Goal: Task Accomplishment & Management: Manage account settings

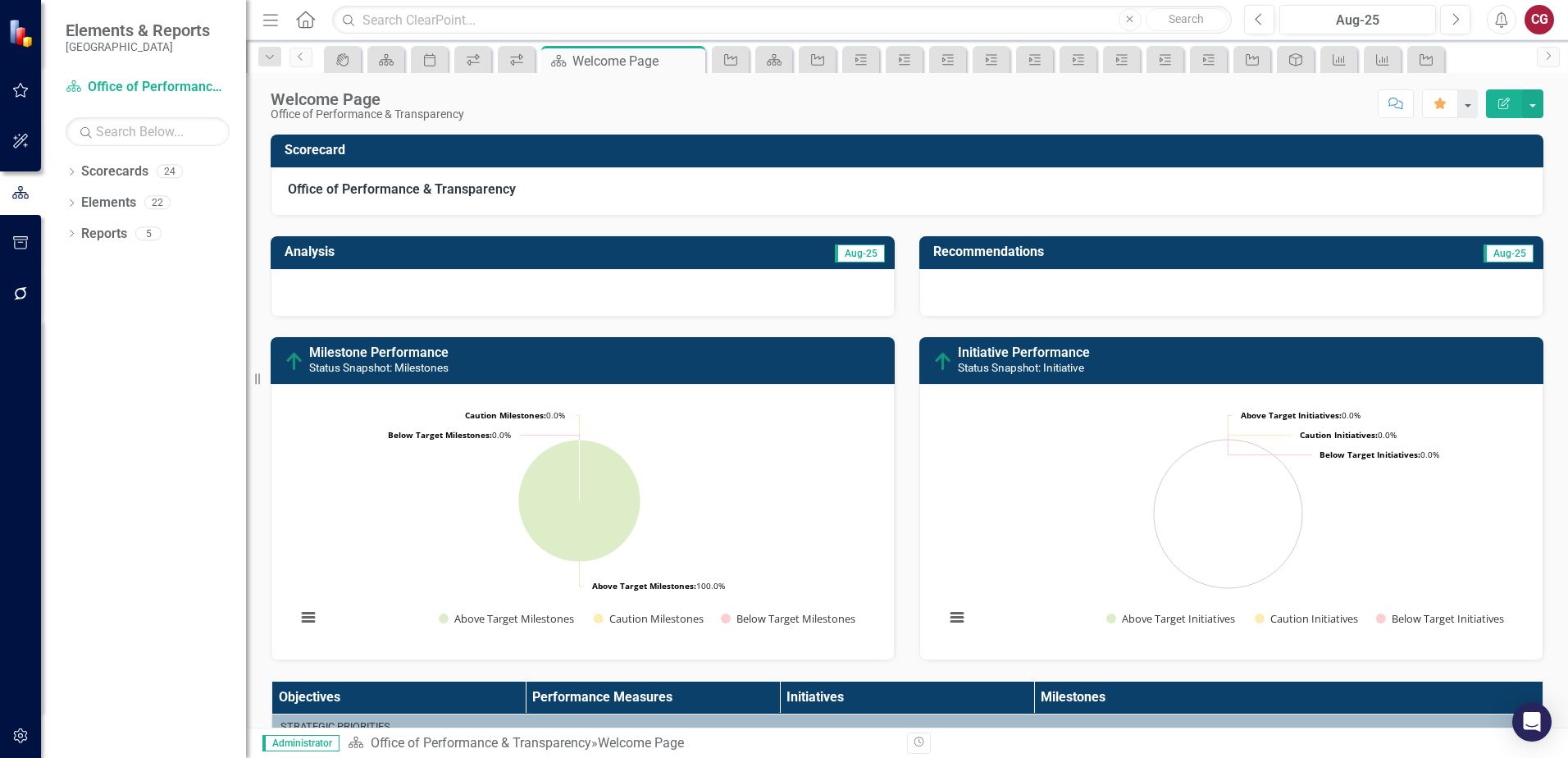
click at [8, 83] on button "button" at bounding box center [21, 90] width 37 height 35
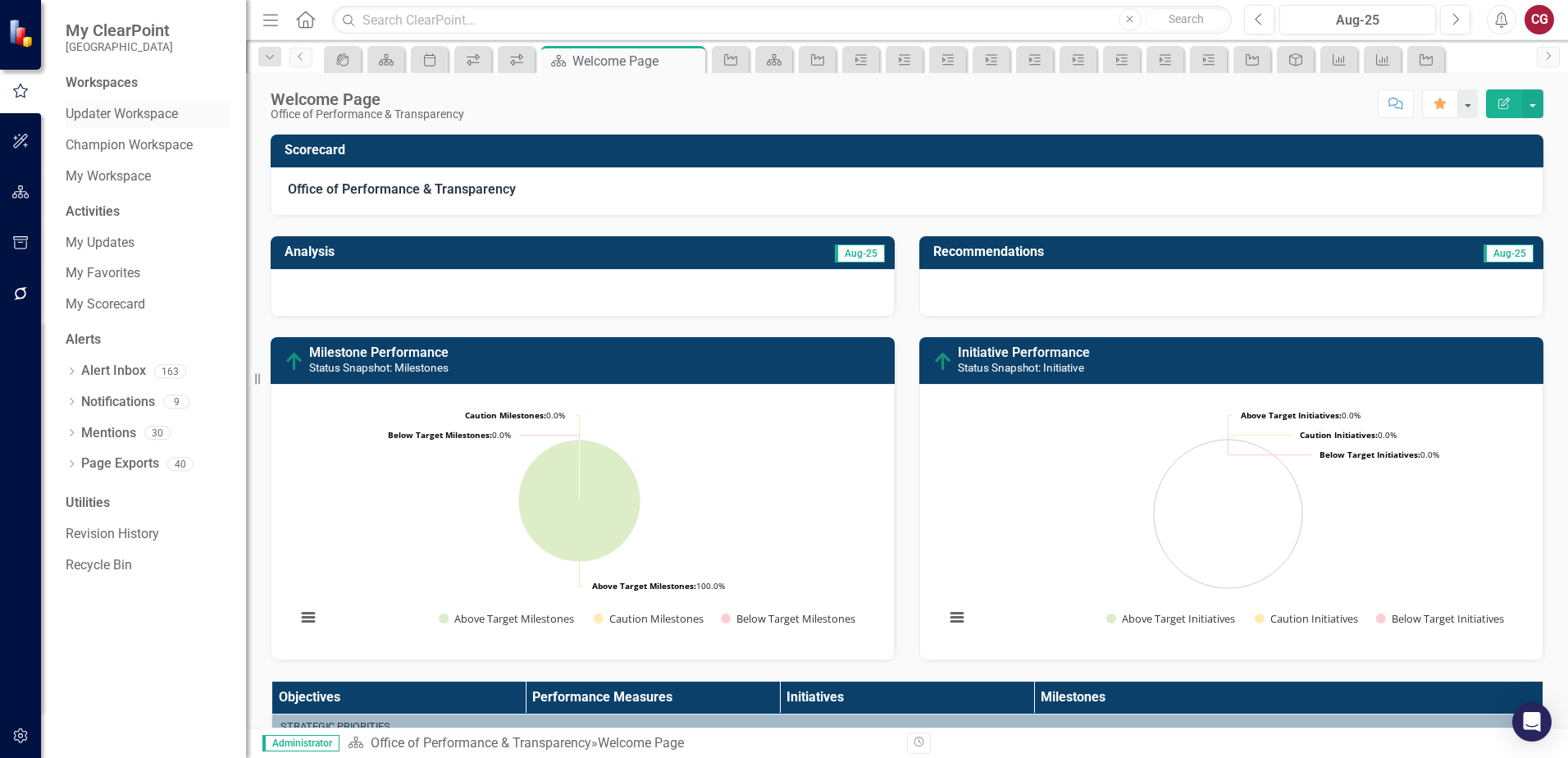
click at [113, 106] on link "Updater Workspace" at bounding box center [148, 114] width 164 height 19
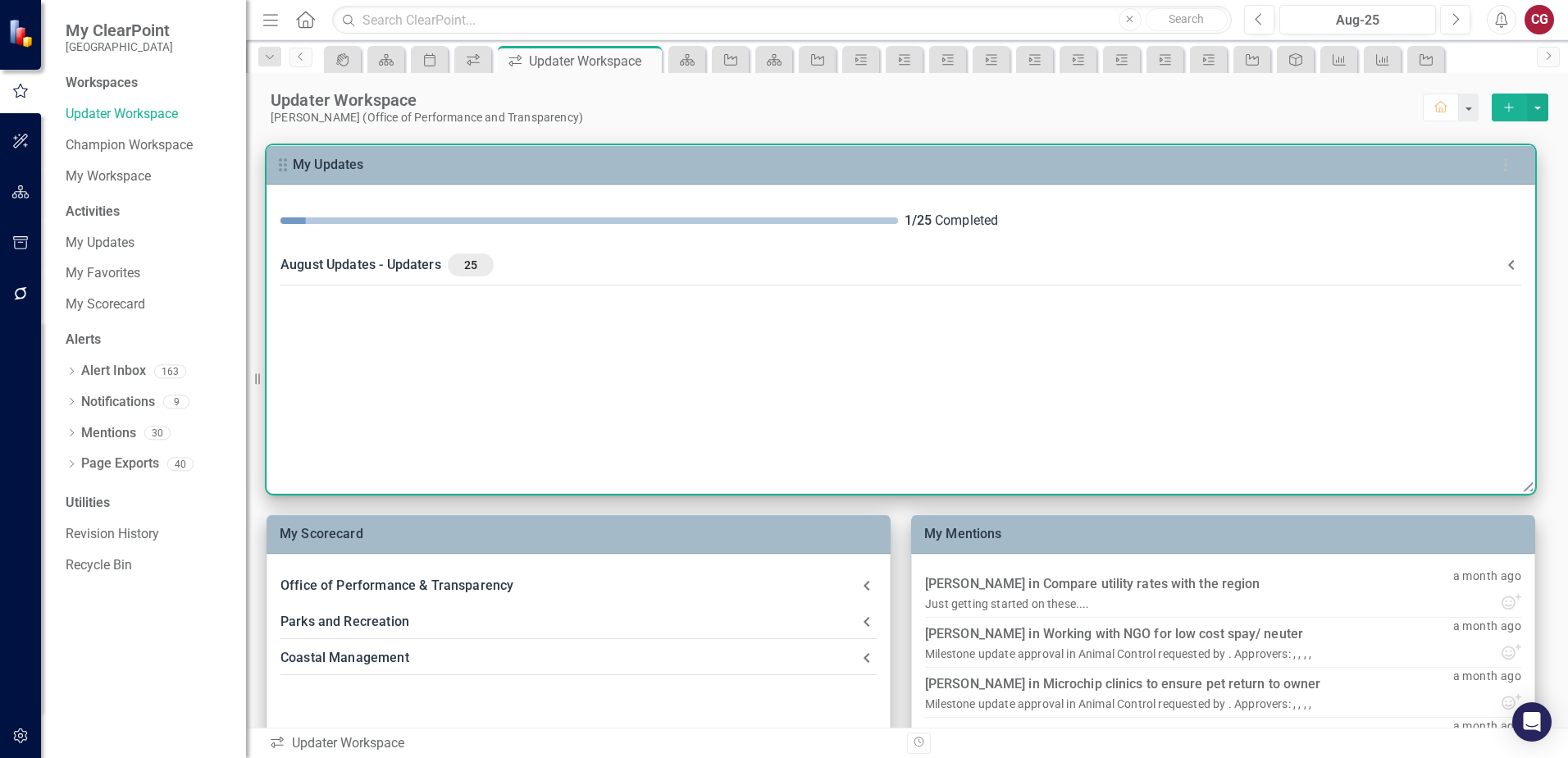
click at [472, 255] on div "25" at bounding box center [471, 264] width 46 height 23
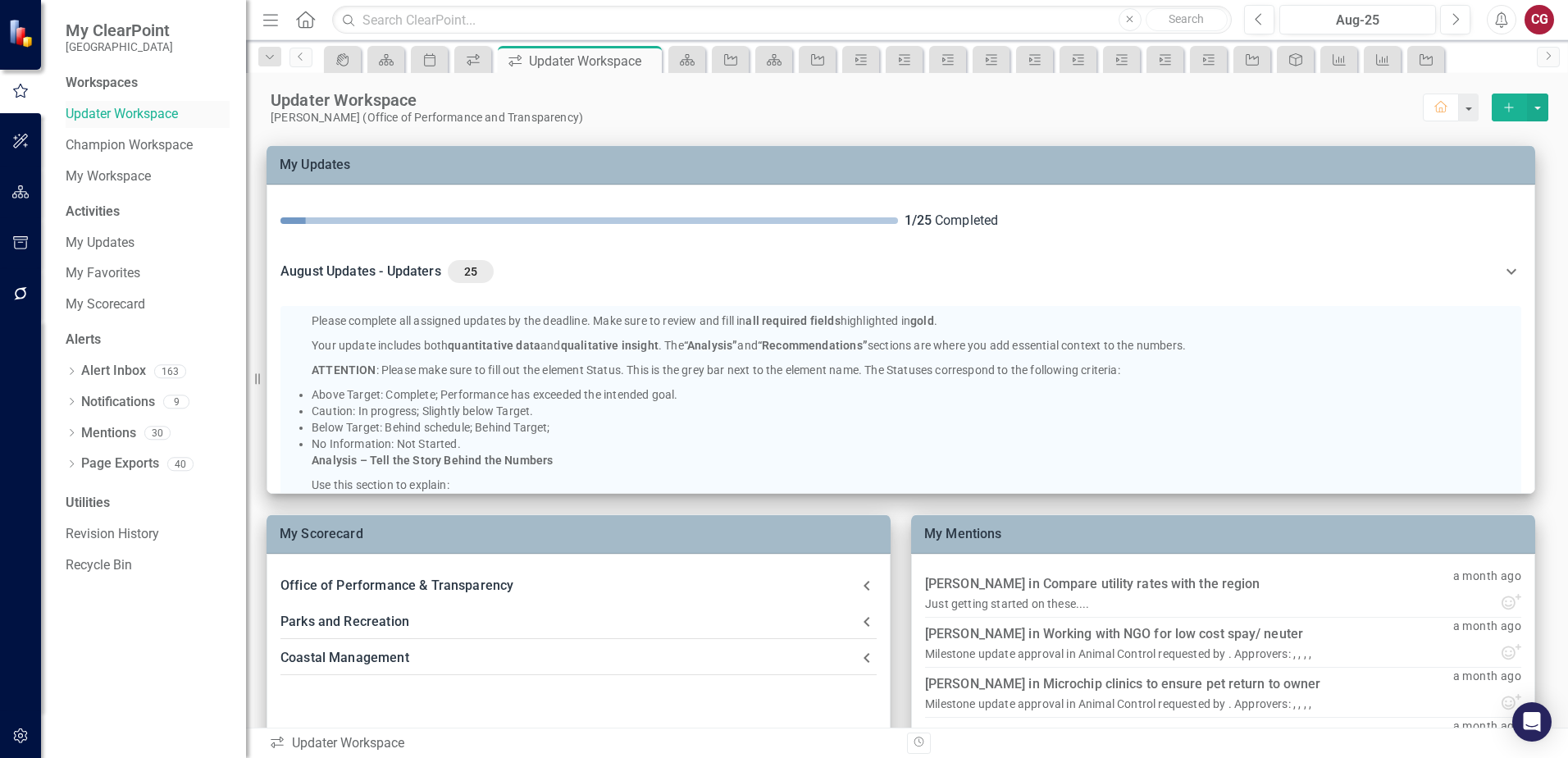
click at [117, 107] on link "Updater Workspace" at bounding box center [148, 114] width 164 height 19
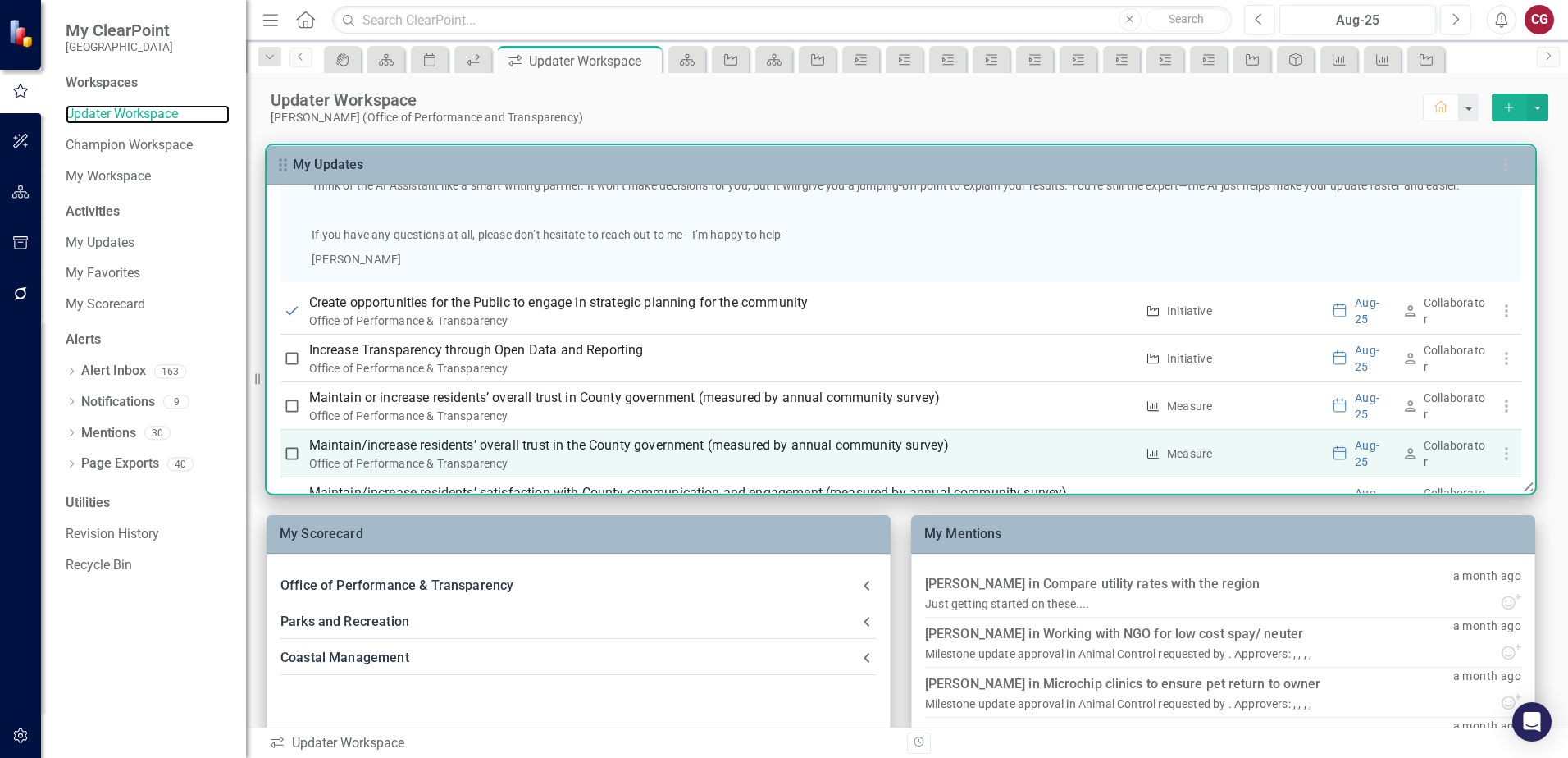
scroll to position [1148, 0]
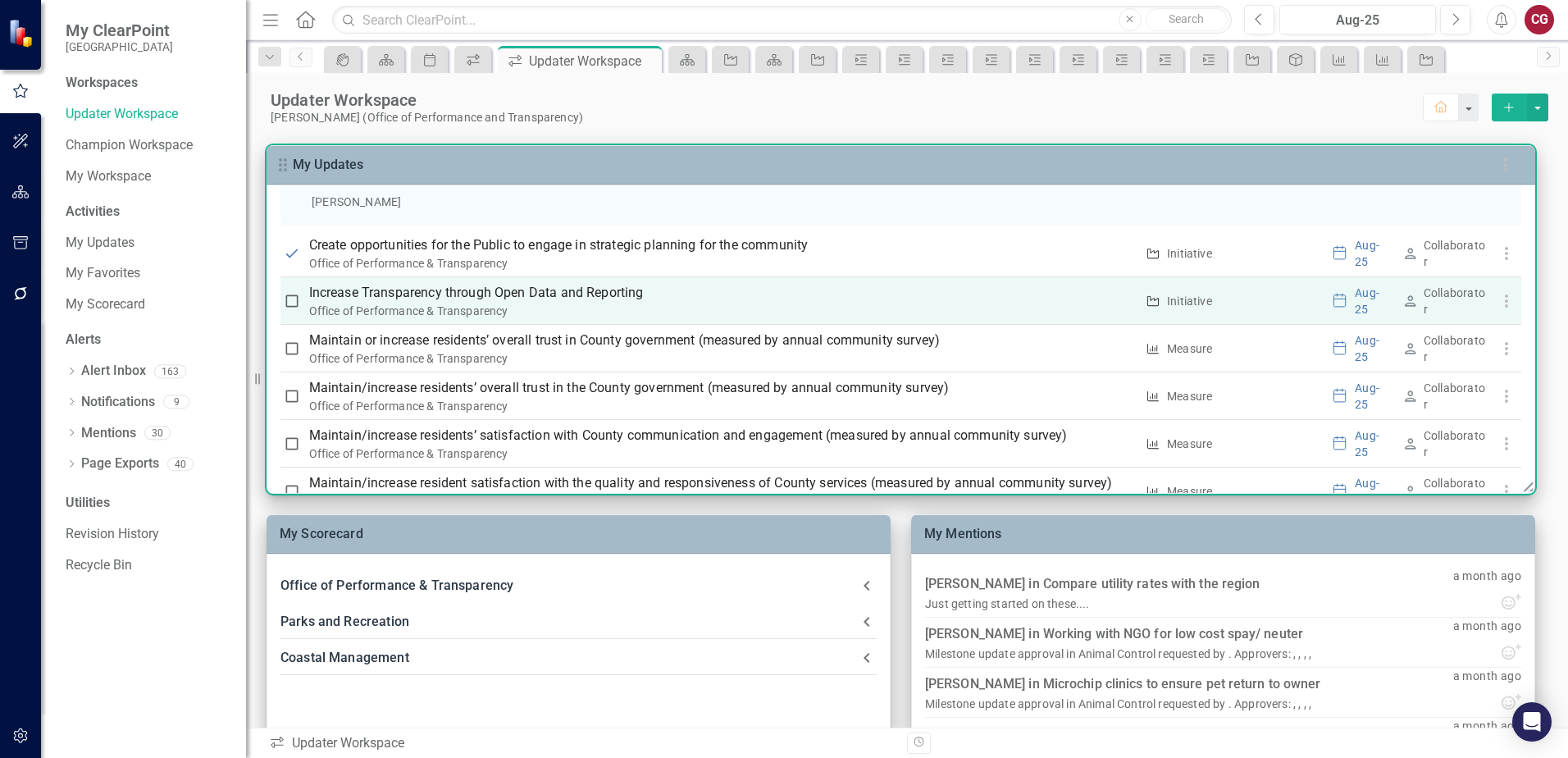
click at [292, 300] on input "checkbox" at bounding box center [291, 300] width 16 height 16
checkbox input "true"
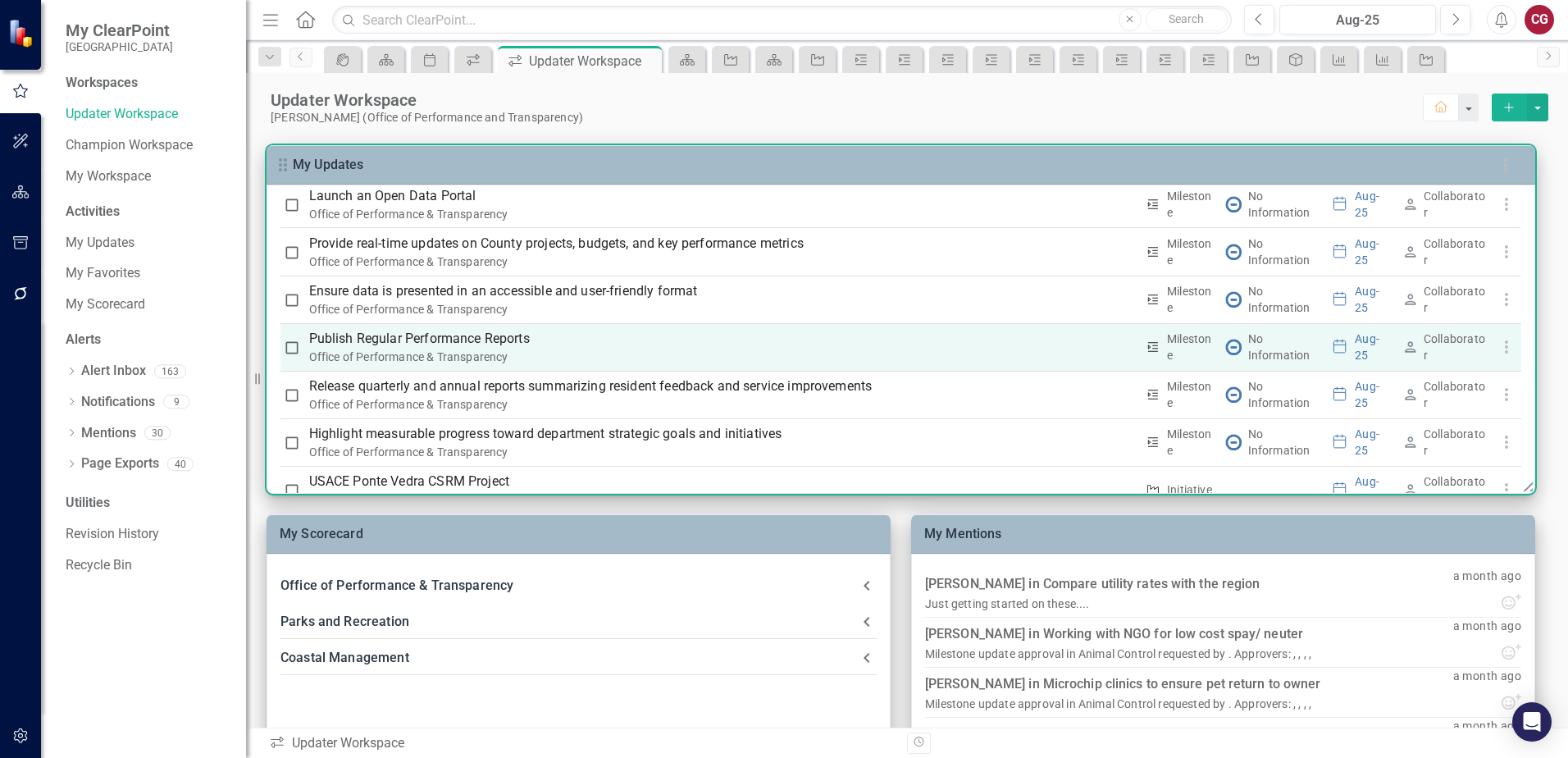
scroll to position [1886, 0]
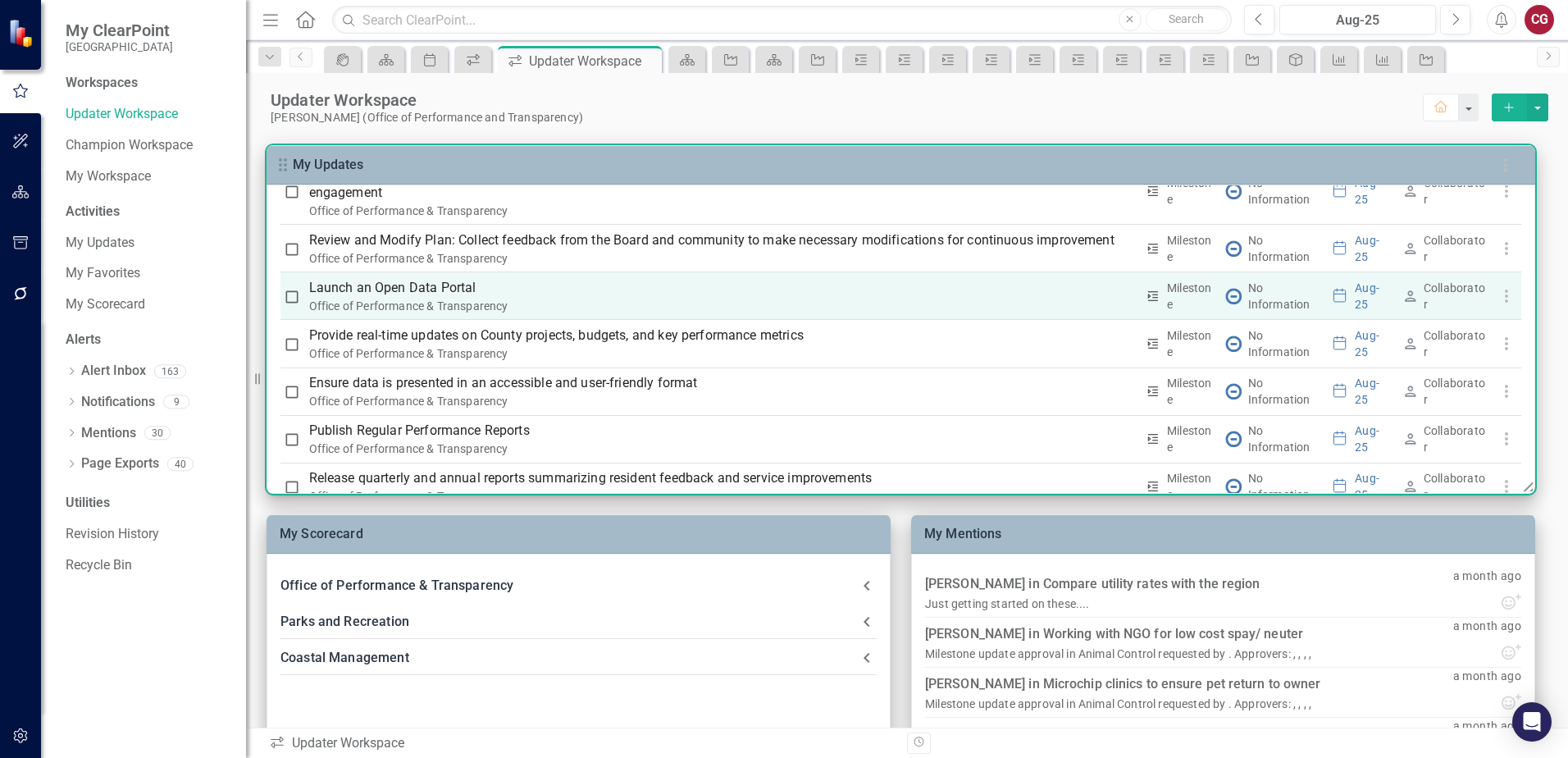
click at [297, 297] on input "checkbox" at bounding box center [291, 297] width 16 height 16
checkbox input "true"
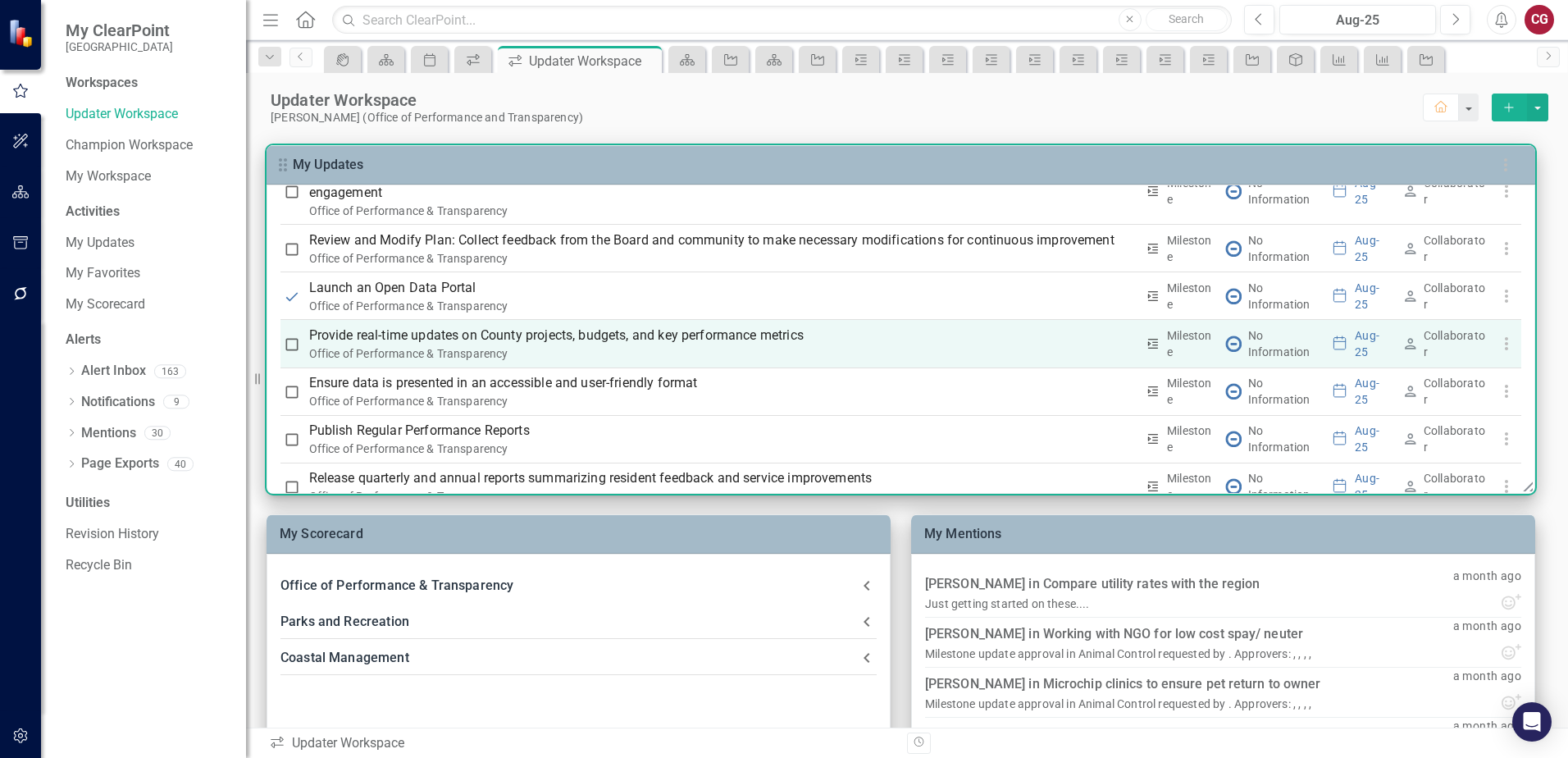
click at [293, 342] on input "checkbox" at bounding box center [291, 344] width 16 height 16
checkbox input "true"
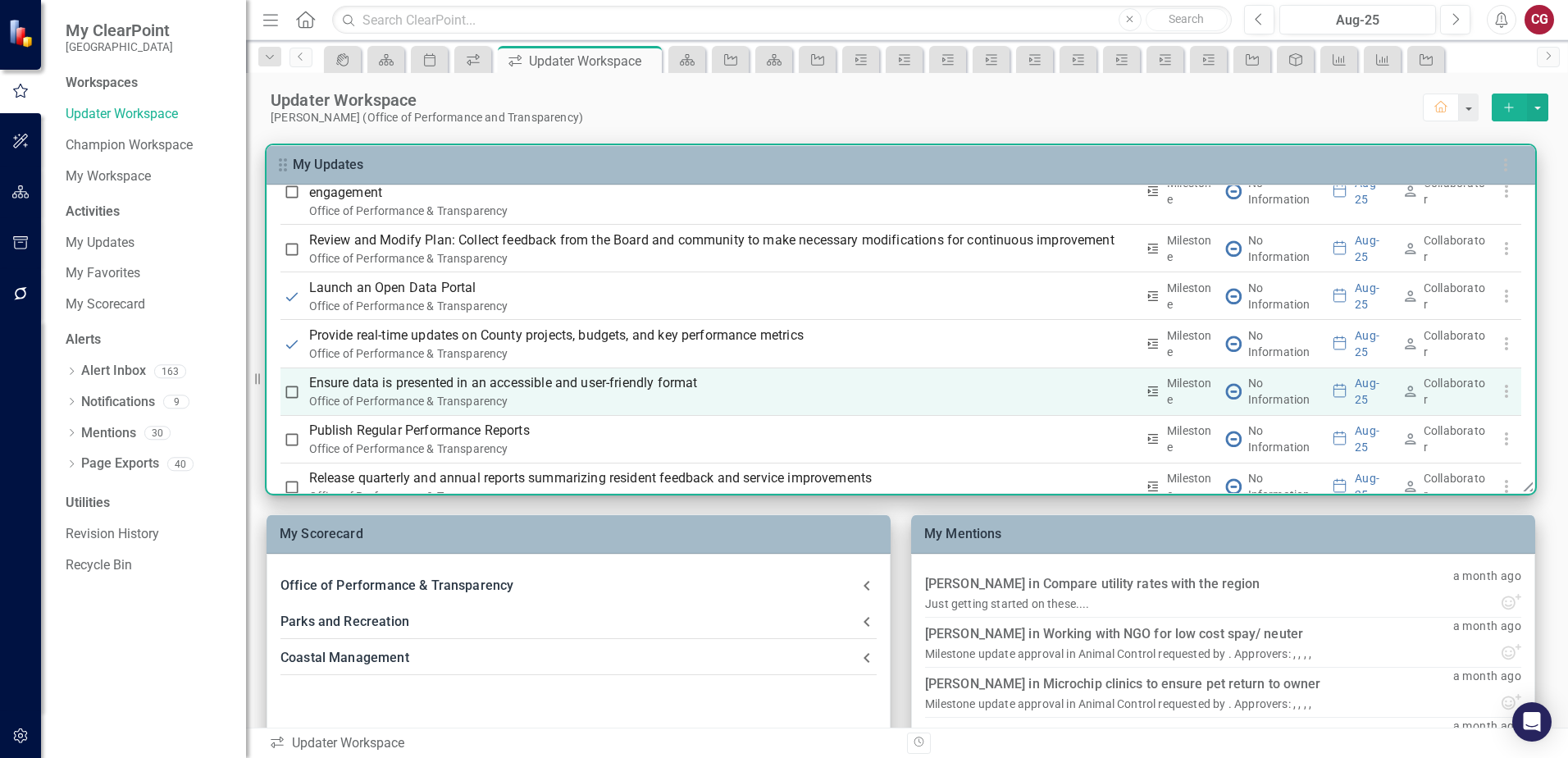
click at [289, 392] on input "checkbox" at bounding box center [291, 391] width 16 height 16
checkbox input "true"
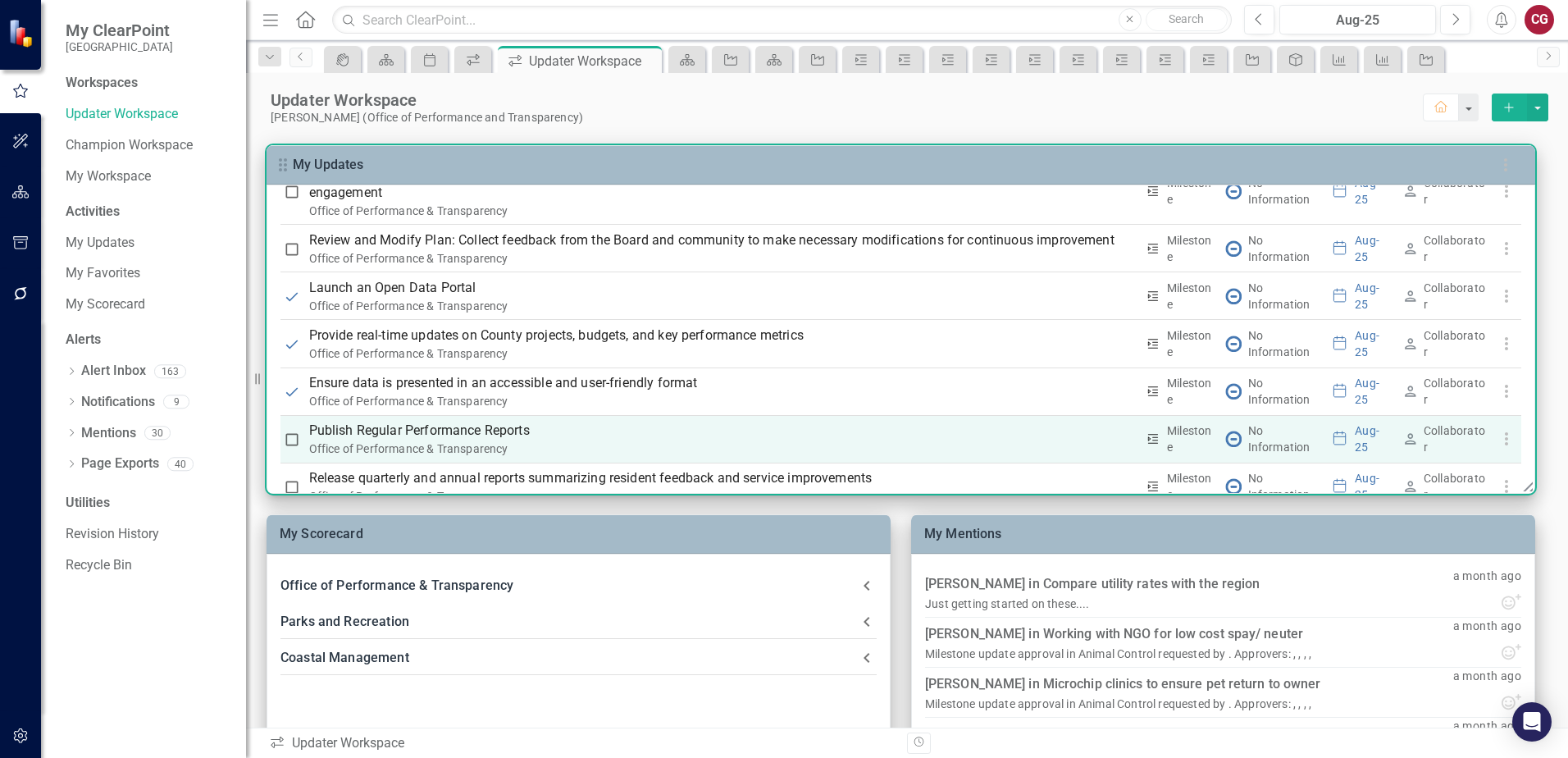
click at [289, 436] on input "checkbox" at bounding box center [291, 439] width 16 height 16
checkbox input "true"
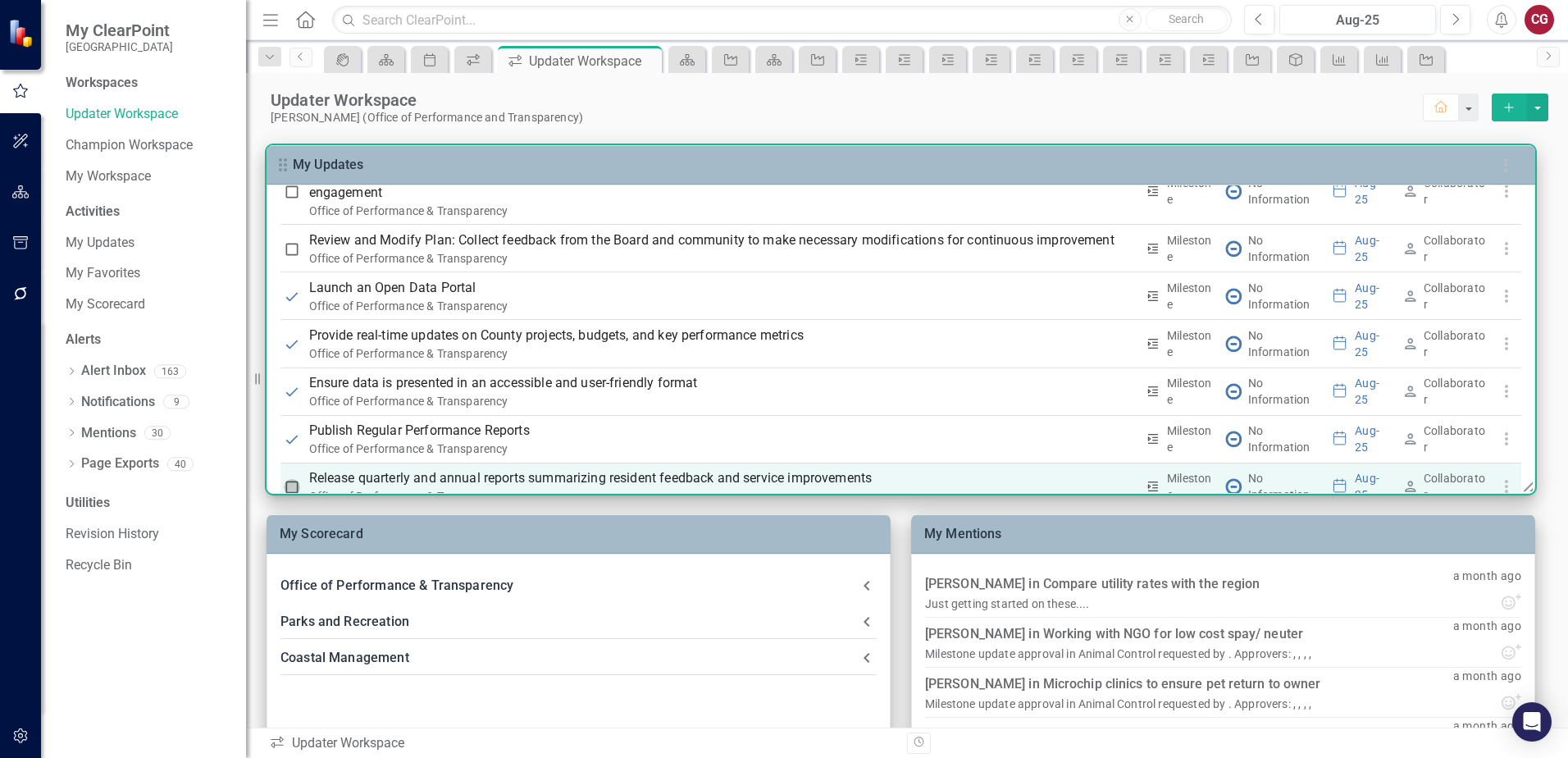
click at [292, 481] on input "checkbox" at bounding box center [291, 487] width 16 height 16
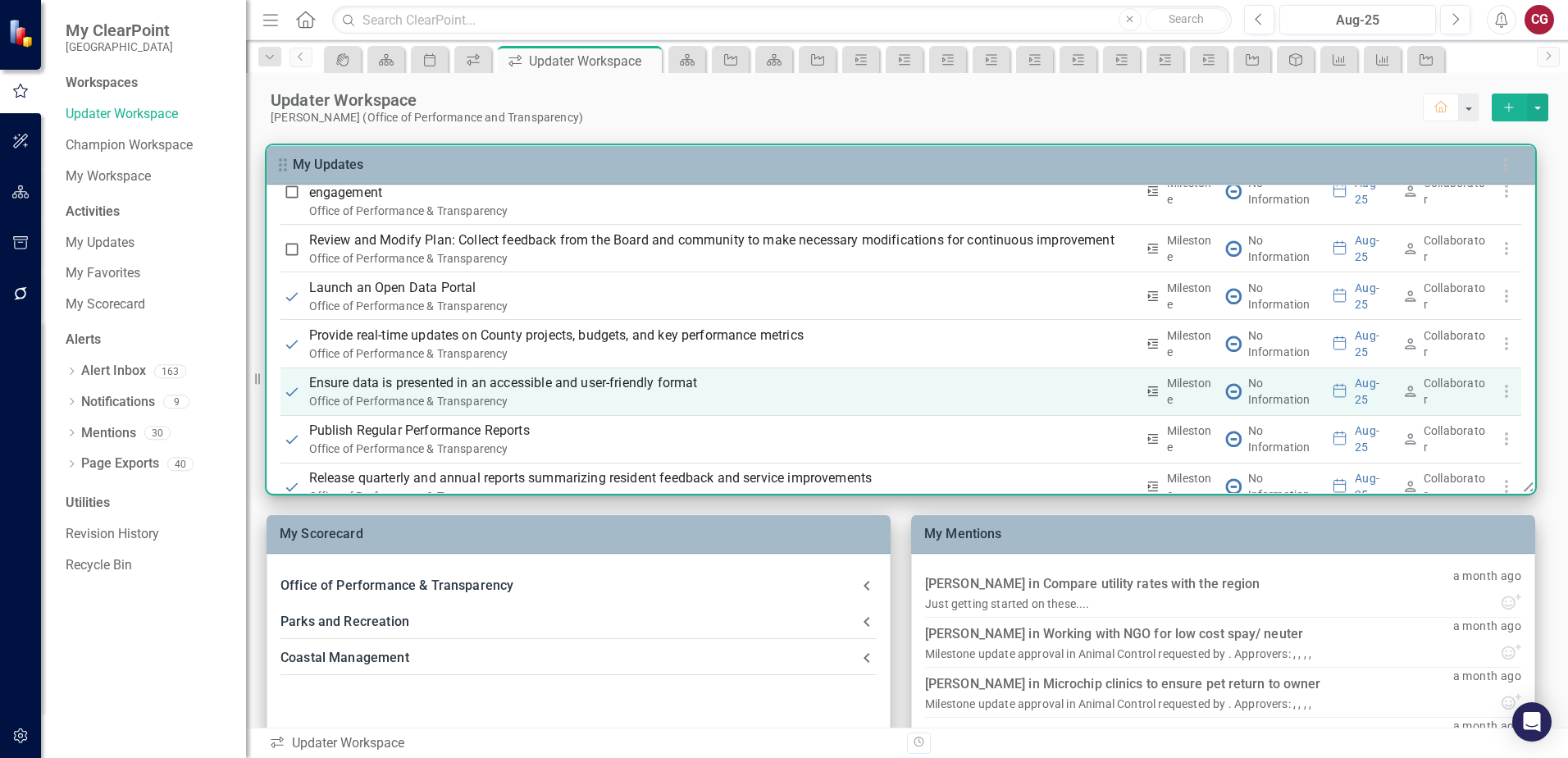
checkbox input "true"
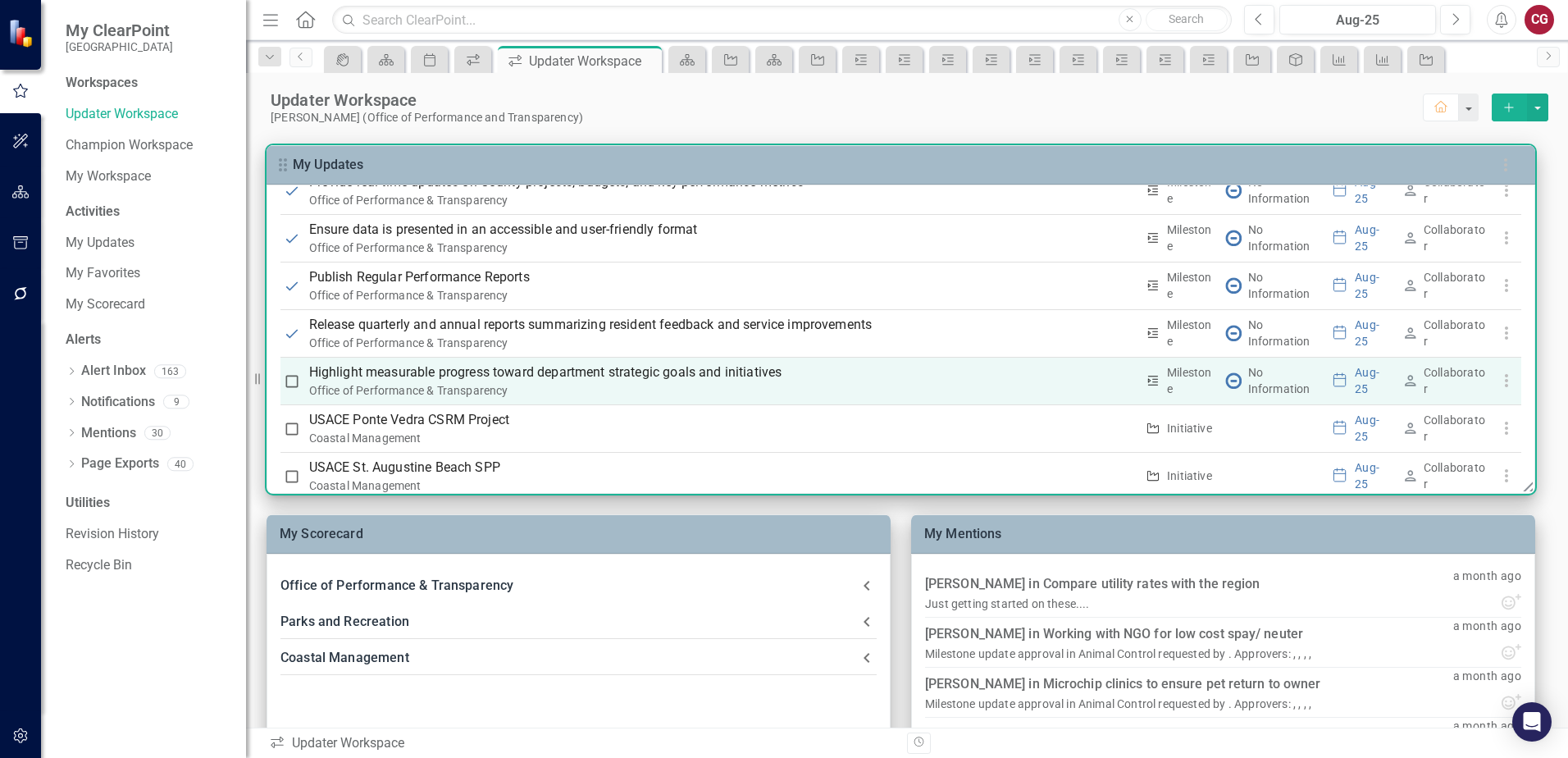
scroll to position [2050, 0]
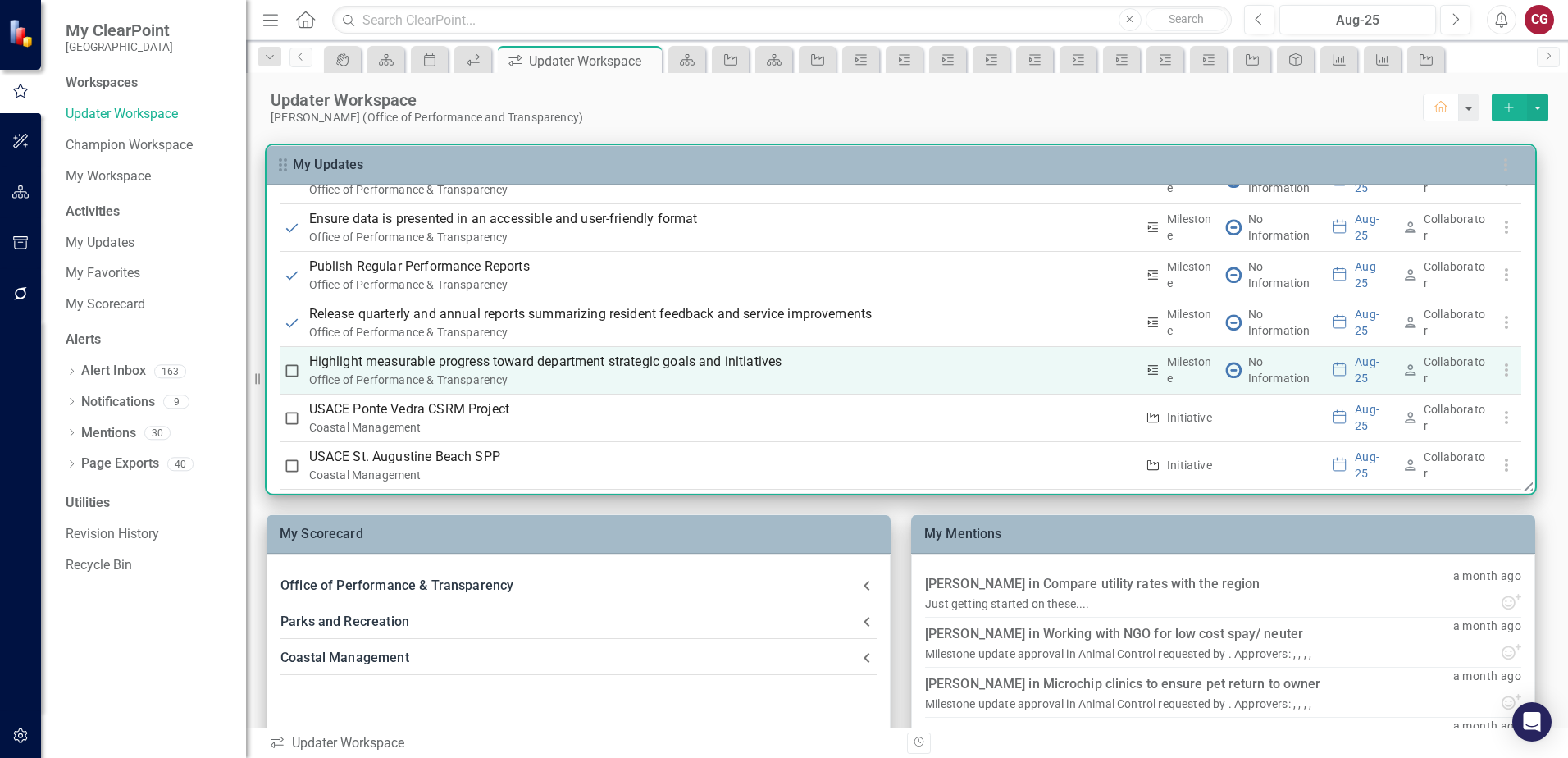
click at [296, 374] on input "checkbox" at bounding box center [291, 370] width 16 height 16
checkbox input "true"
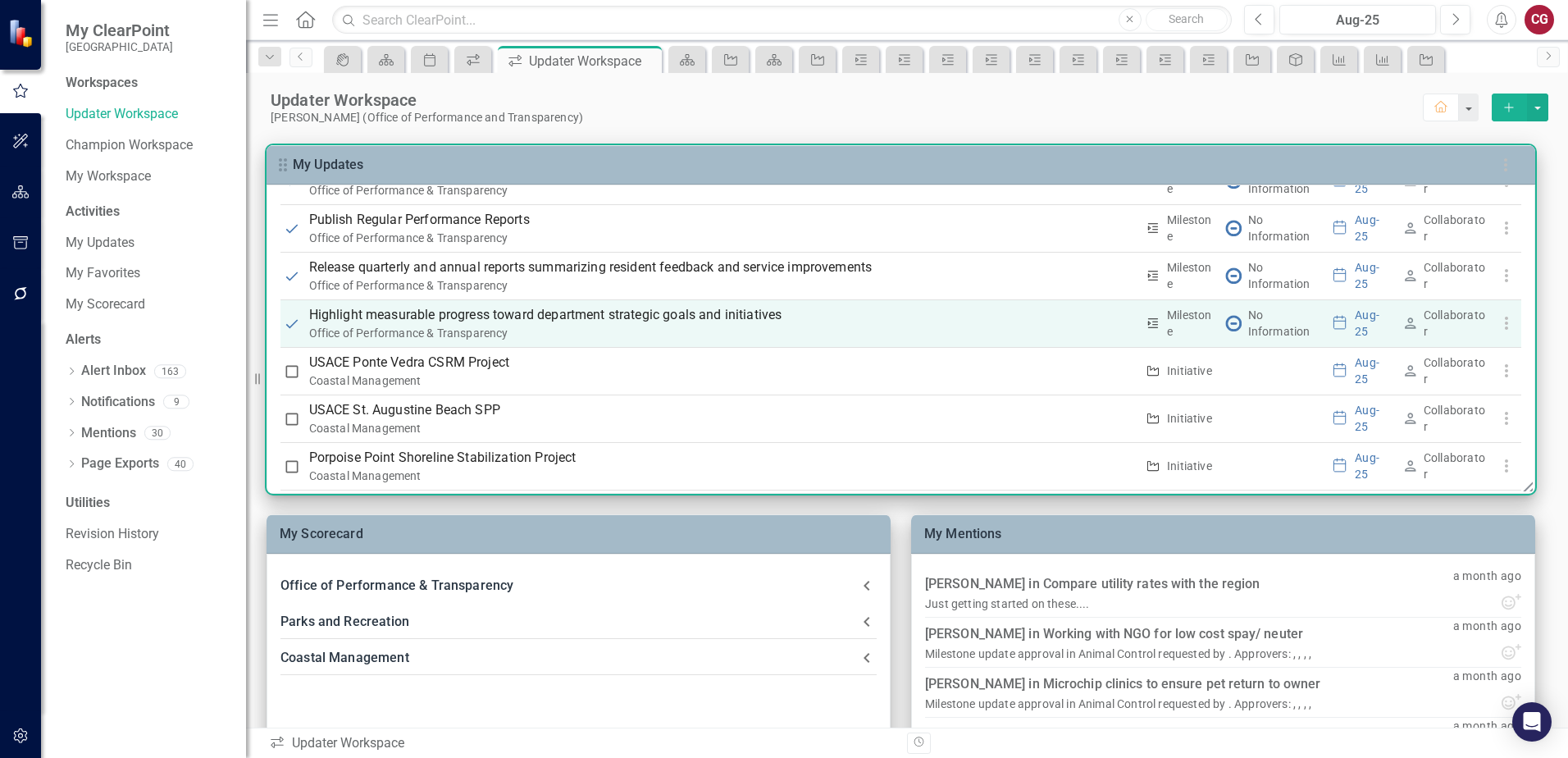
scroll to position [2121, 0]
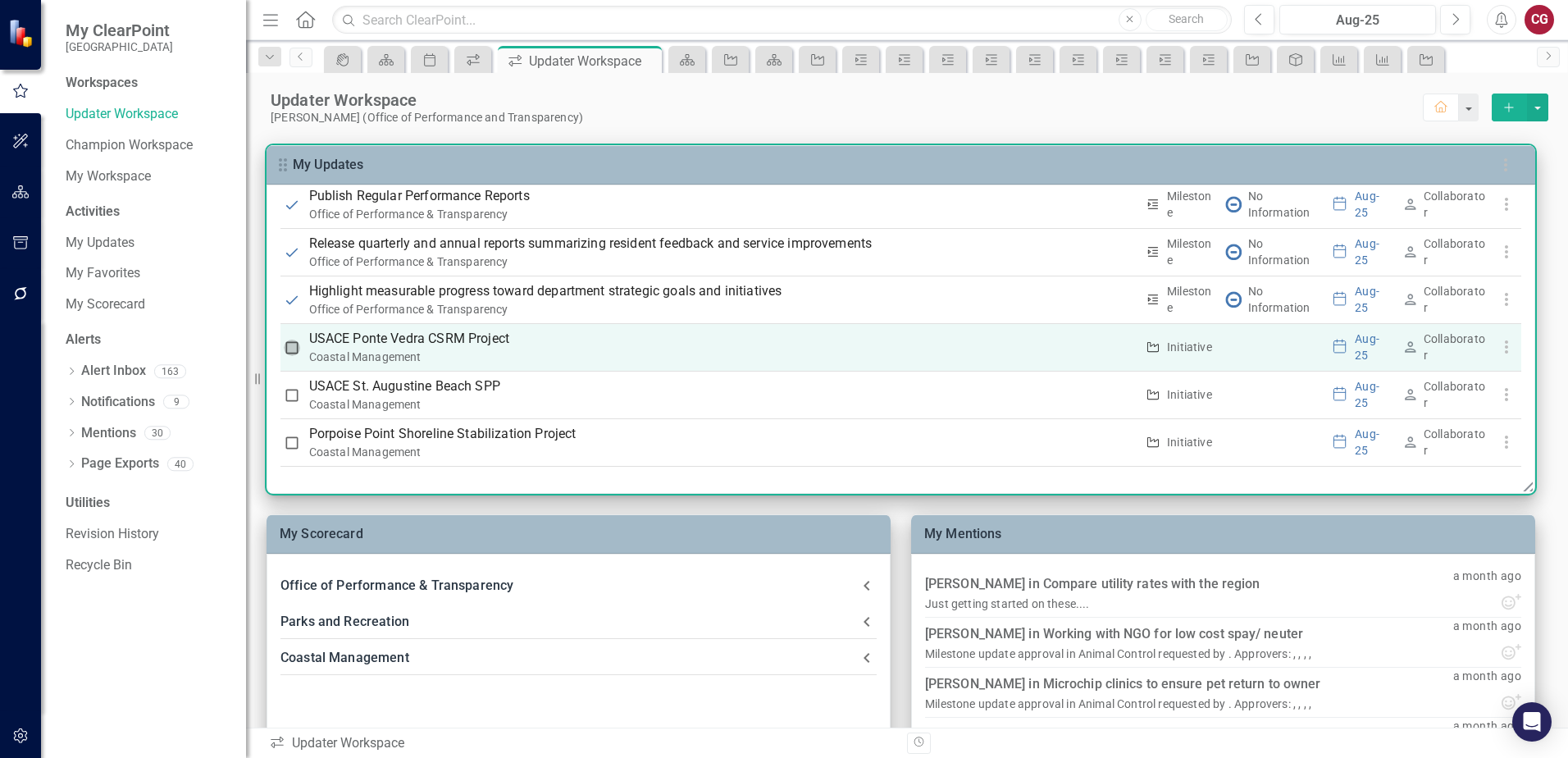
click at [294, 347] on input "checkbox" at bounding box center [291, 347] width 16 height 16
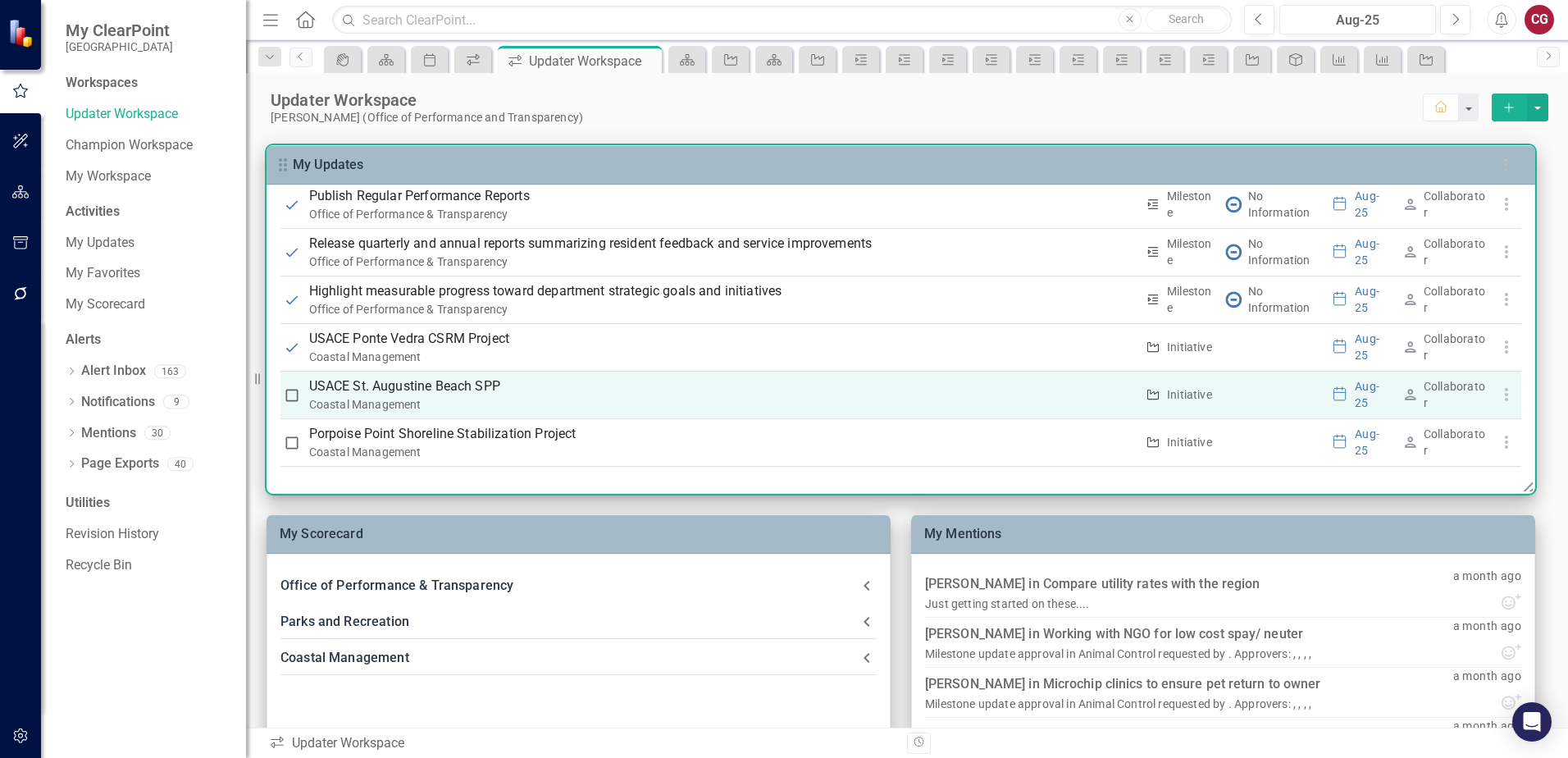
checkbox input "true"
click at [294, 392] on input "checkbox" at bounding box center [291, 395] width 16 height 16
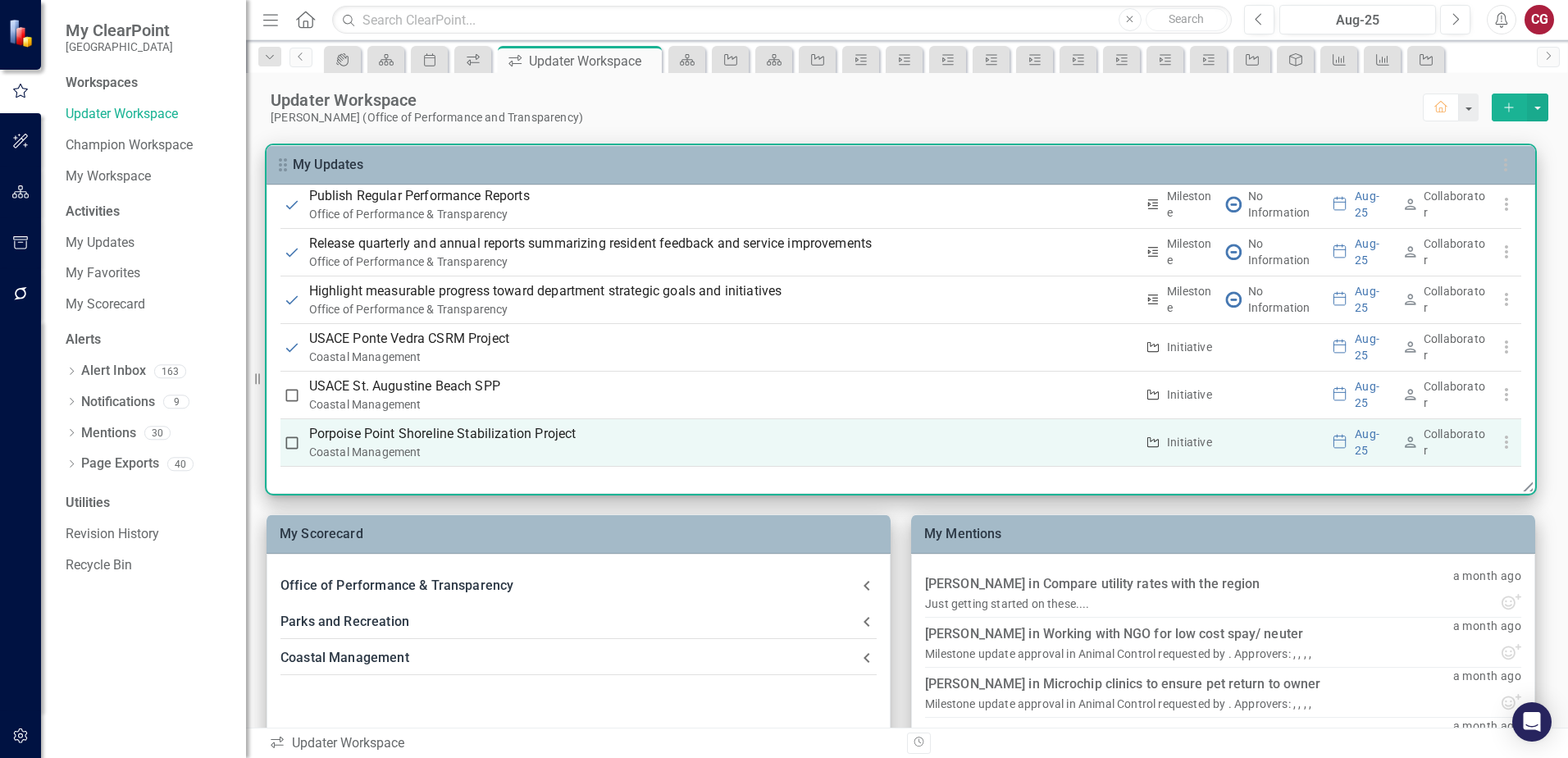
checkbox input "true"
click at [292, 439] on input "checkbox" at bounding box center [291, 442] width 16 height 16
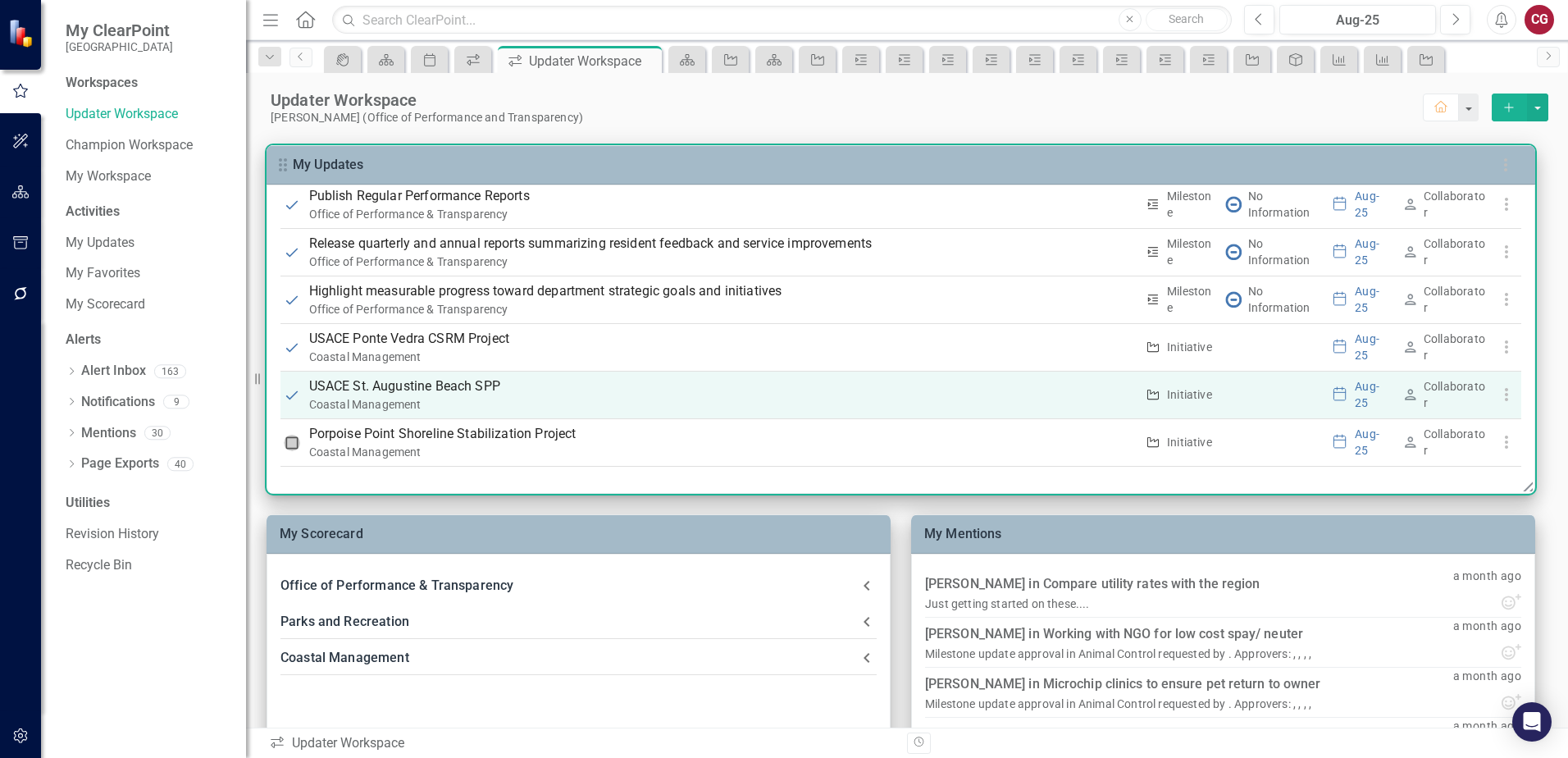
checkbox input "true"
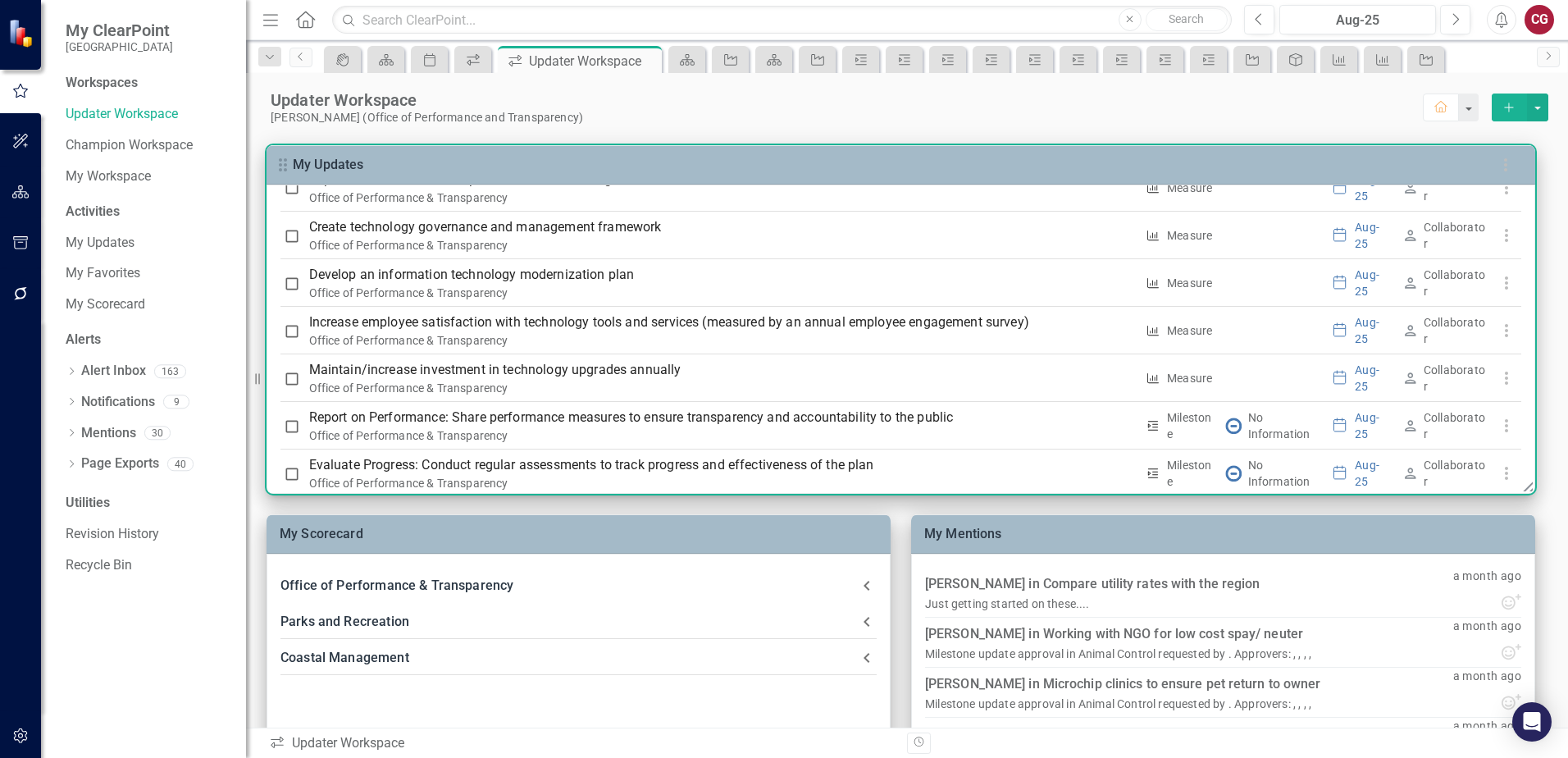
scroll to position [1628, 0]
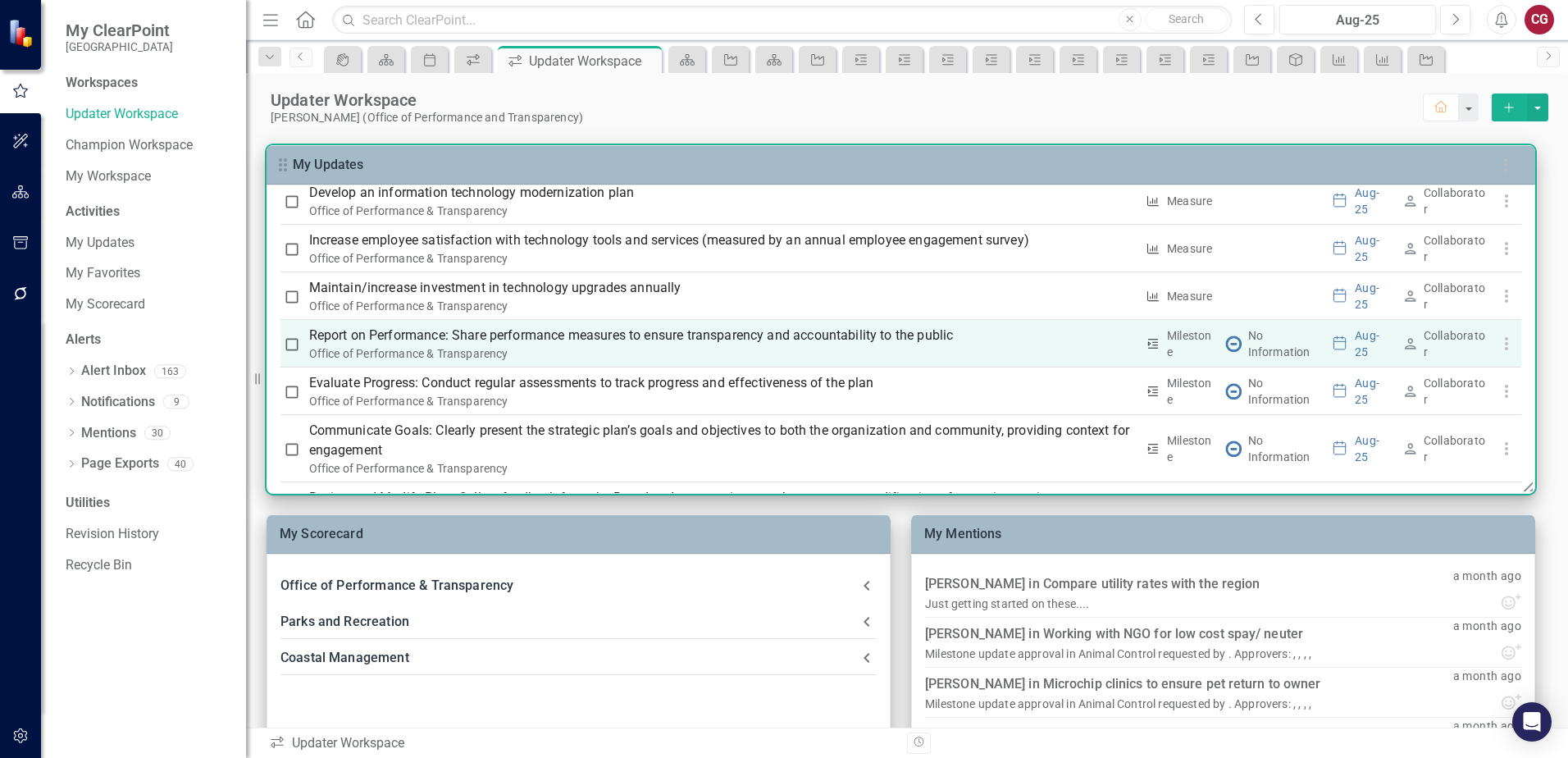
click at [295, 348] on input "checkbox" at bounding box center [291, 344] width 16 height 16
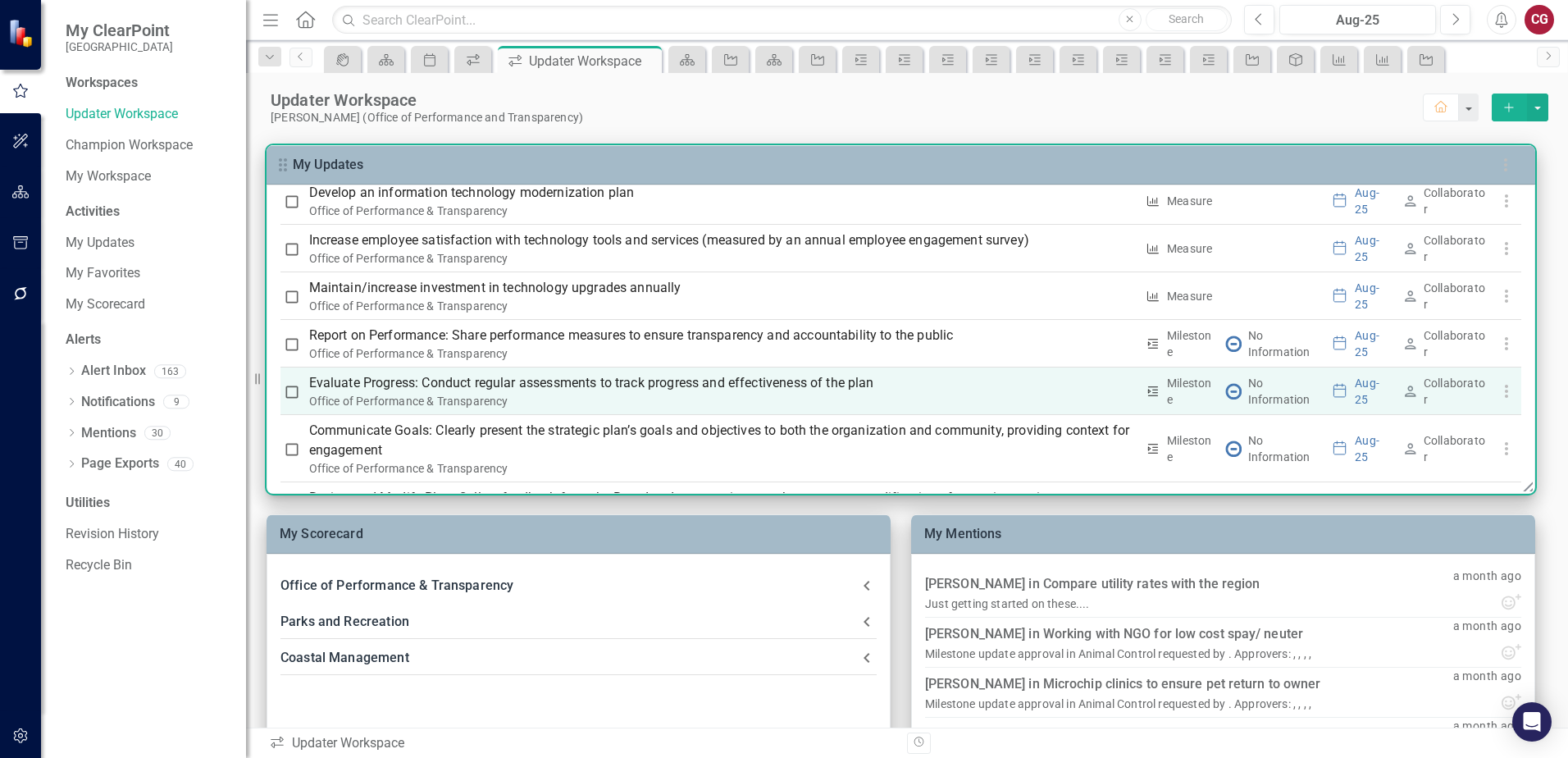
checkbox input "true"
click at [290, 390] on input "checkbox" at bounding box center [291, 391] width 16 height 16
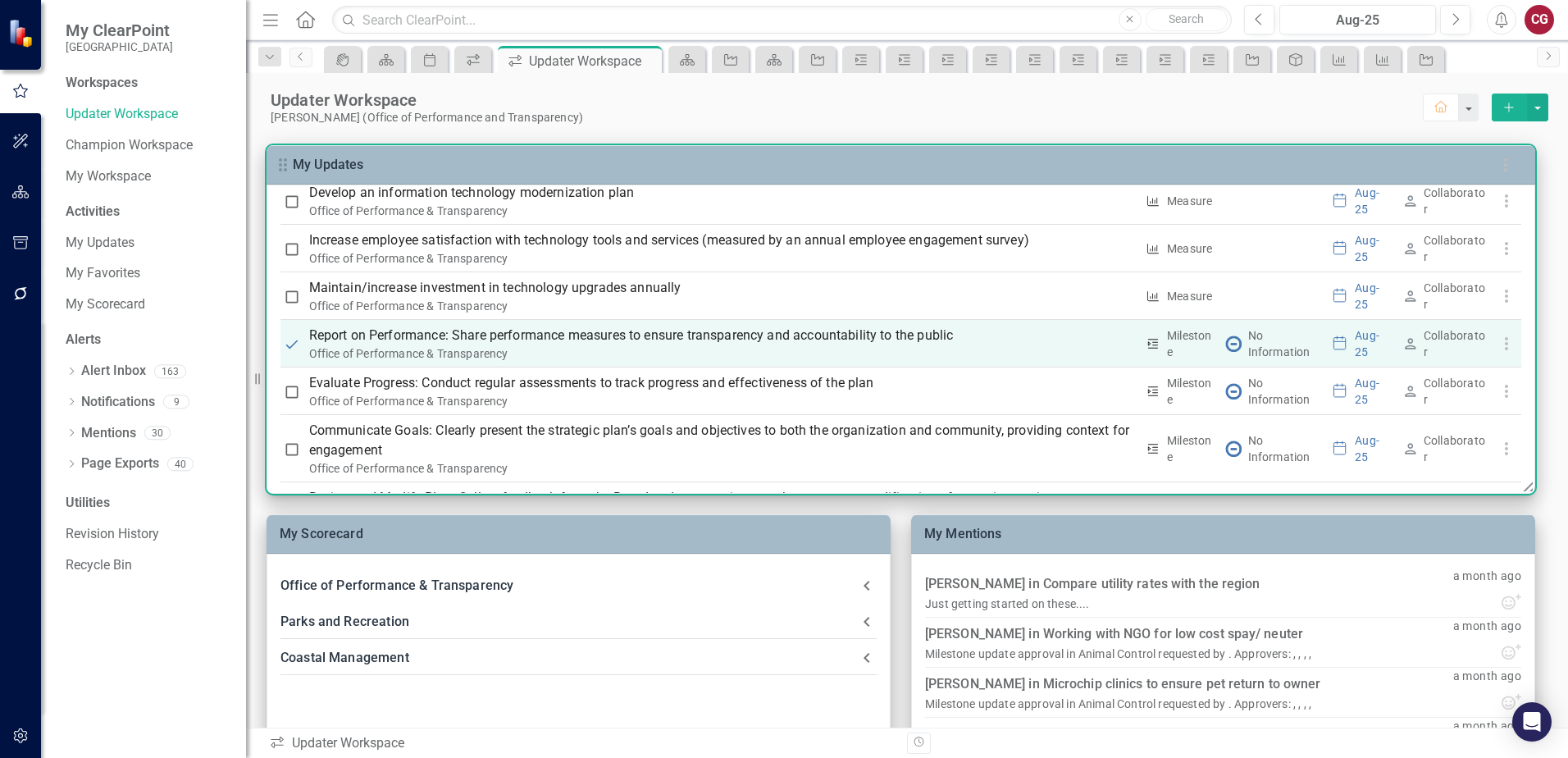
checkbox input "true"
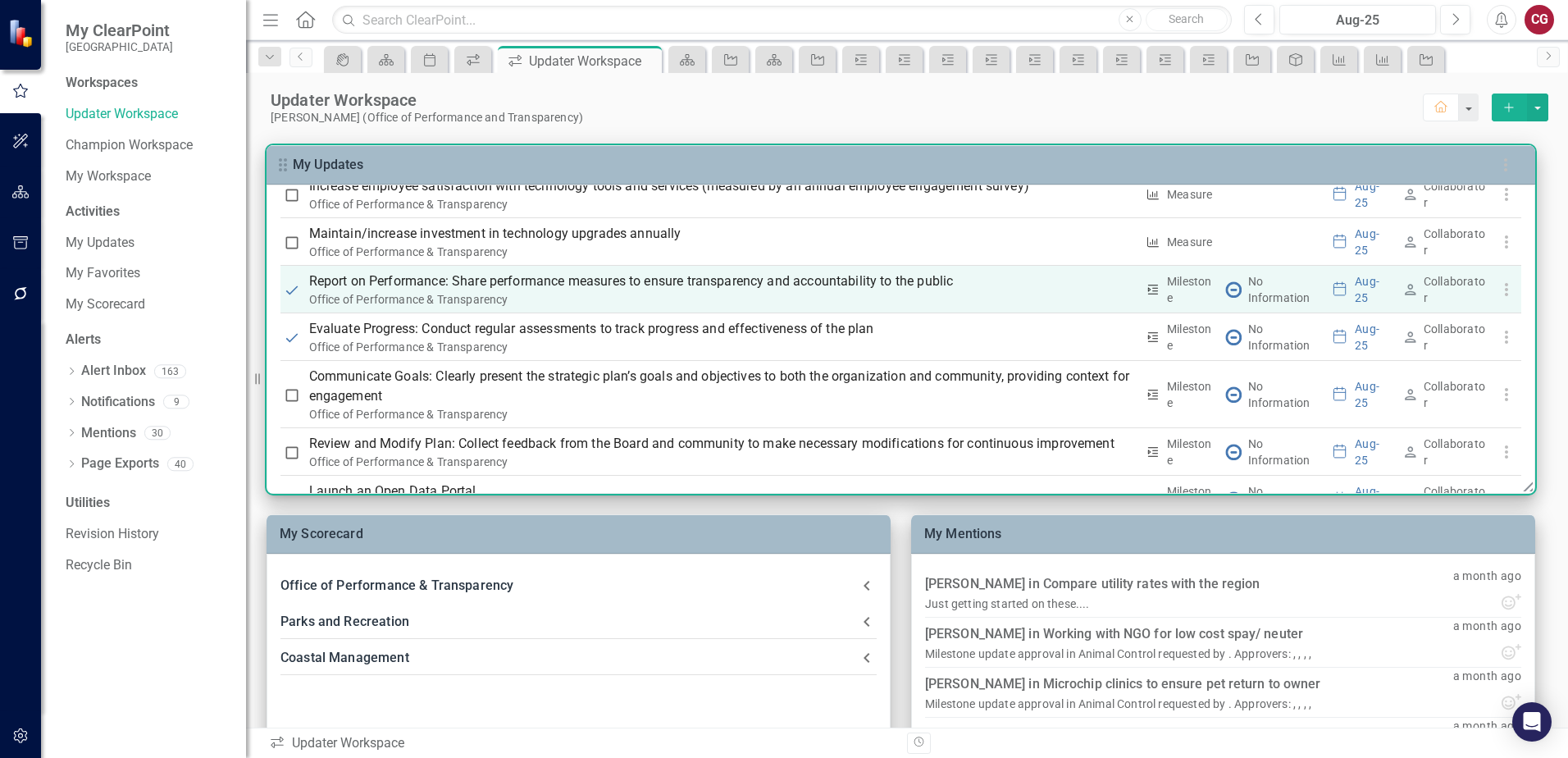
scroll to position [1711, 0]
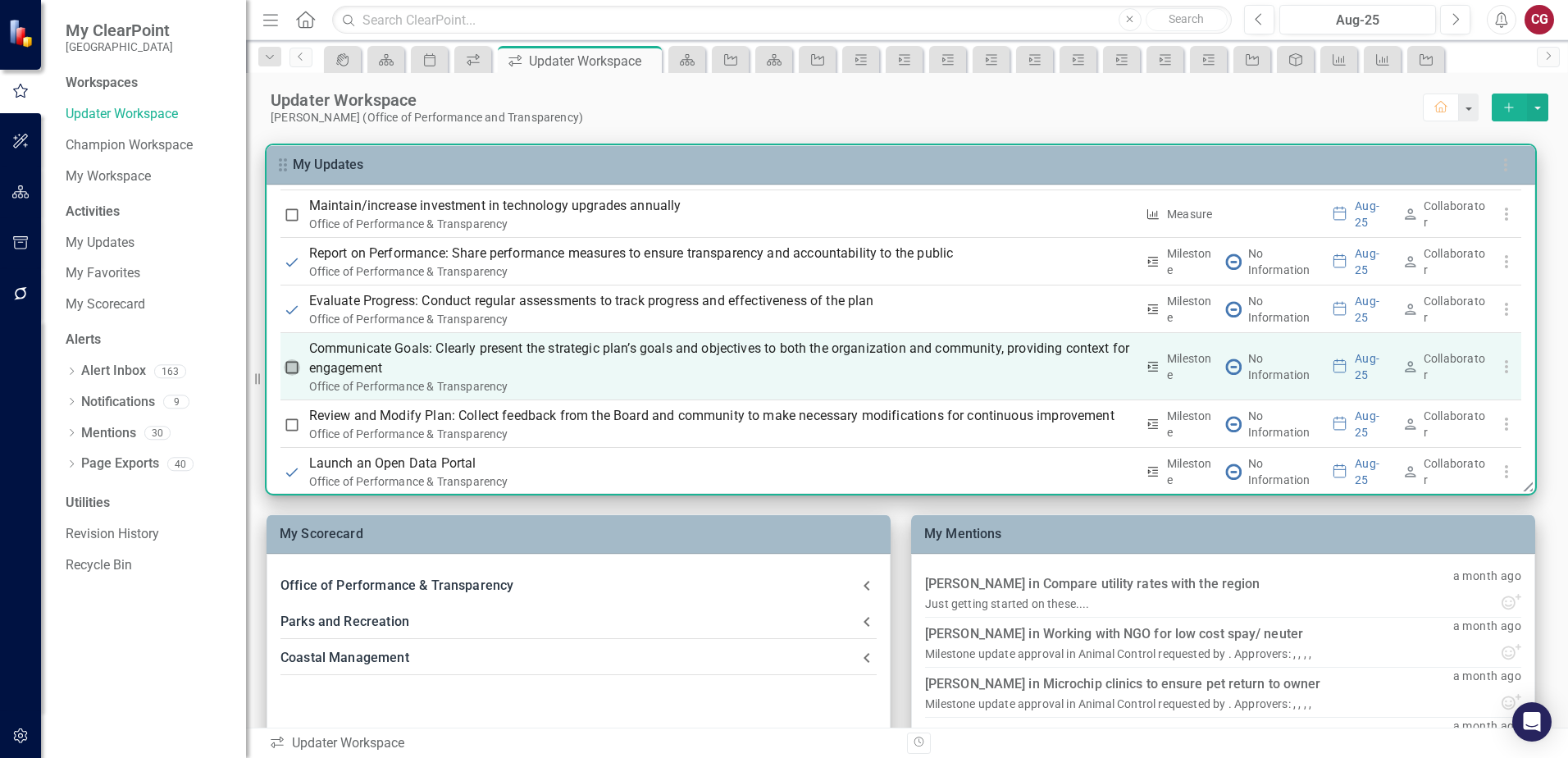
click at [291, 368] on input "checkbox" at bounding box center [291, 367] width 16 height 16
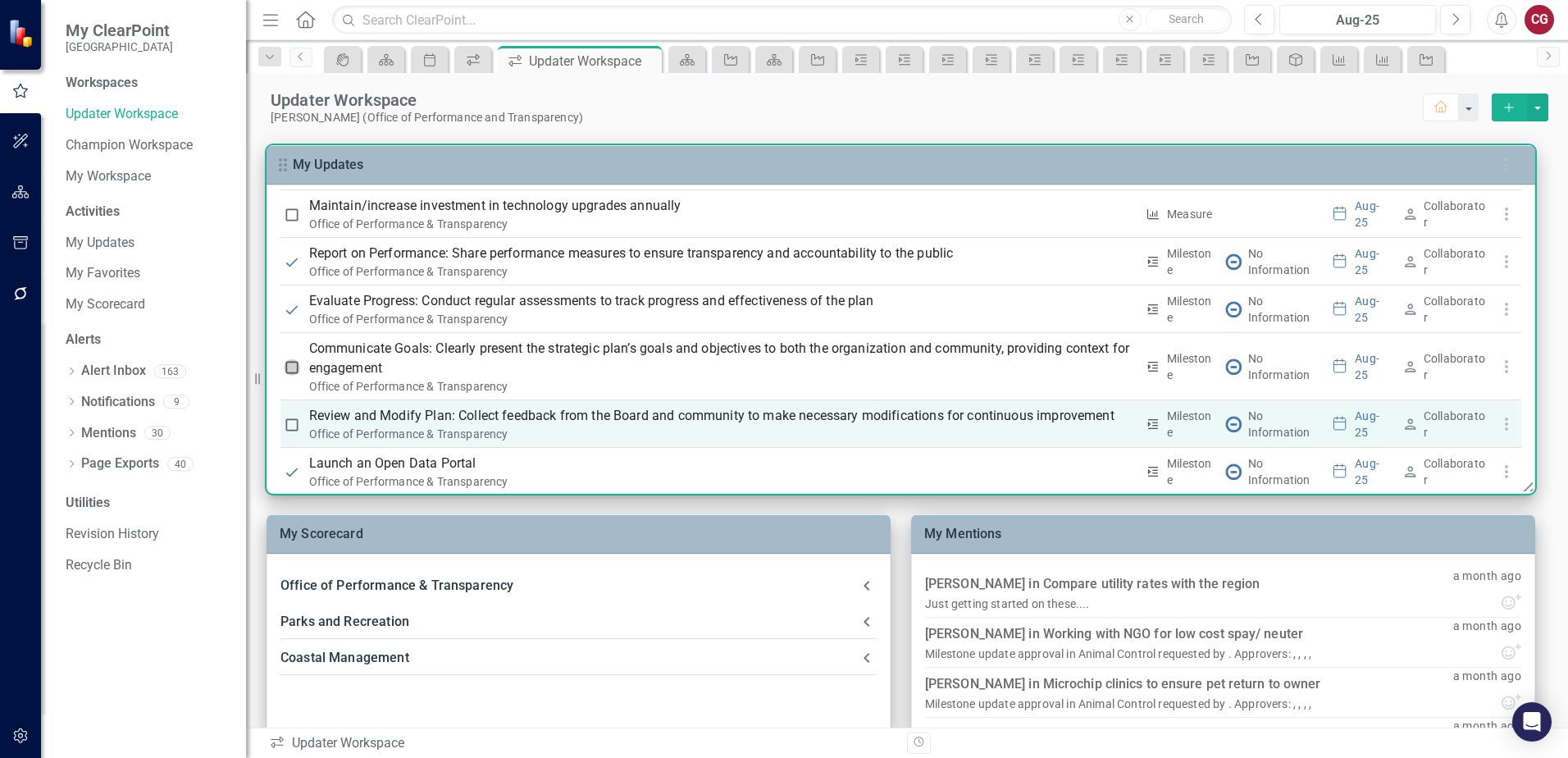
checkbox input "true"
click at [292, 422] on input "checkbox" at bounding box center [291, 424] width 16 height 16
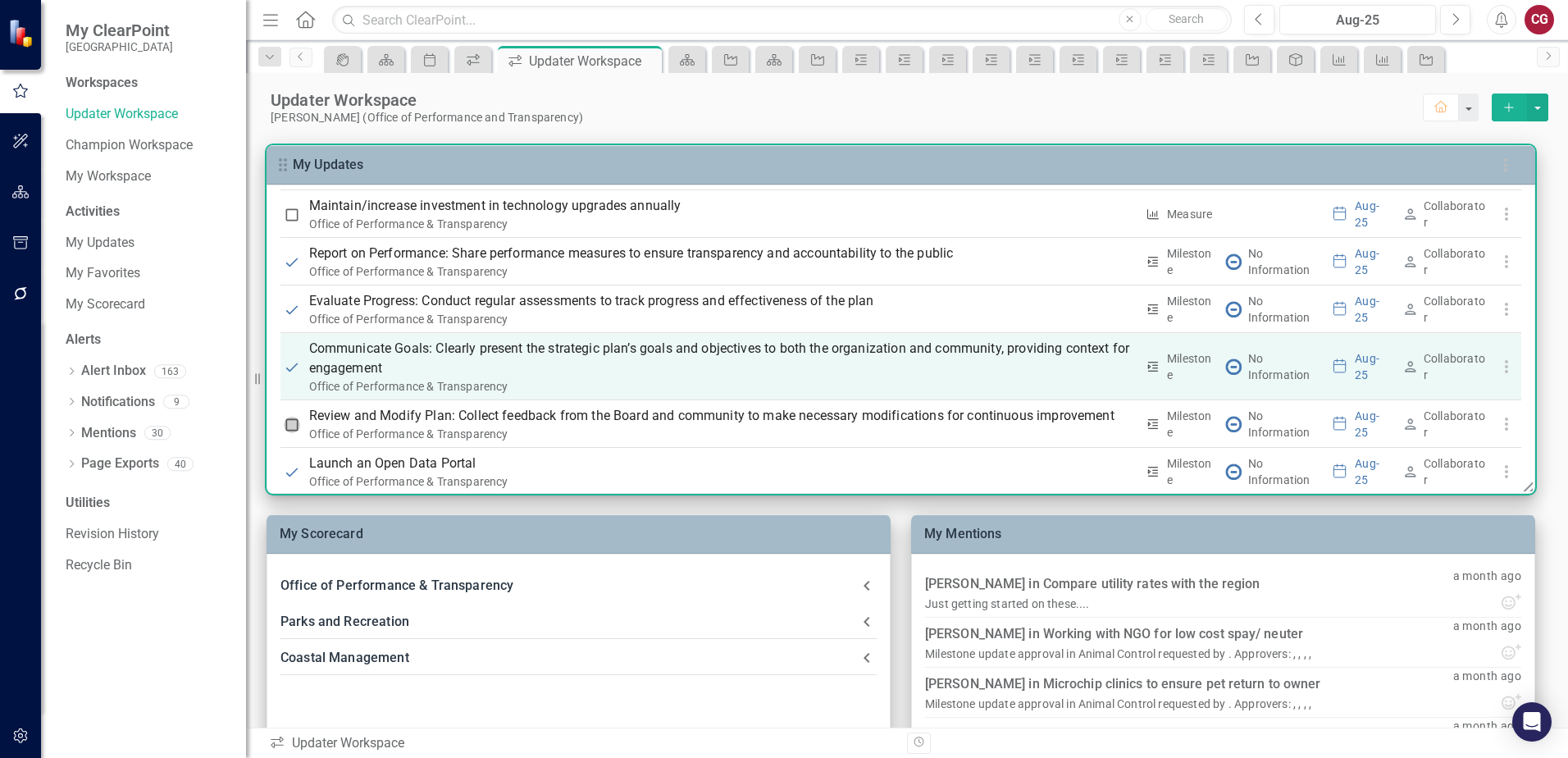
checkbox input "true"
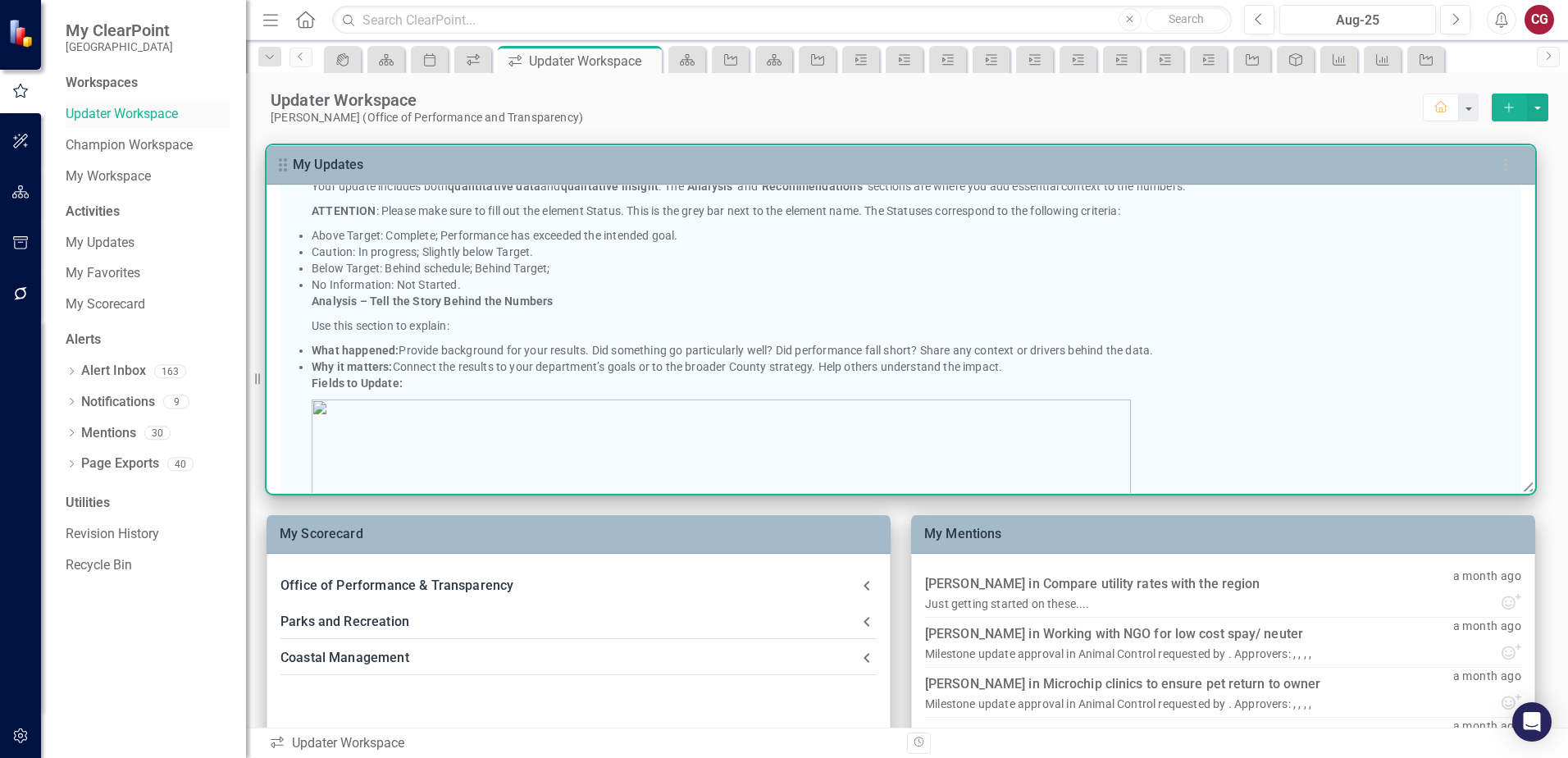
scroll to position [153, 0]
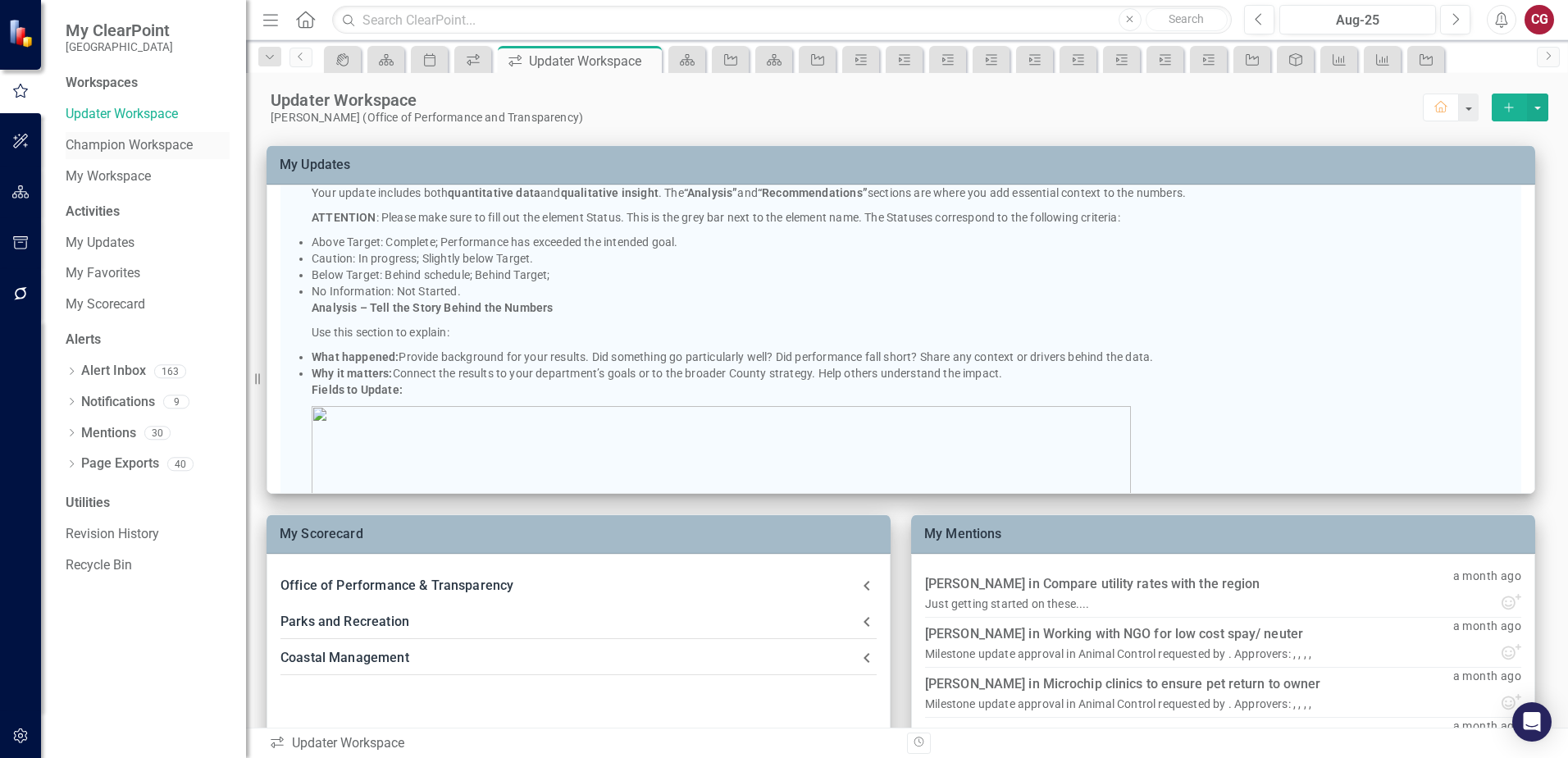
click at [125, 134] on div "Champion Workspace" at bounding box center [148, 145] width 164 height 27
click at [138, 149] on link "Champion Workspace" at bounding box center [148, 145] width 164 height 19
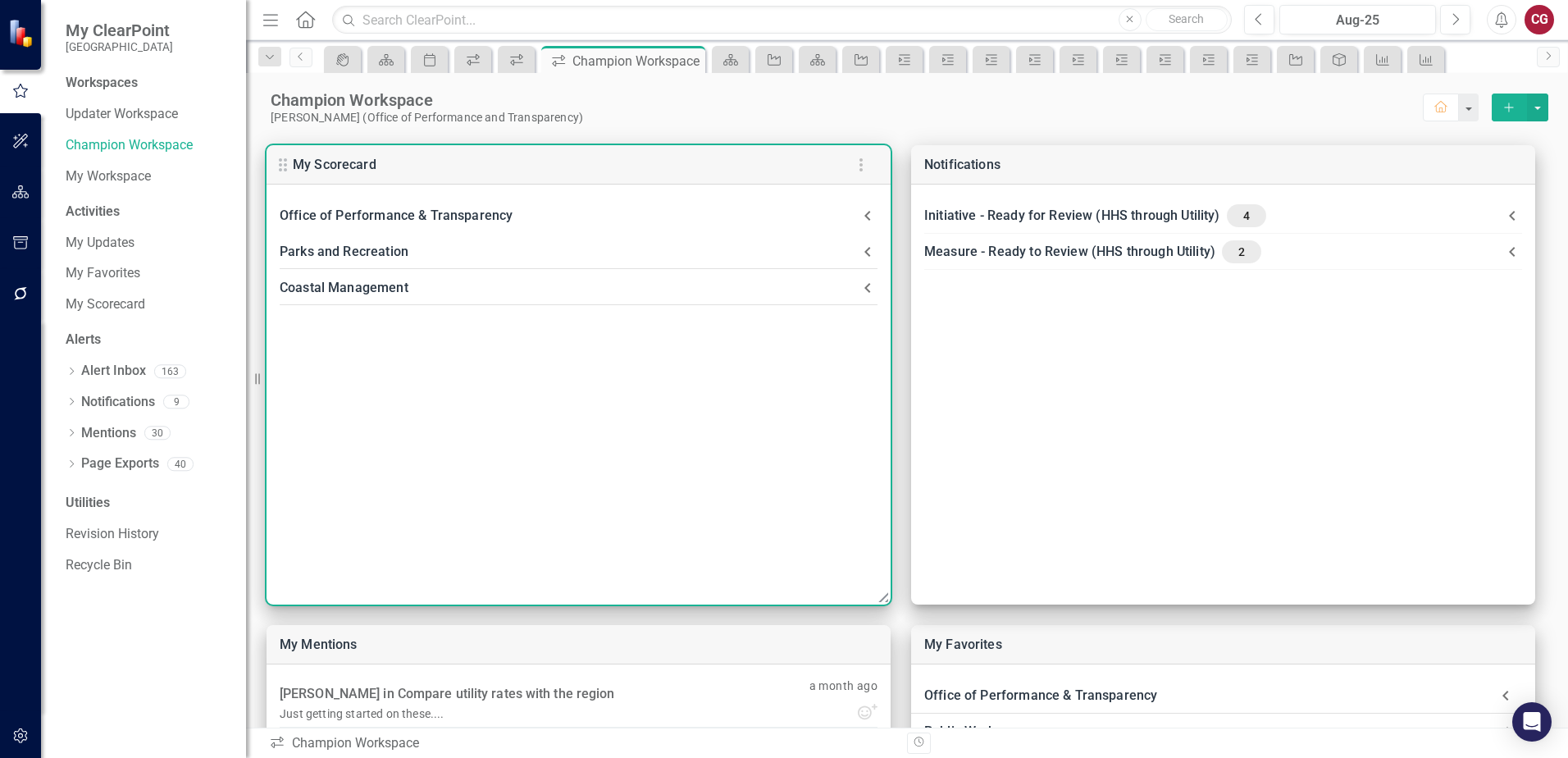
click at [391, 210] on div "Office of Performance & Transparency" at bounding box center [569, 215] width 578 height 23
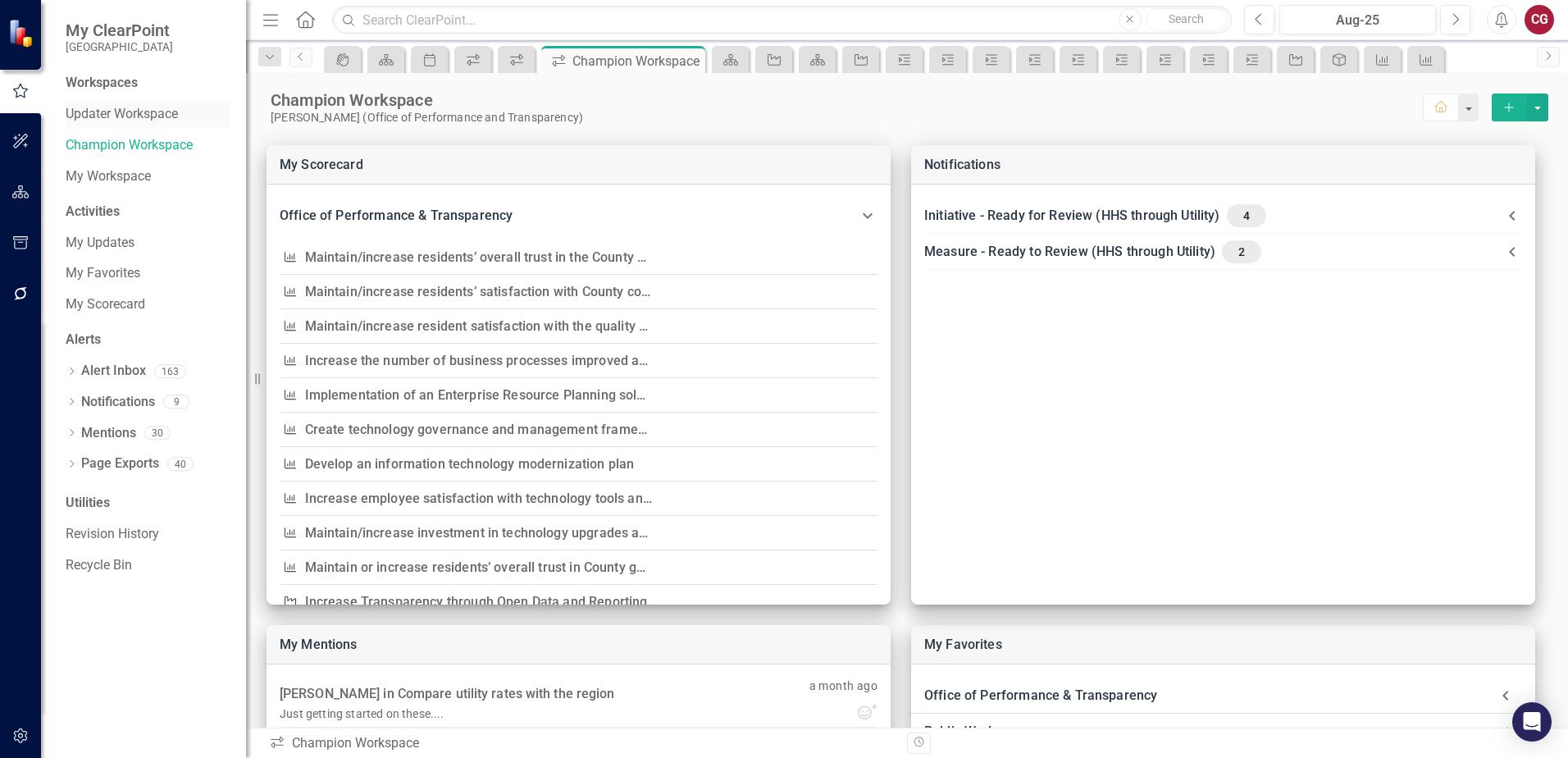
click at [98, 121] on link "Updater Workspace" at bounding box center [148, 114] width 164 height 19
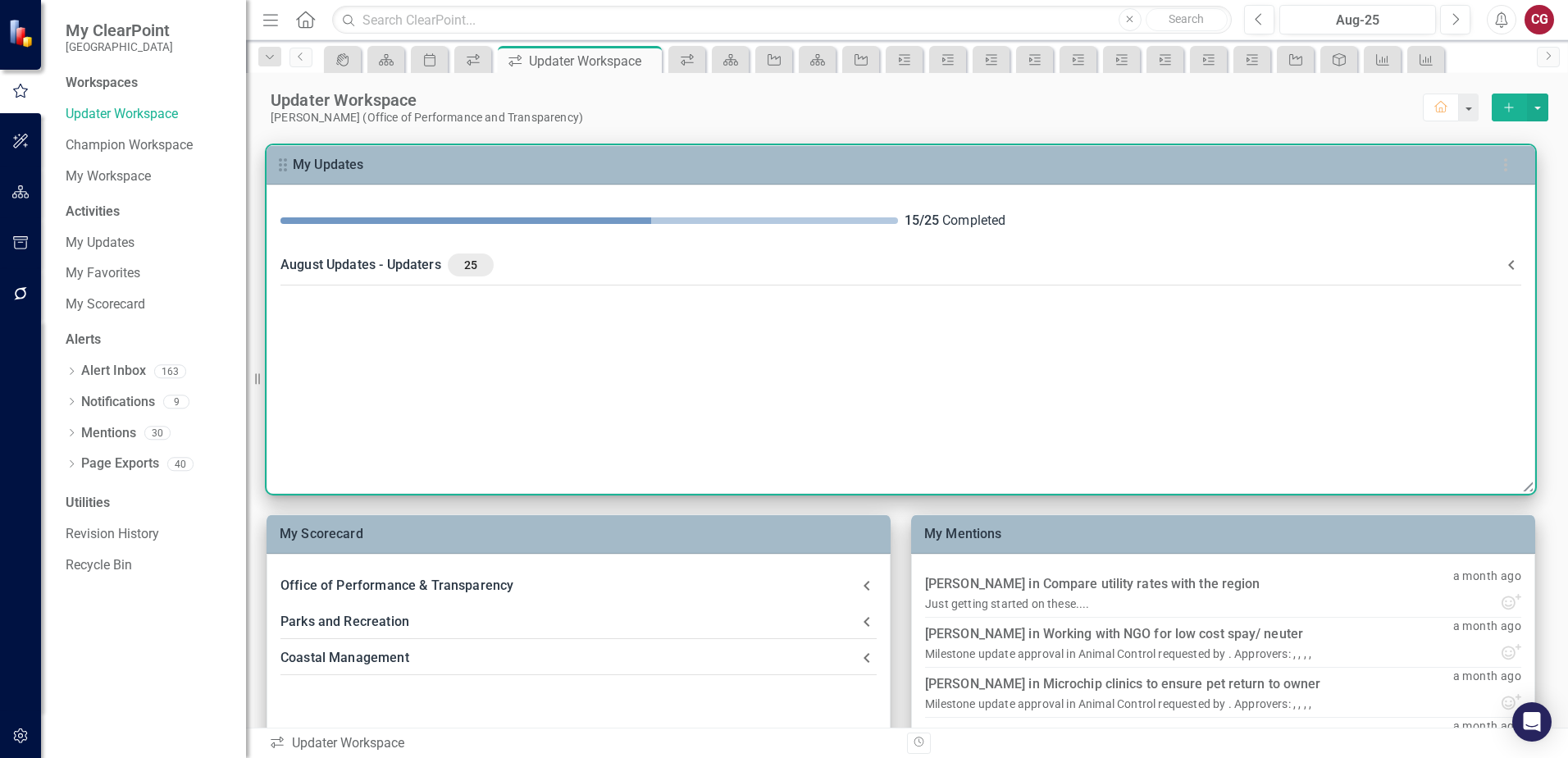
click at [473, 271] on span "25" at bounding box center [471, 264] width 33 height 14
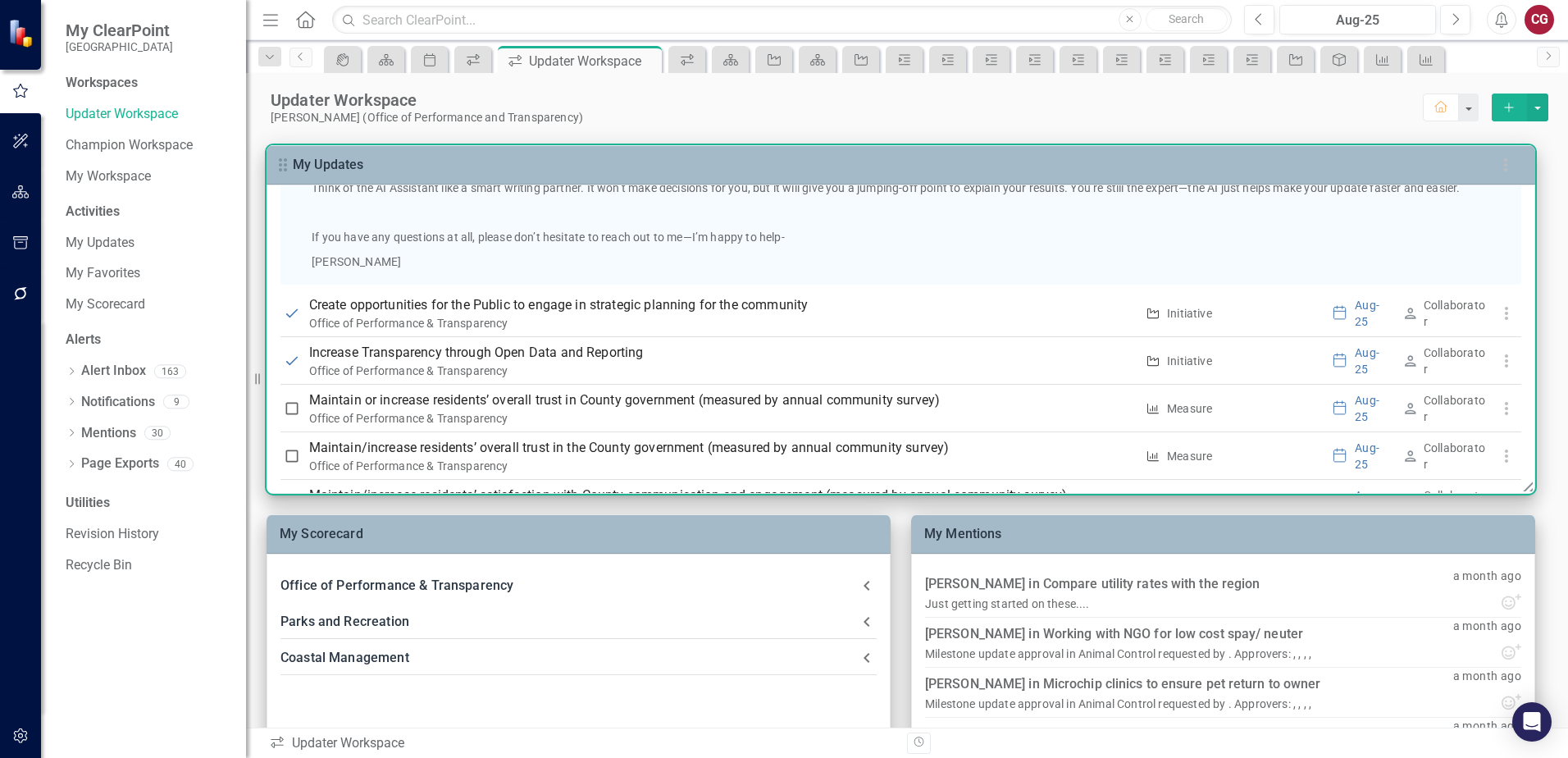
scroll to position [1148, 0]
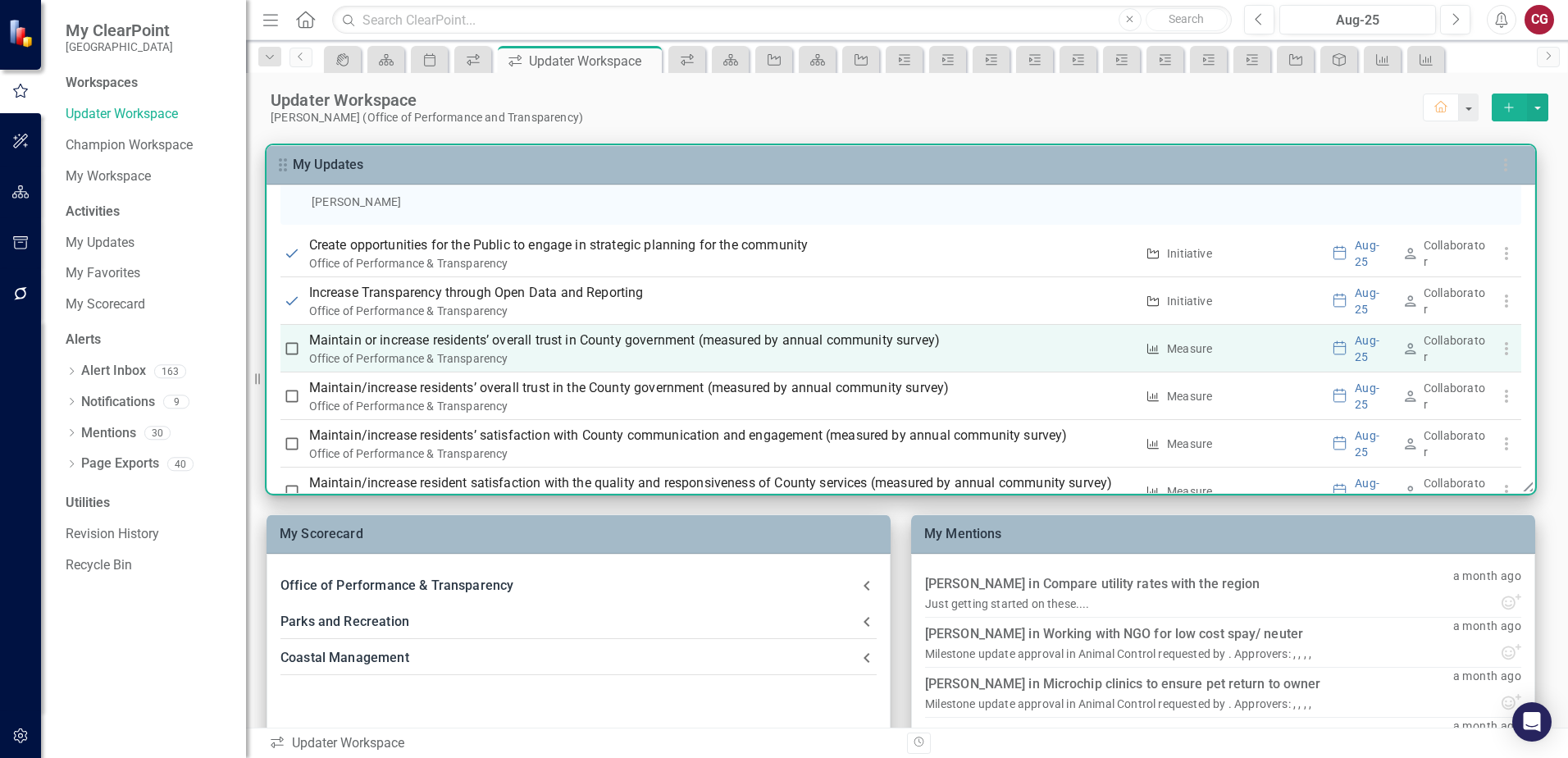
click at [293, 352] on input "checkbox" at bounding box center [291, 348] width 16 height 16
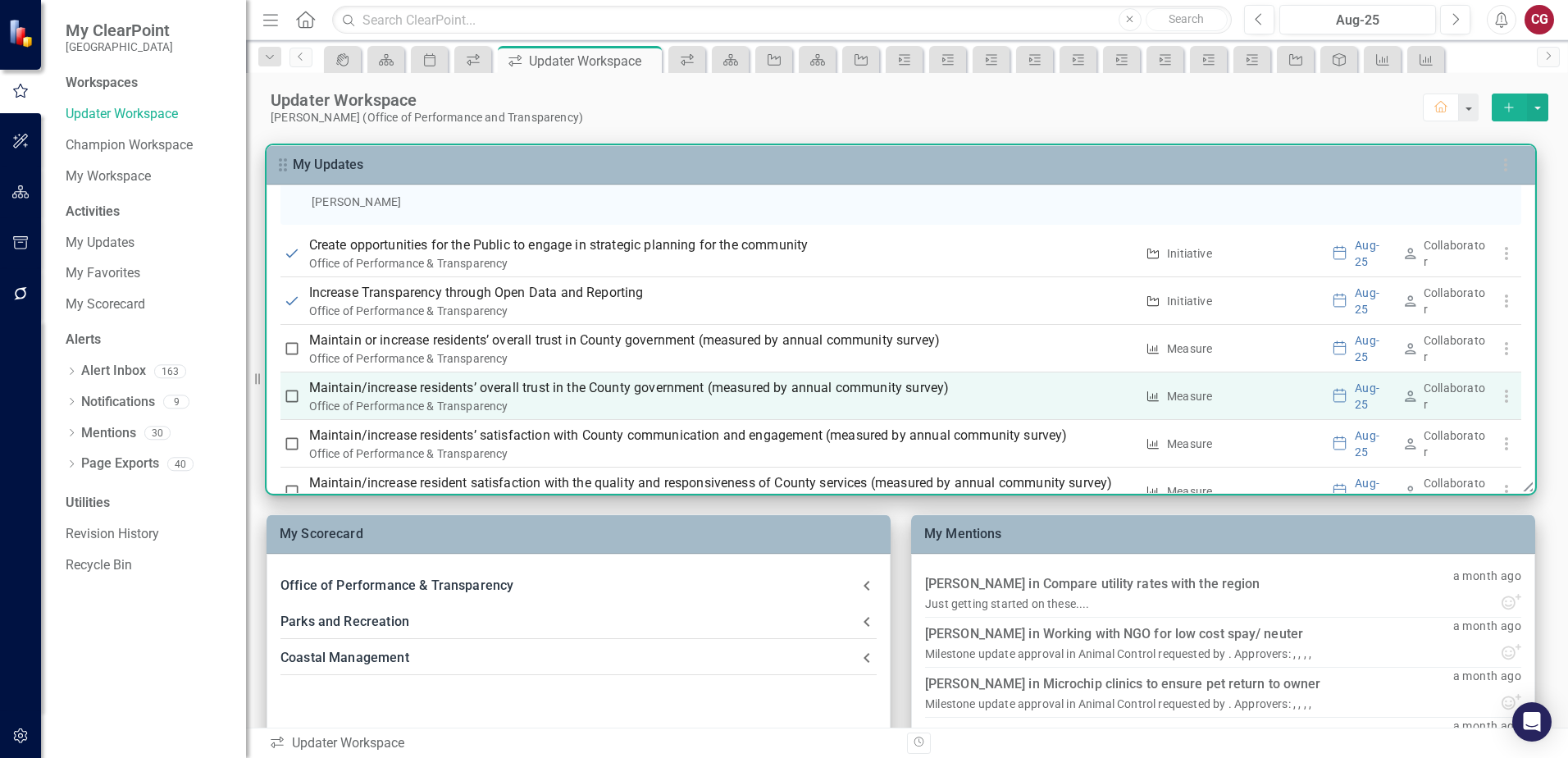
checkbox input "true"
click at [292, 394] on input "checkbox" at bounding box center [291, 395] width 16 height 16
checkbox input "true"
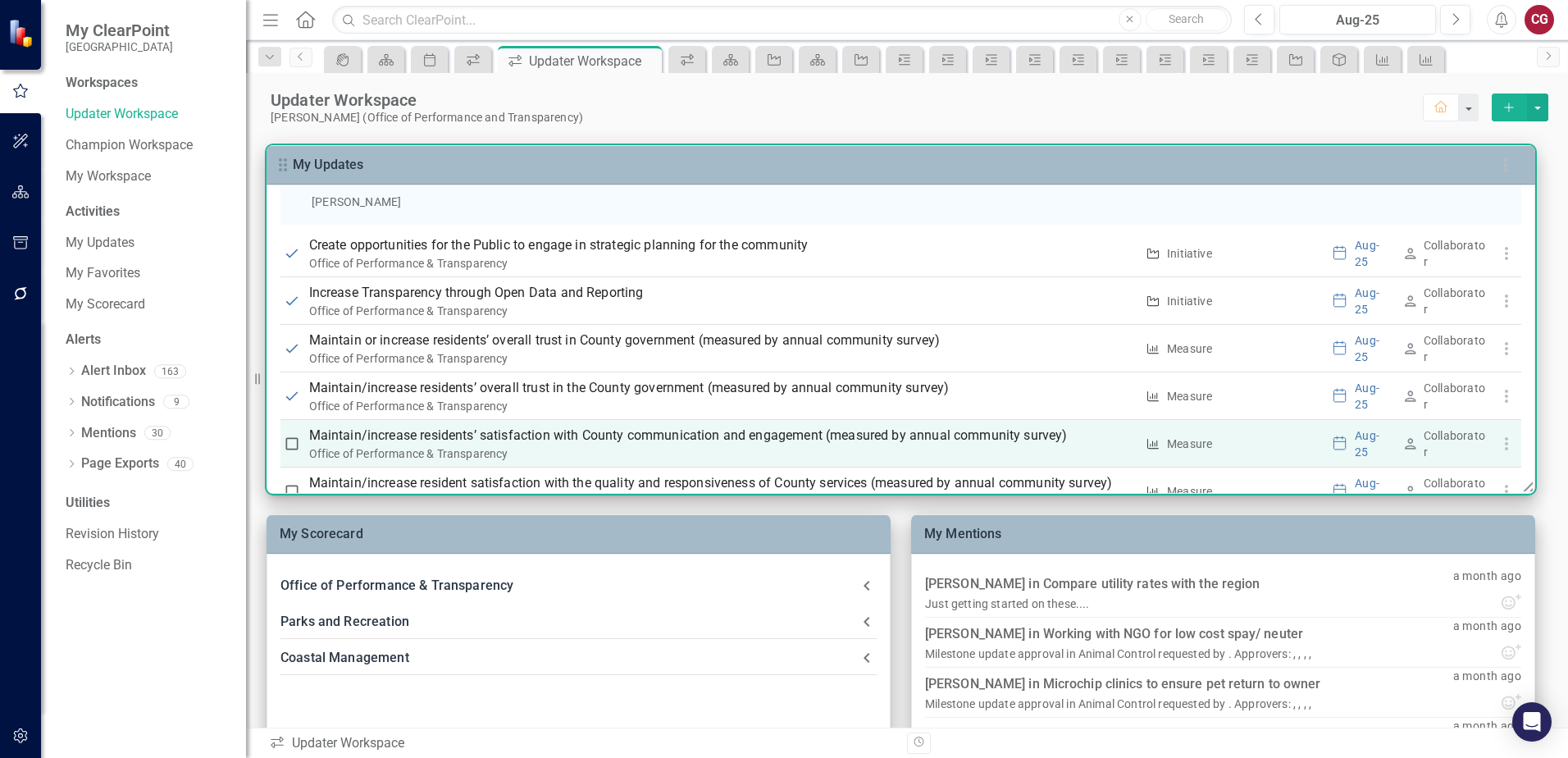
click at [290, 444] on input "checkbox" at bounding box center [291, 443] width 16 height 16
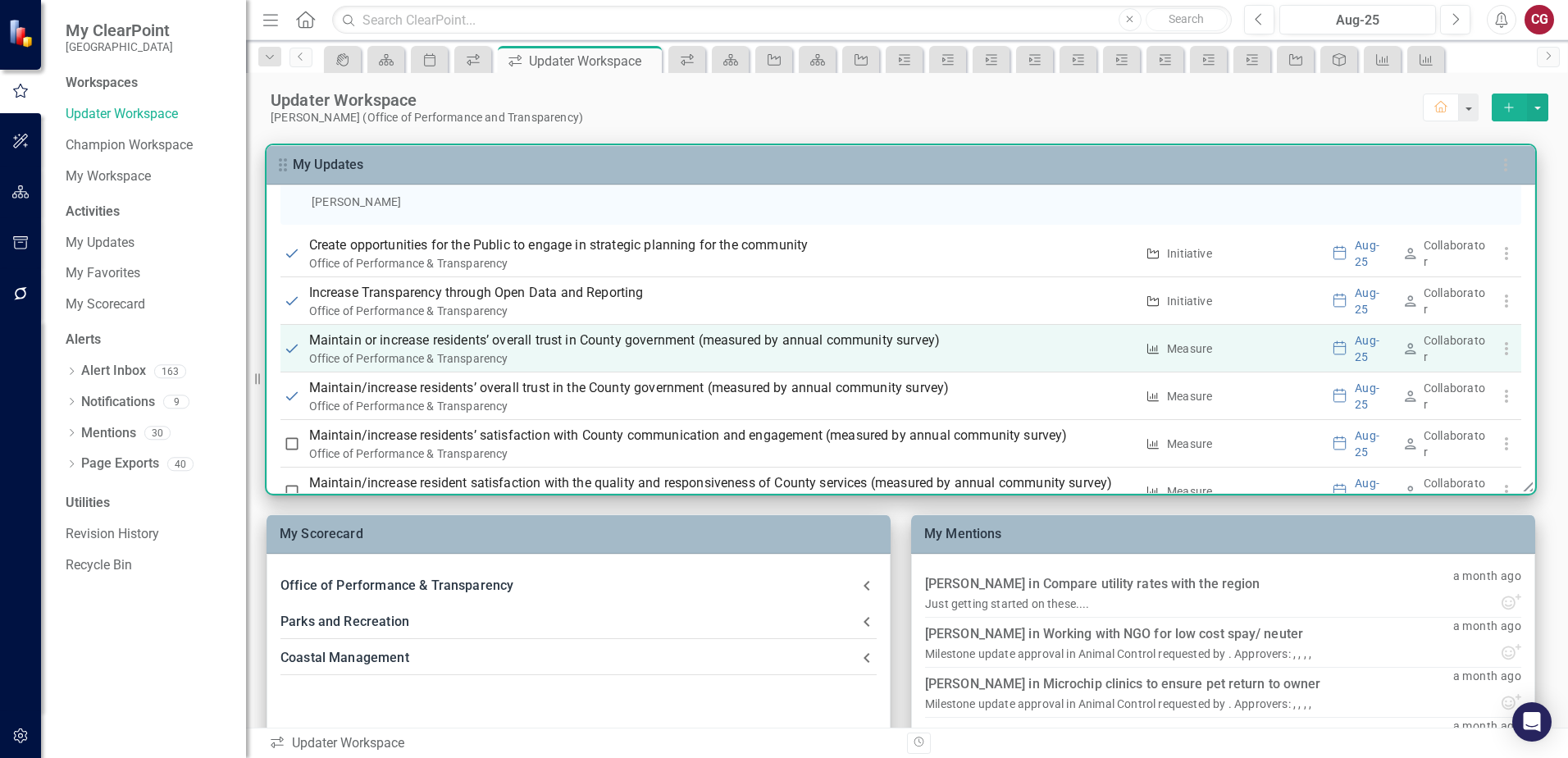
checkbox input "true"
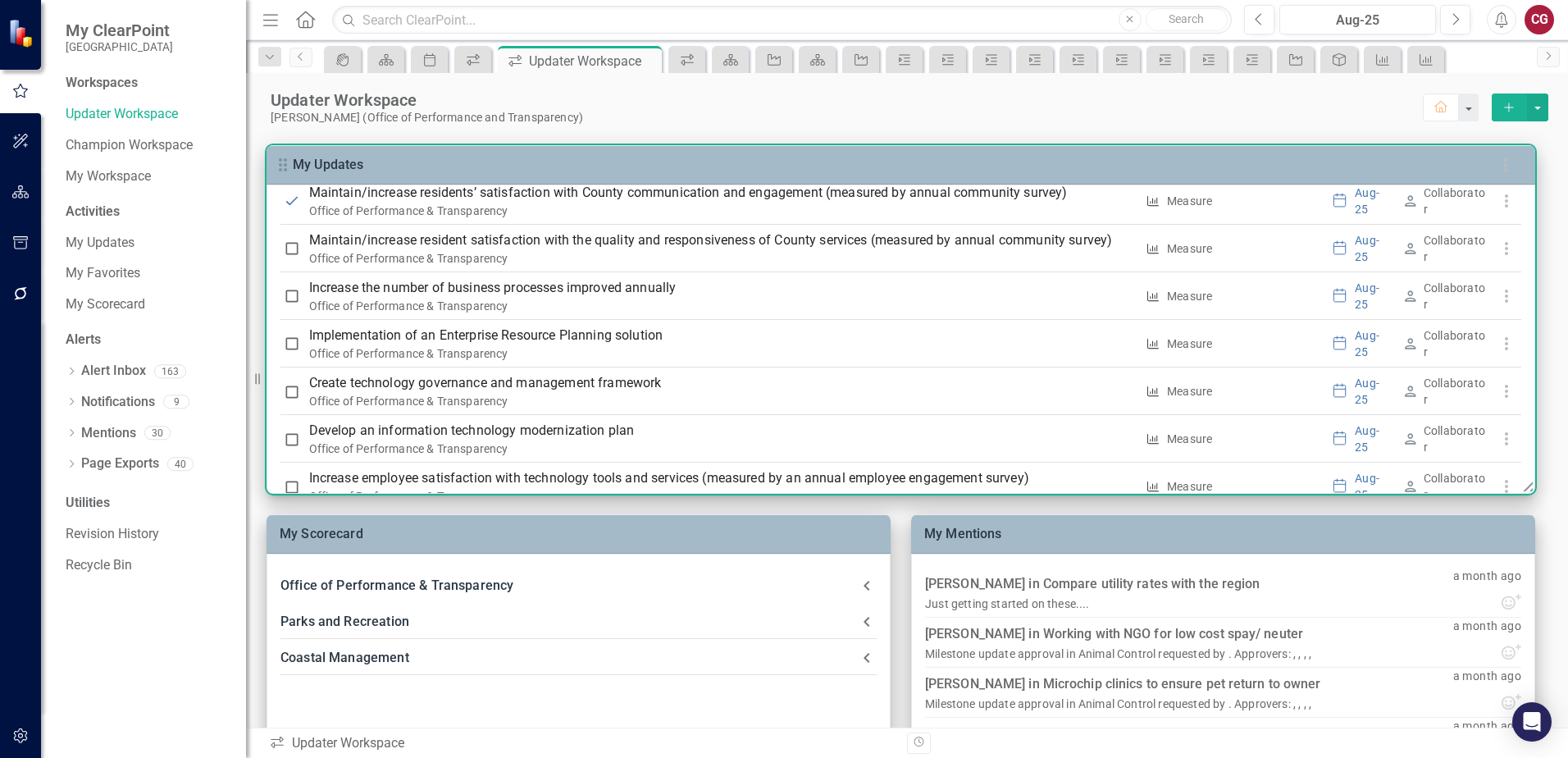
scroll to position [1394, 0]
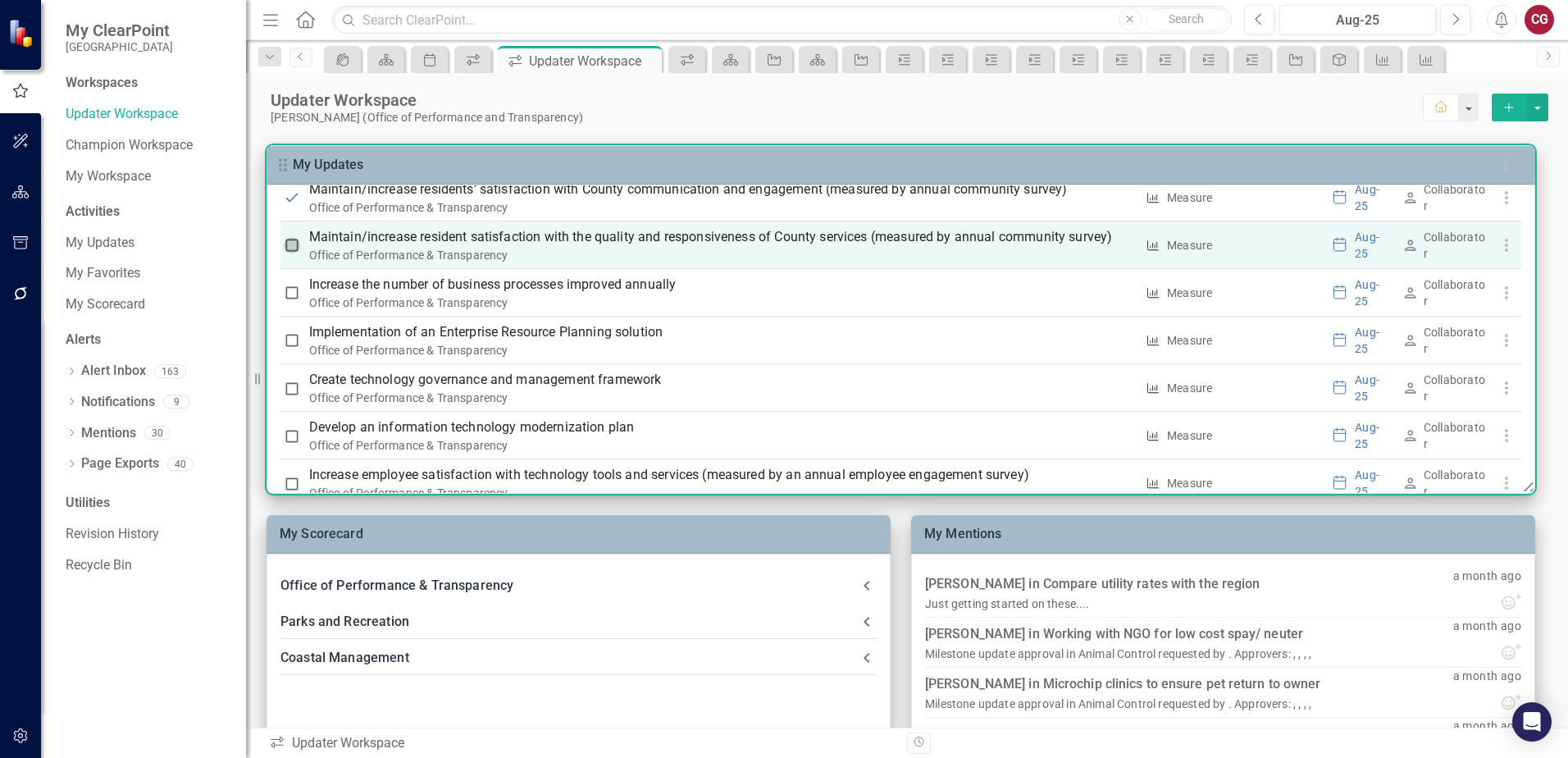
click at [292, 248] on input "checkbox" at bounding box center [291, 244] width 16 height 16
checkbox input "false"
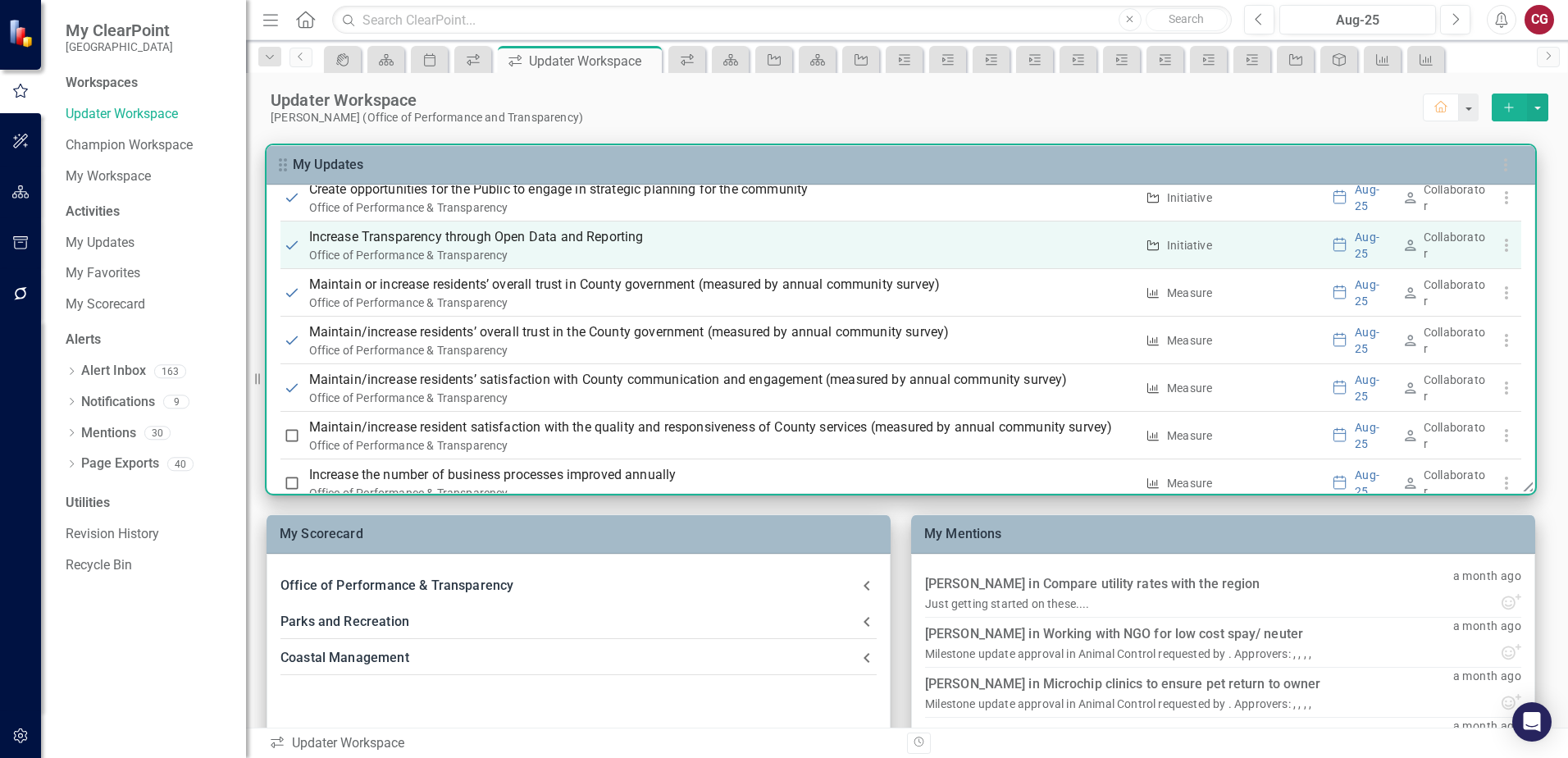
scroll to position [1230, 0]
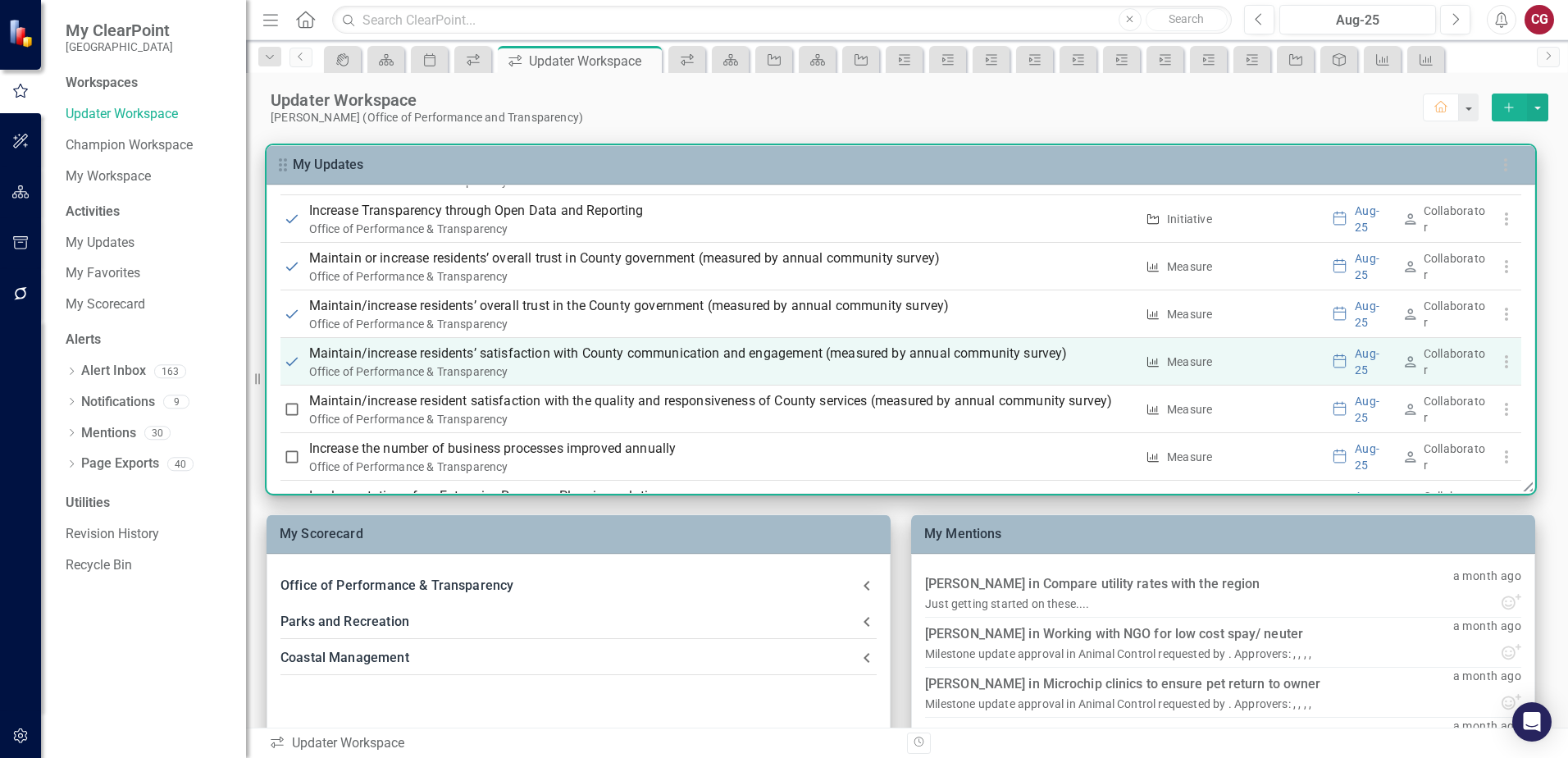
click at [291, 366] on input "checkbox" at bounding box center [291, 361] width 16 height 16
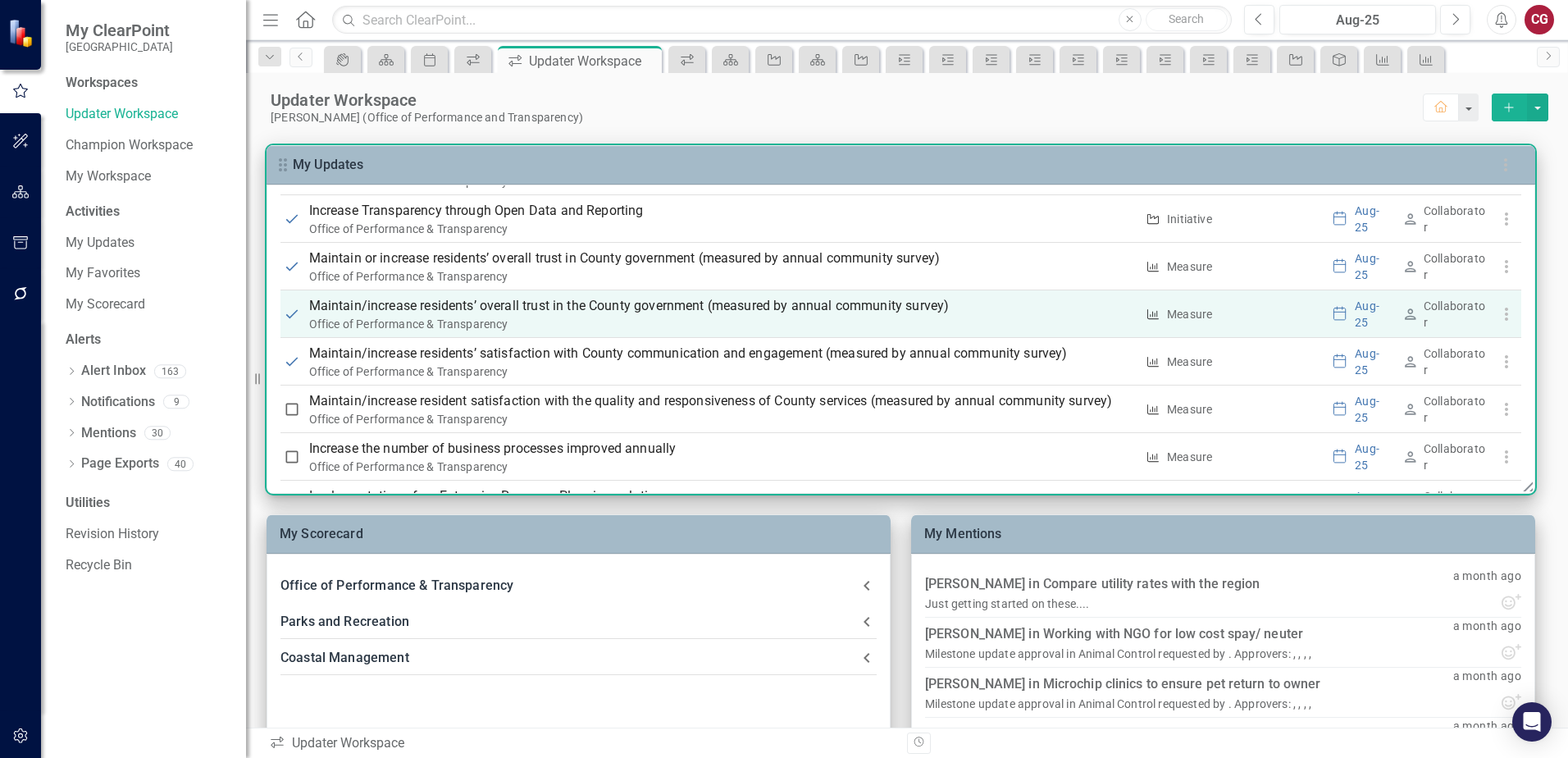
checkbox input "false"
click at [291, 318] on input "checkbox" at bounding box center [291, 314] width 16 height 16
checkbox input "false"
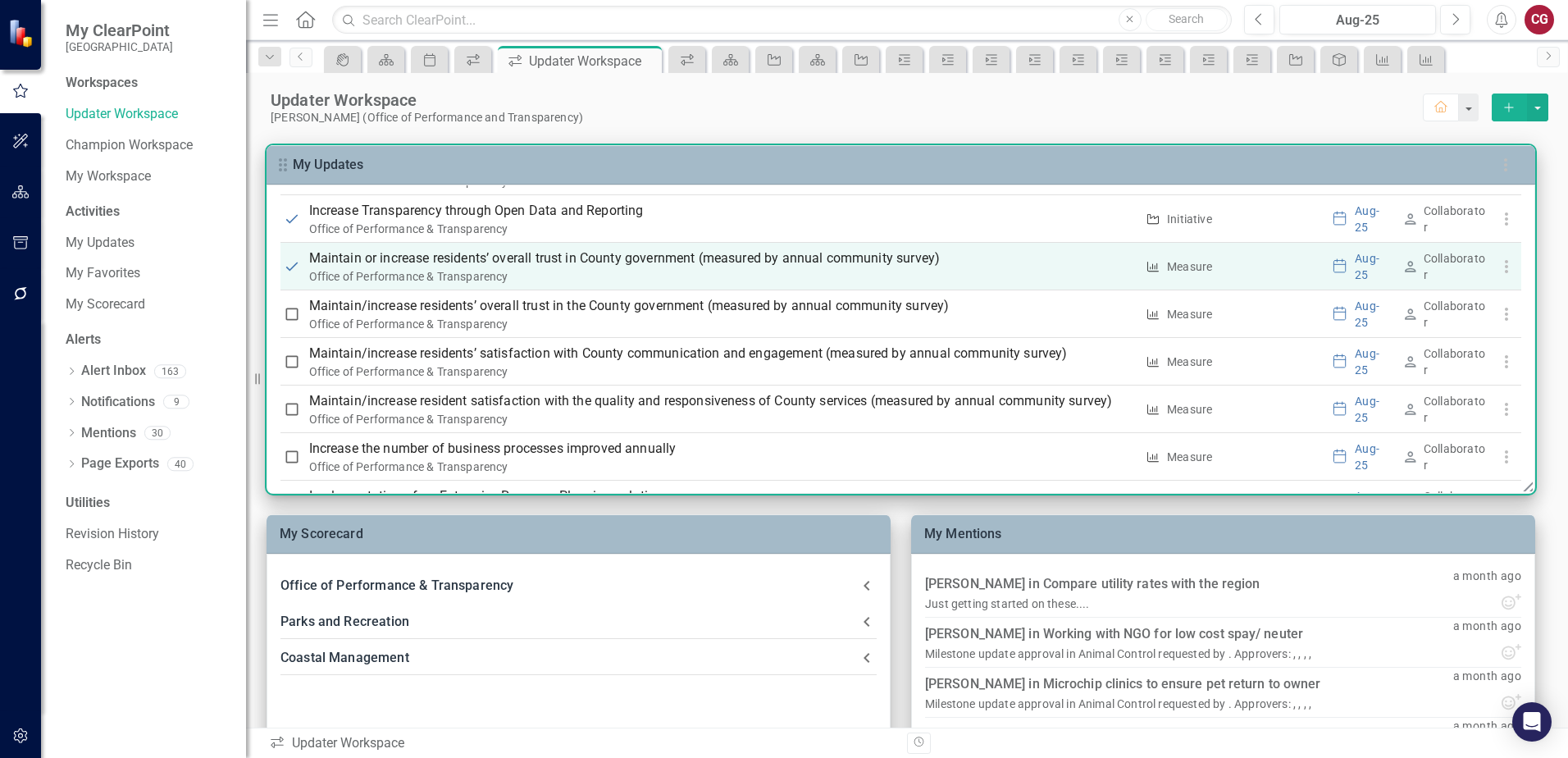
click at [293, 267] on input "checkbox" at bounding box center [291, 266] width 16 height 16
checkbox input "false"
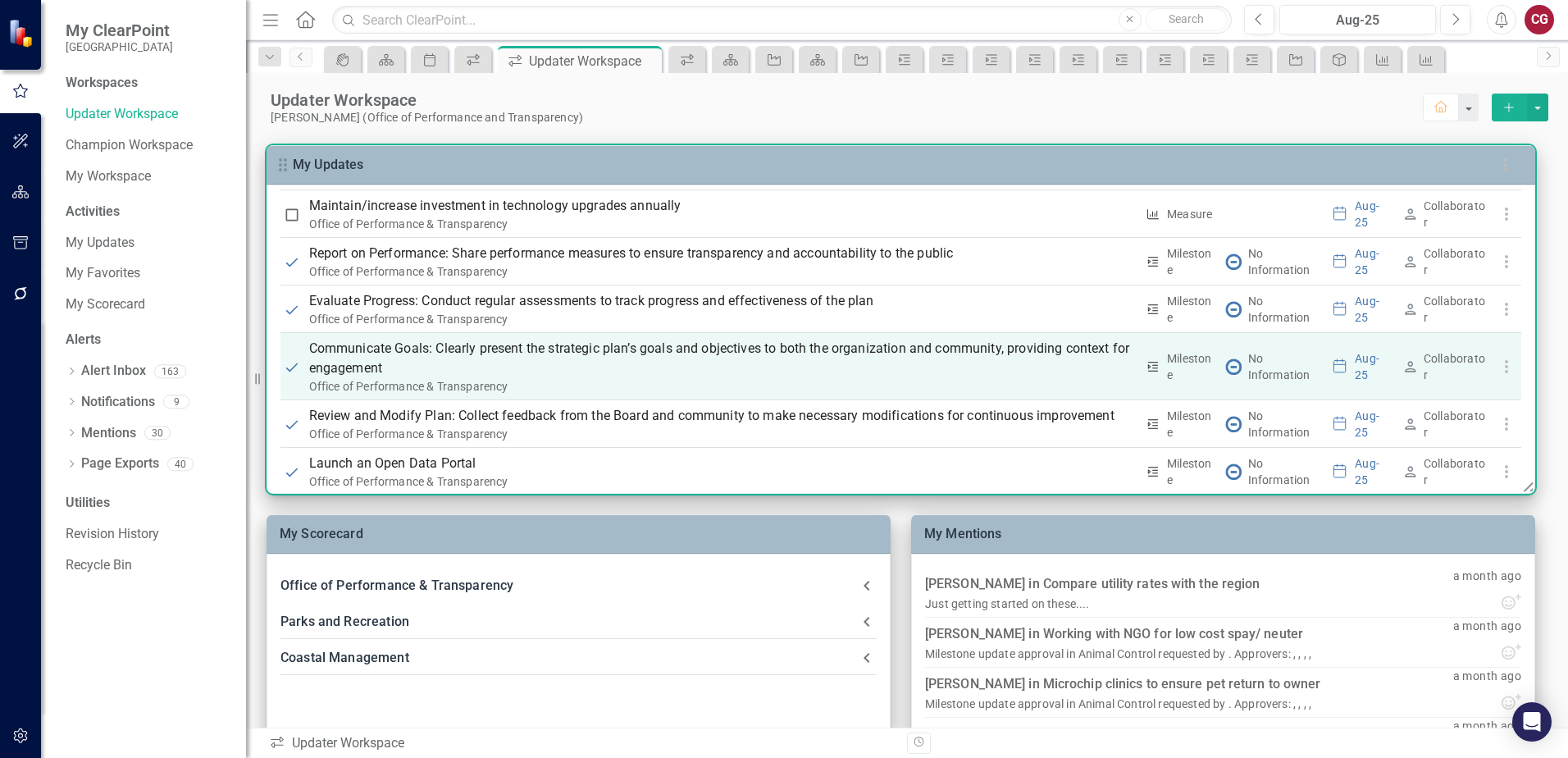
scroll to position [1628, 0]
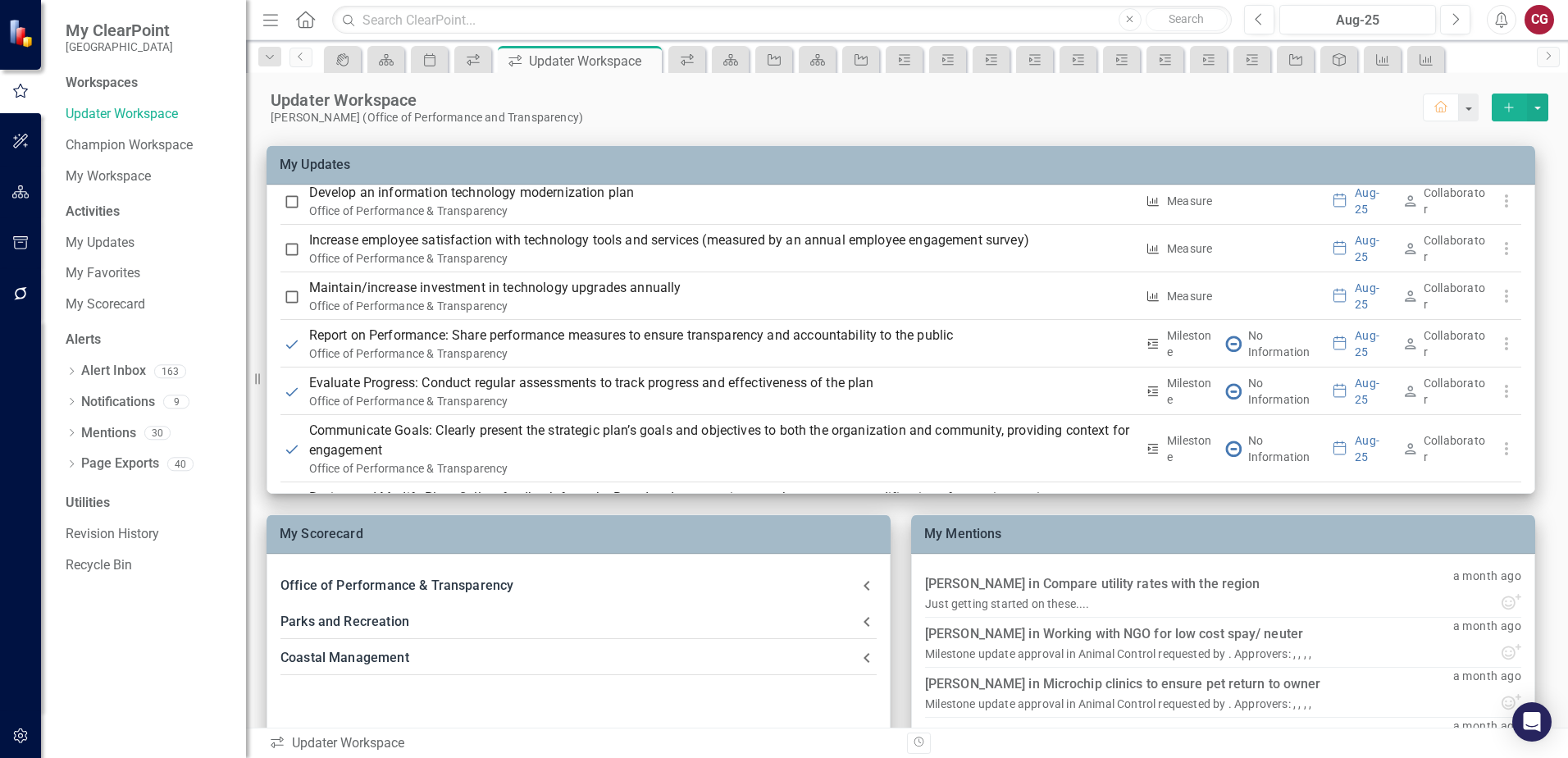
click at [13, 286] on button "button" at bounding box center [21, 294] width 37 height 35
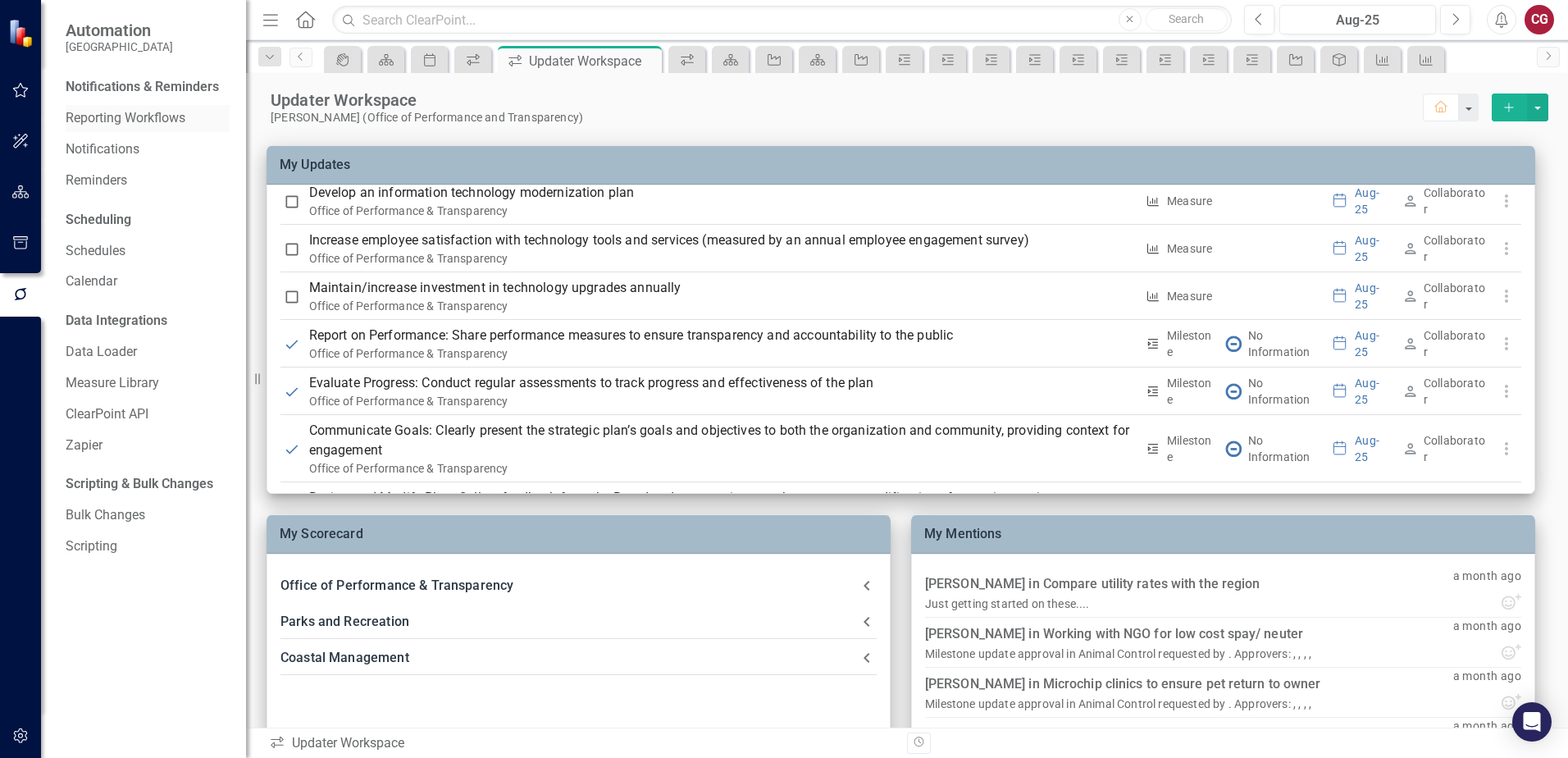
click at [102, 118] on link "Reporting Workflows" at bounding box center [148, 118] width 164 height 19
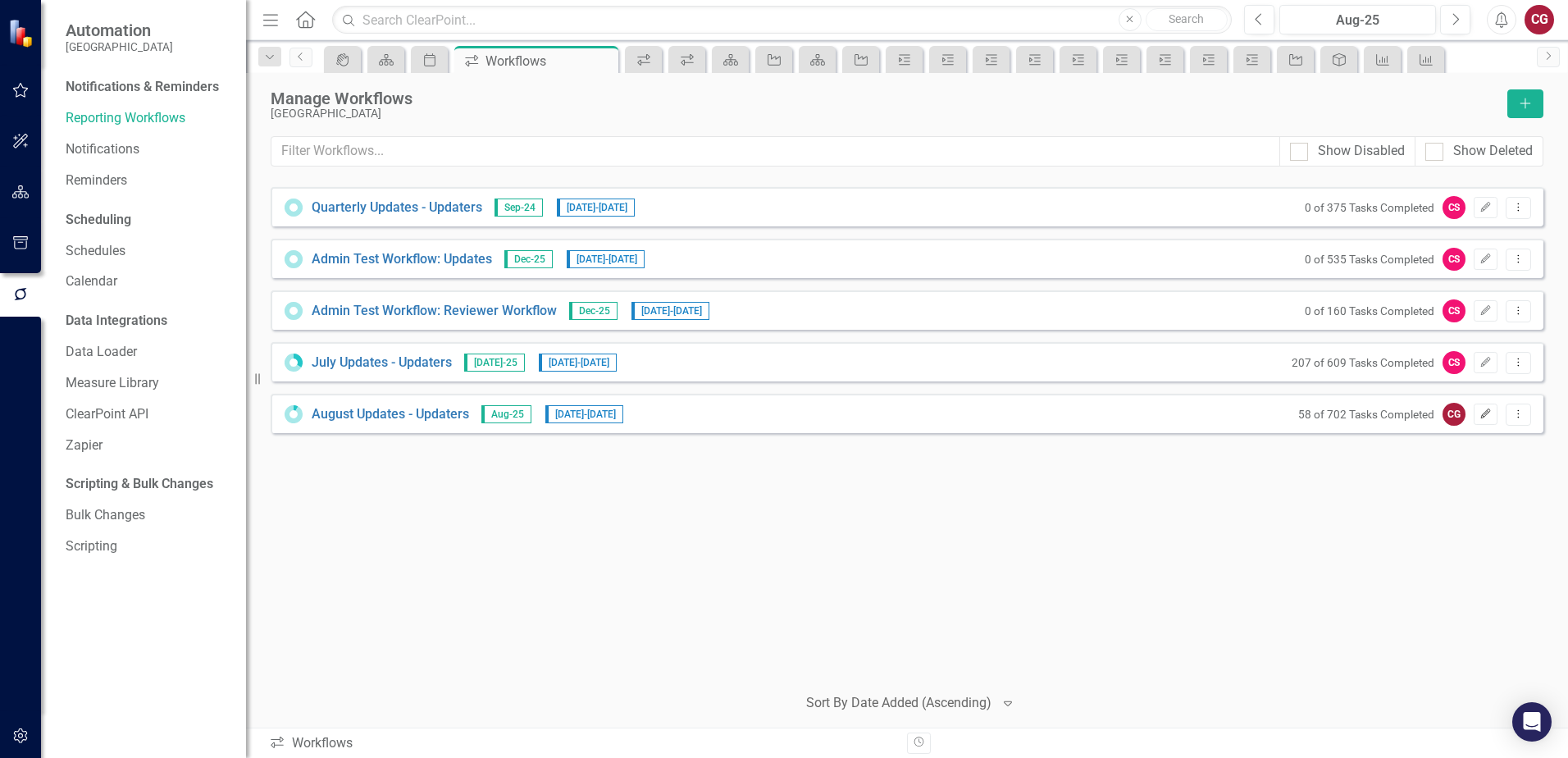
click at [1484, 421] on button "Edit" at bounding box center [1485, 413] width 24 height 21
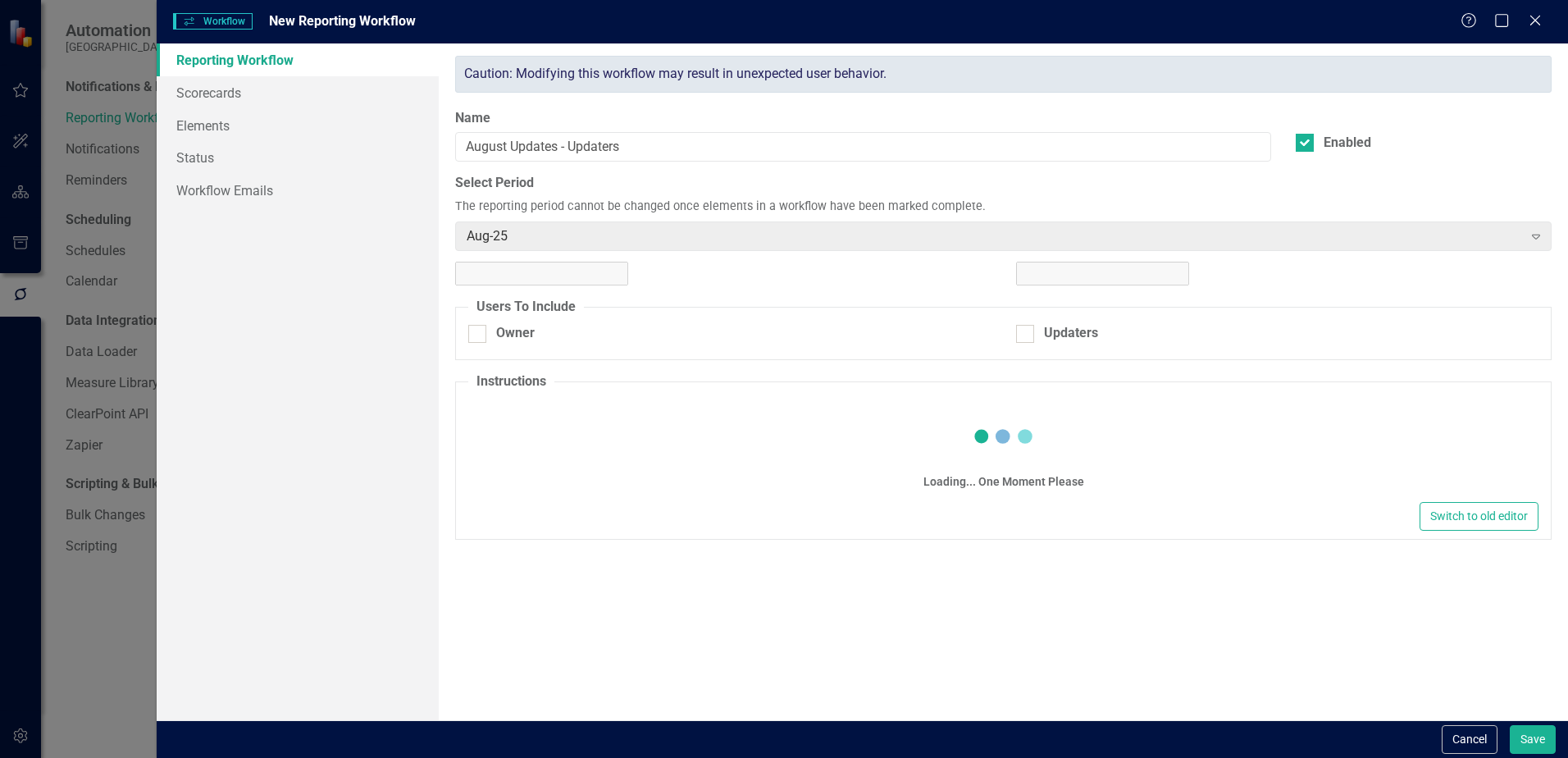
checkbox input "true"
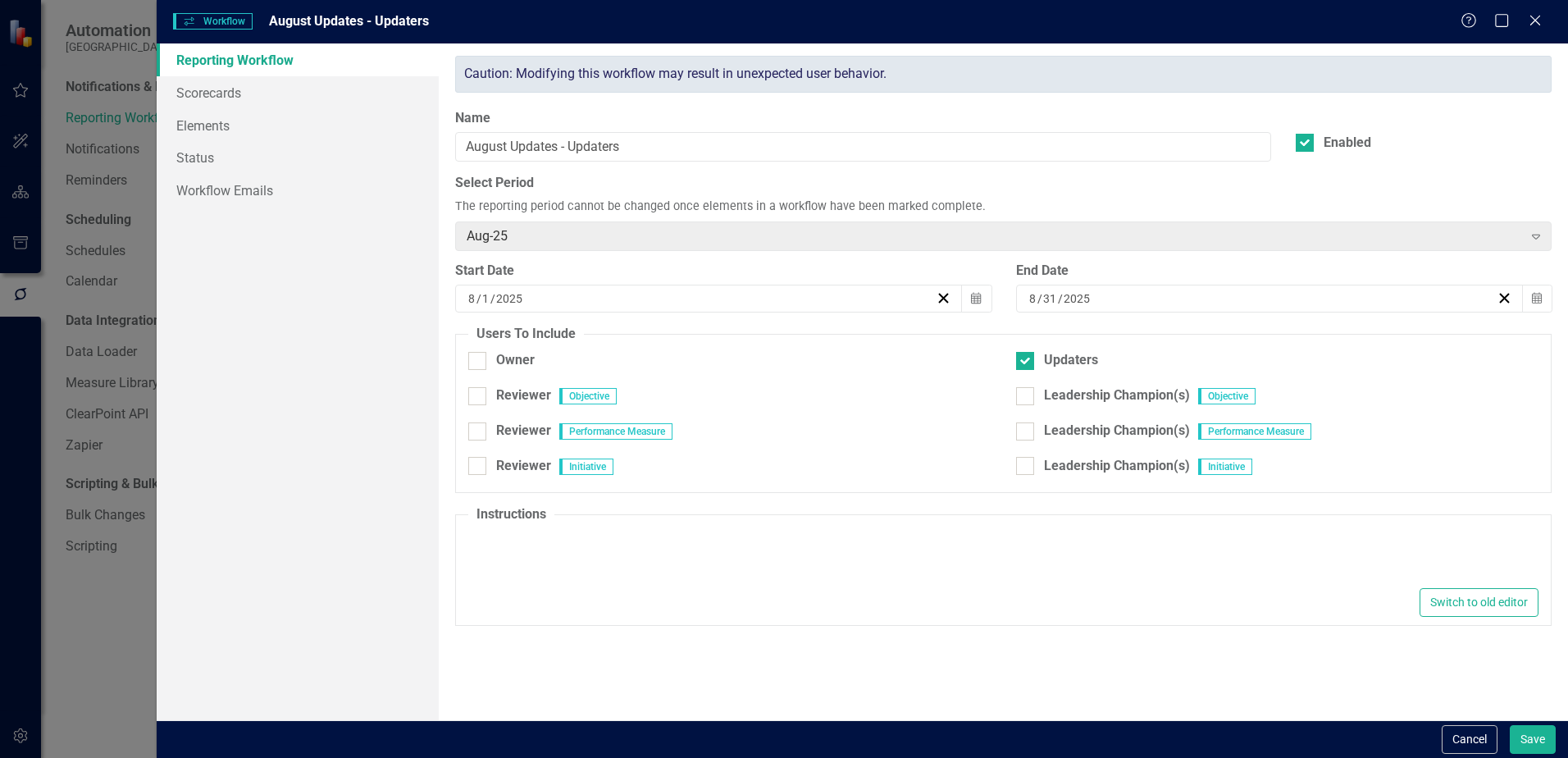
type textarea "<p>Please complete all assigned updates by the deadline. Make sure to review an…"
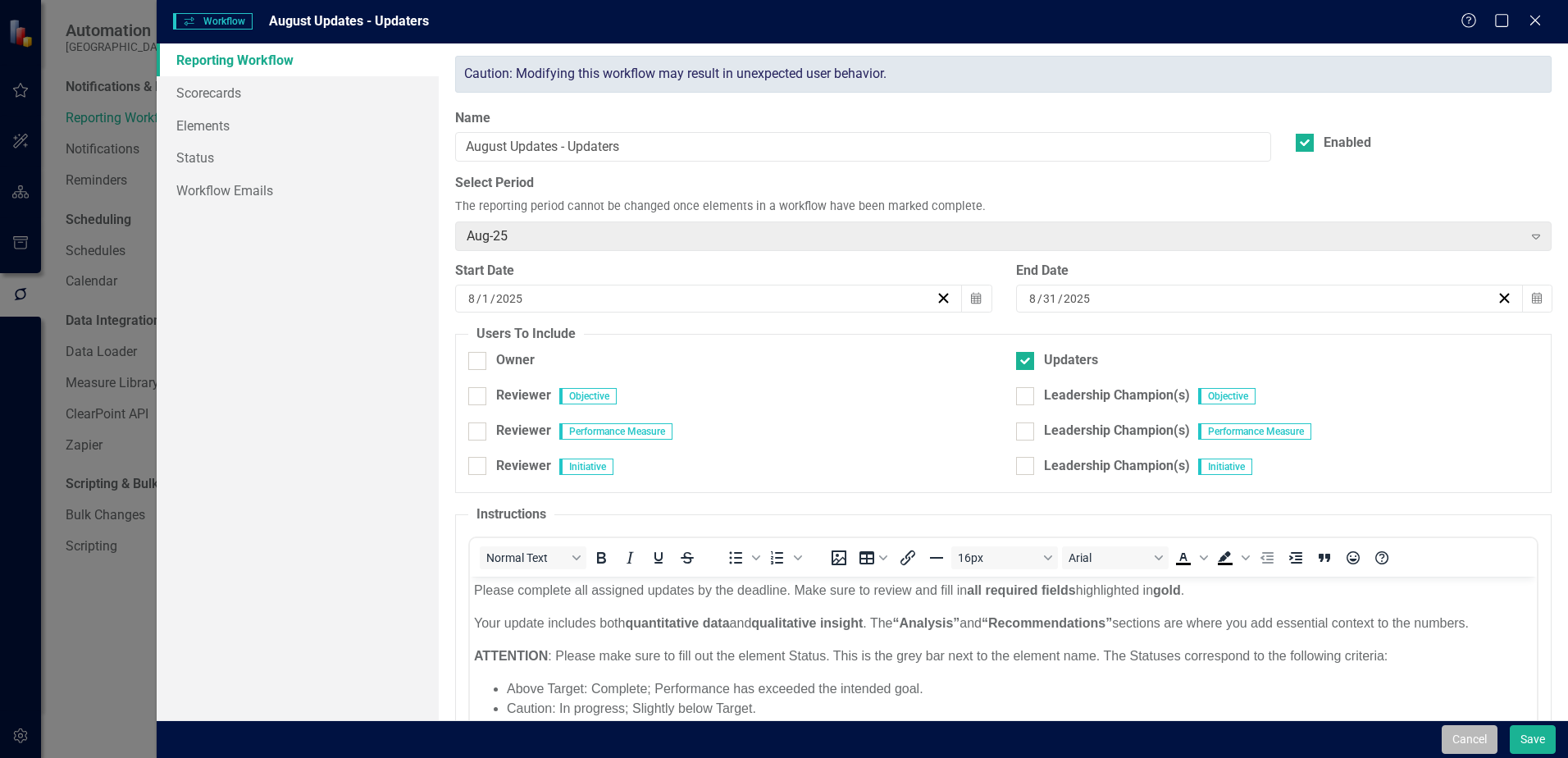
click at [1482, 745] on button "Cancel" at bounding box center [1469, 739] width 56 height 29
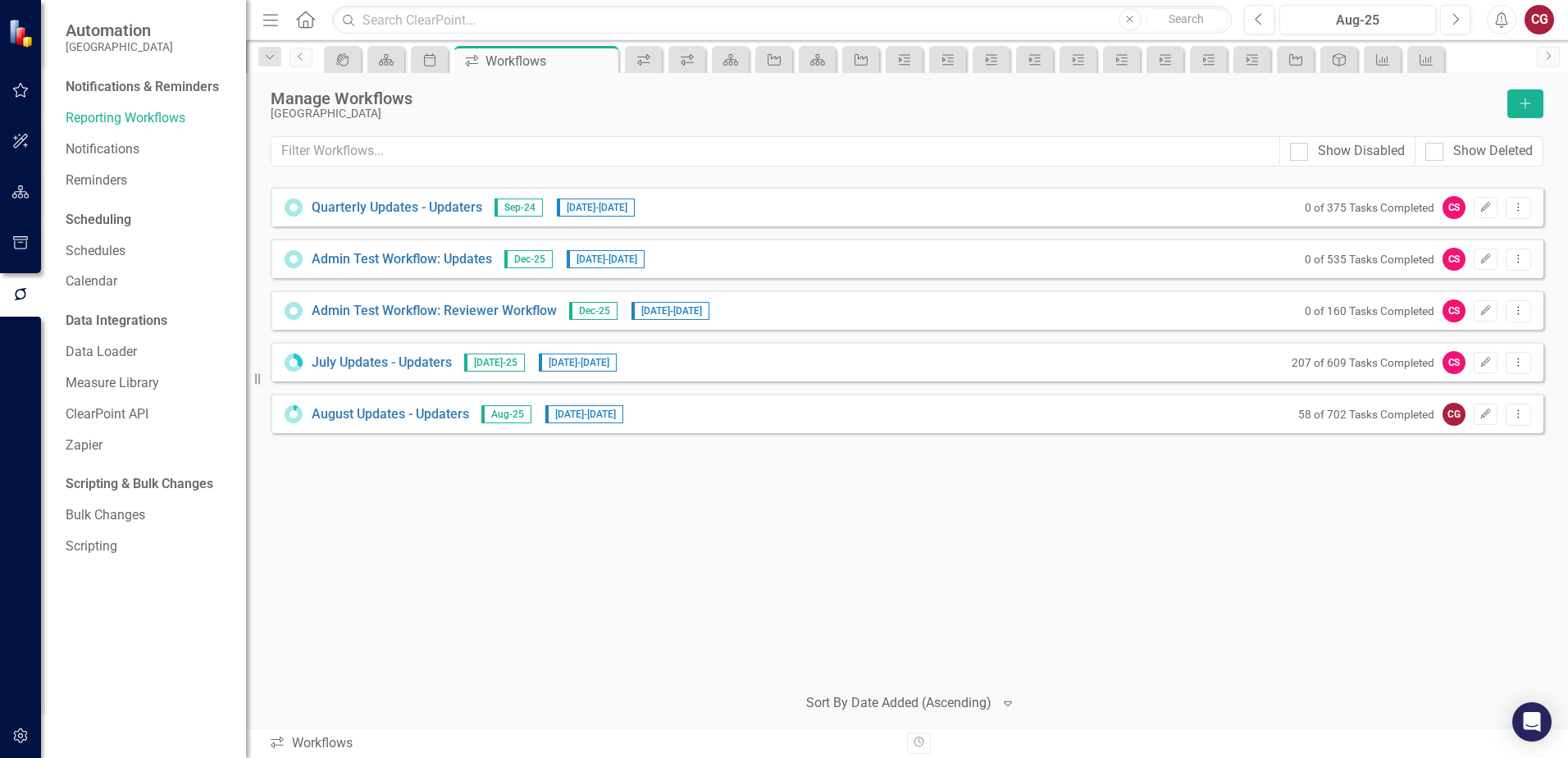
click at [587, 98] on div "Manage Workflows" at bounding box center [885, 98] width 1228 height 18
click at [24, 84] on icon "button" at bounding box center [21, 90] width 17 height 14
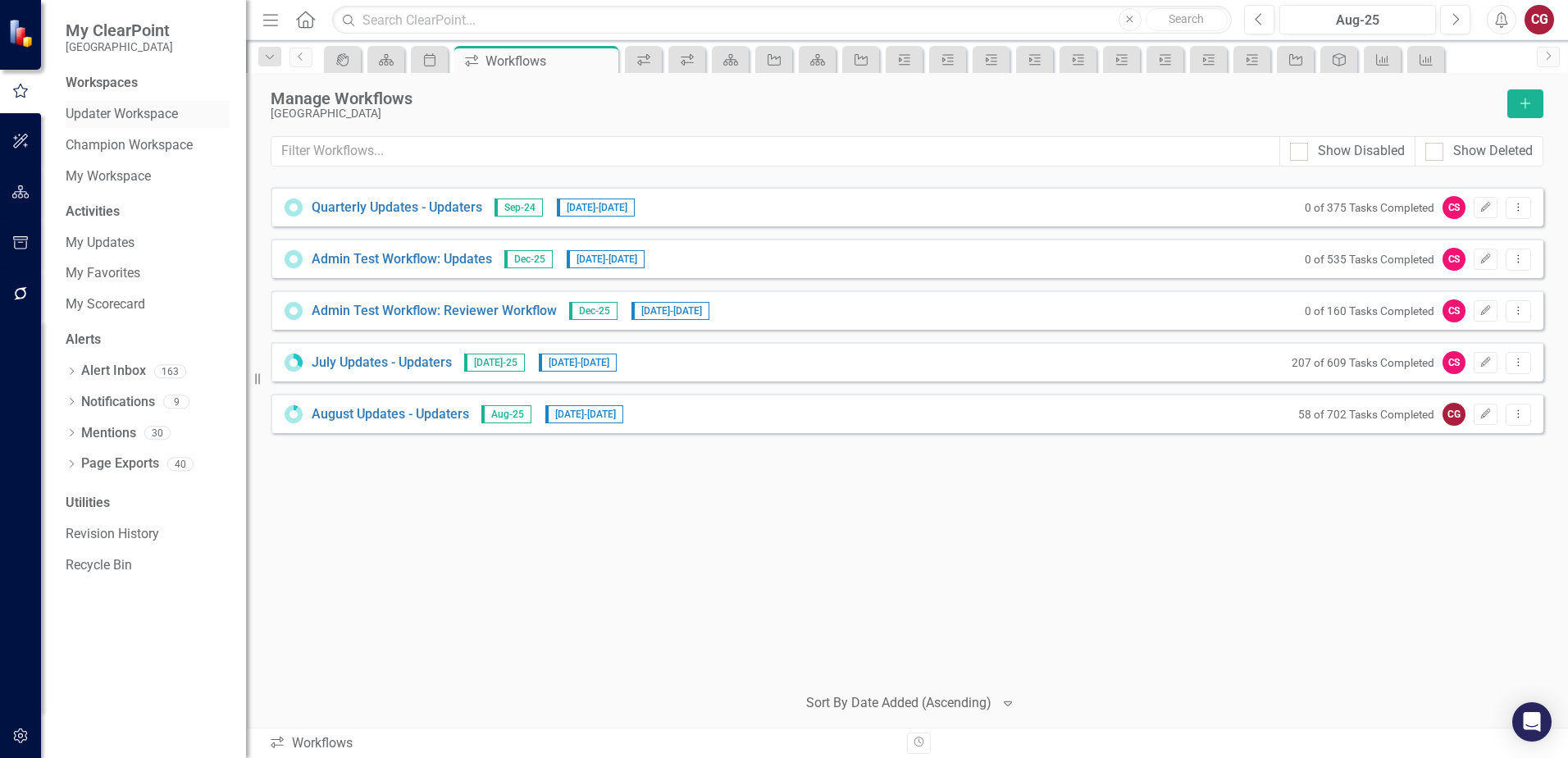
click at [110, 108] on link "Updater Workspace" at bounding box center [148, 114] width 164 height 19
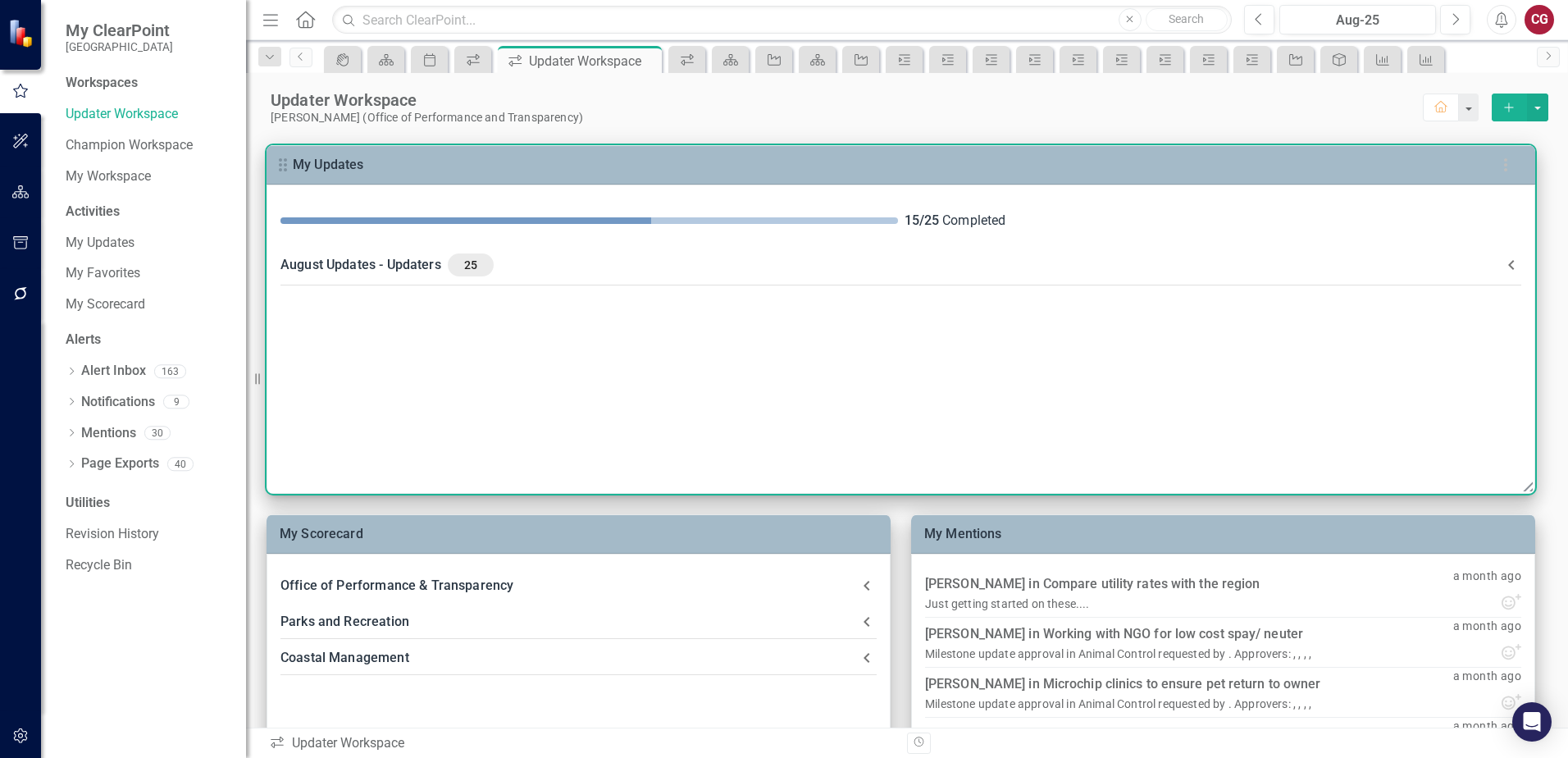
click at [448, 270] on div "August Updates - Updaters 25" at bounding box center [890, 264] width 1221 height 23
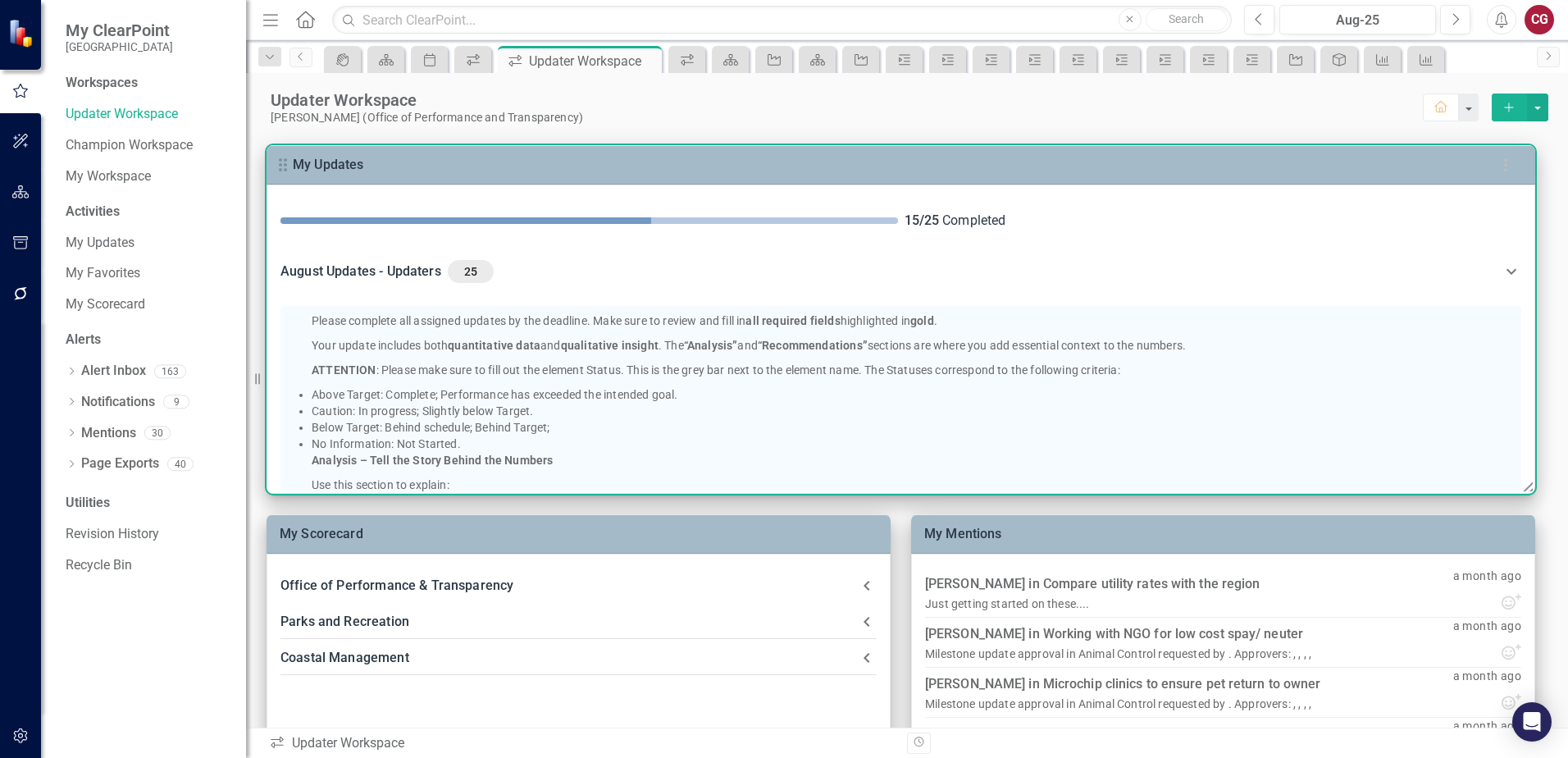
click at [1514, 267] on icon at bounding box center [1511, 271] width 19 height 19
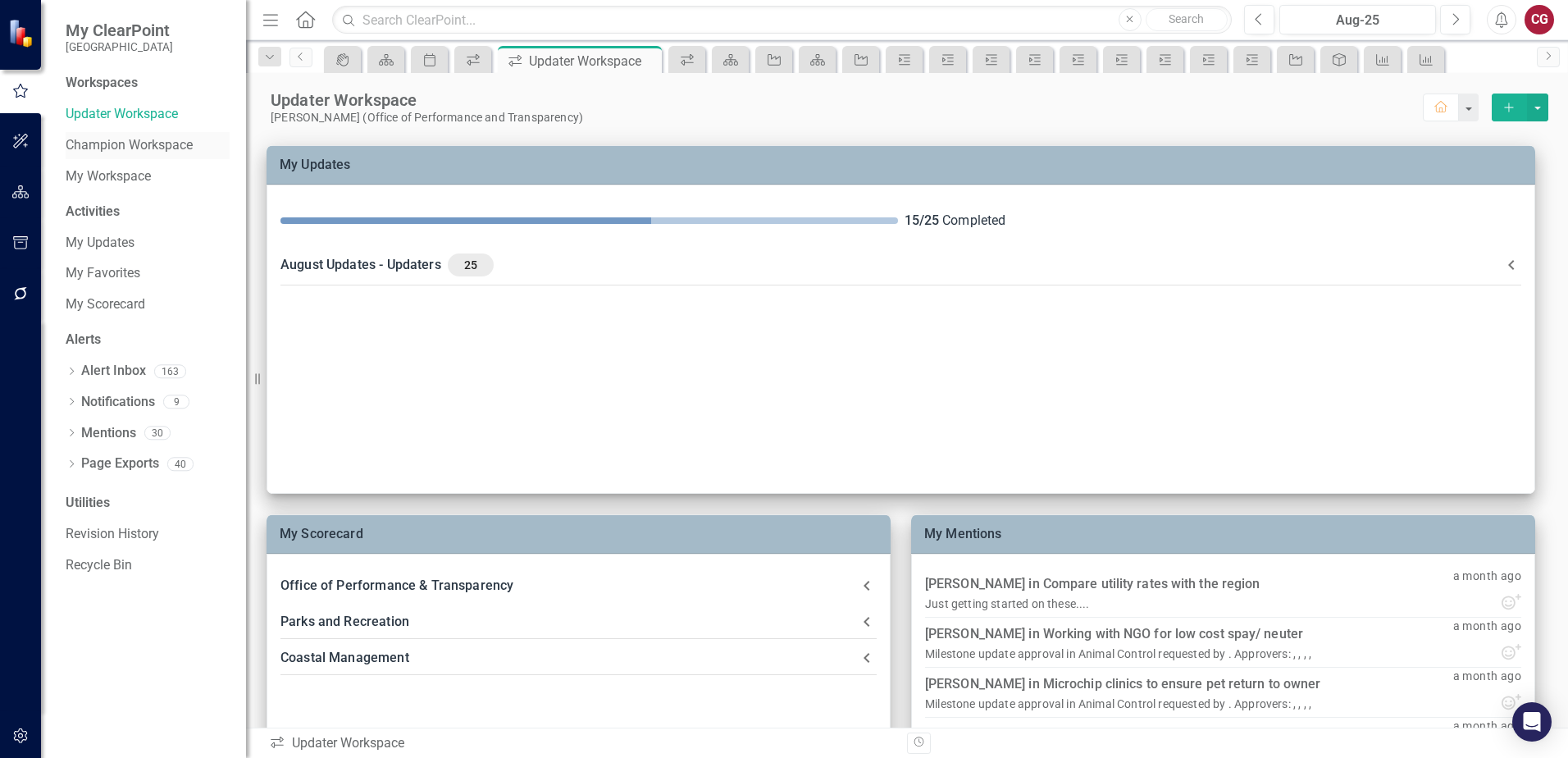
click at [101, 146] on link "Champion Workspace" at bounding box center [148, 145] width 164 height 19
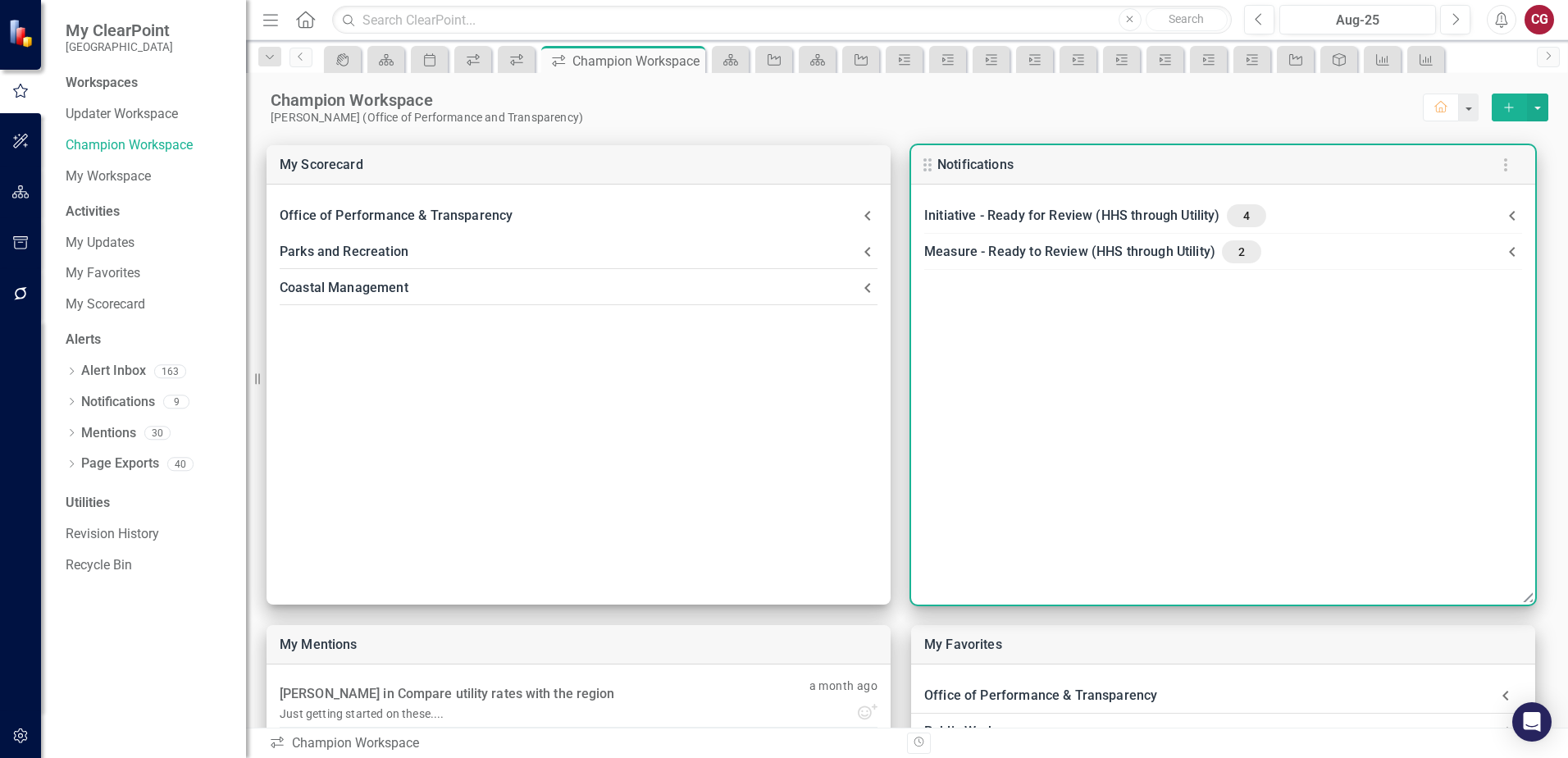
click at [1516, 219] on icon at bounding box center [1511, 215] width 19 height 19
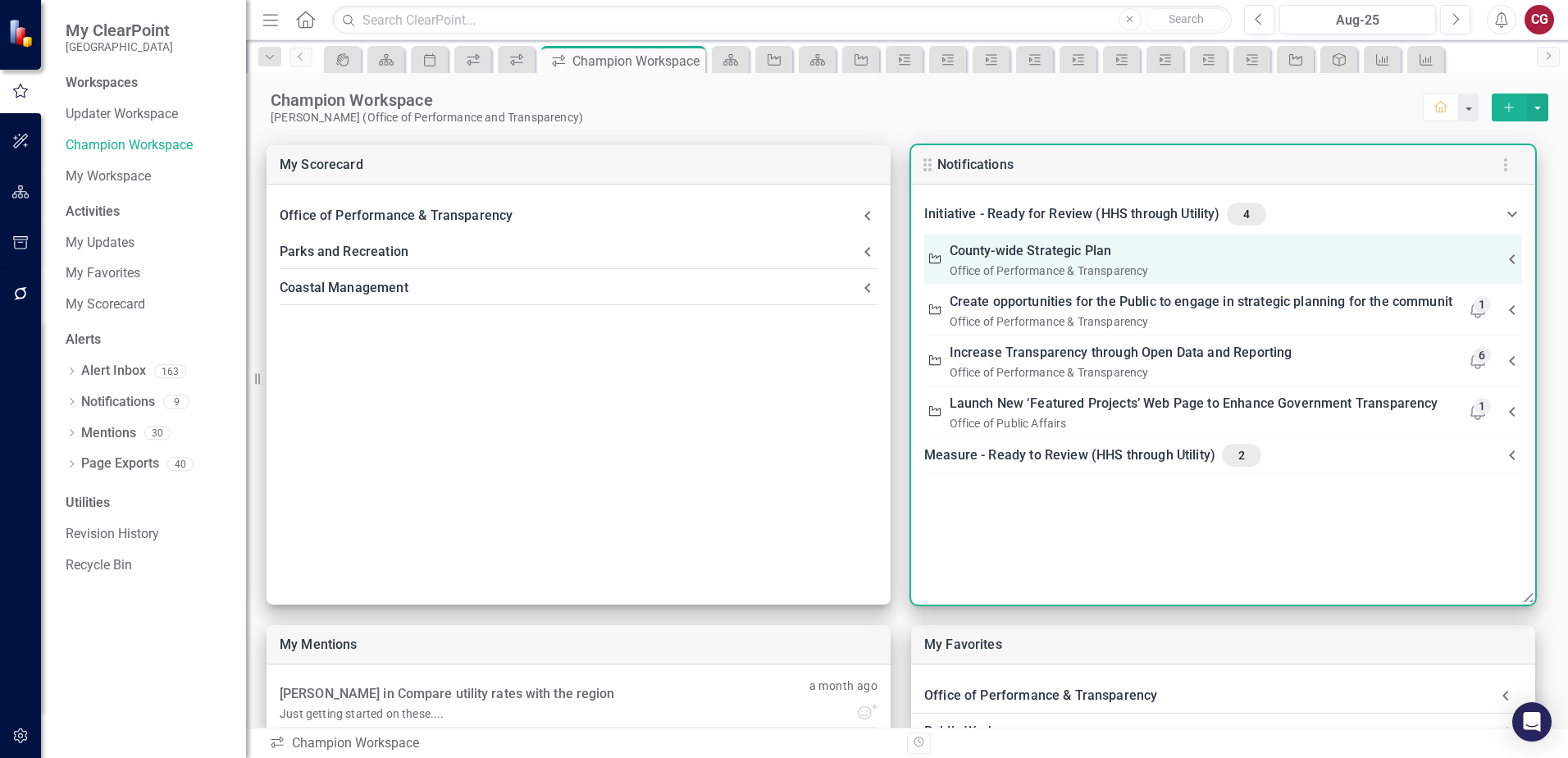
click at [1015, 264] on div "Office of Performance & Transparency" at bounding box center [1210, 270] width 521 height 16
click at [1119, 264] on div "Office of Performance & Transparency" at bounding box center [1210, 270] width 521 height 16
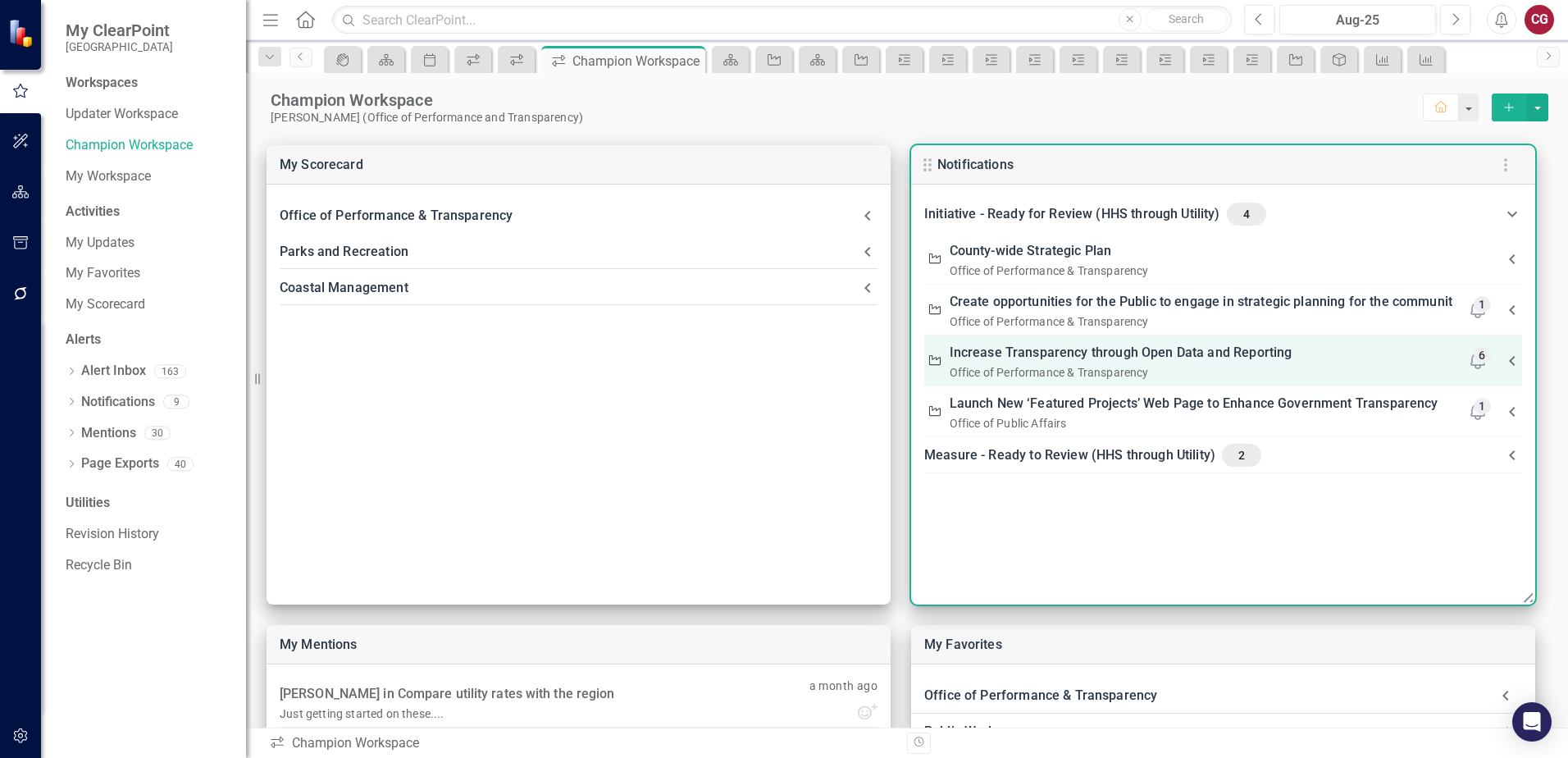
click at [1113, 347] on link "Increase Transparency through Open Data and Reporting" at bounding box center [1121, 352] width 343 height 23
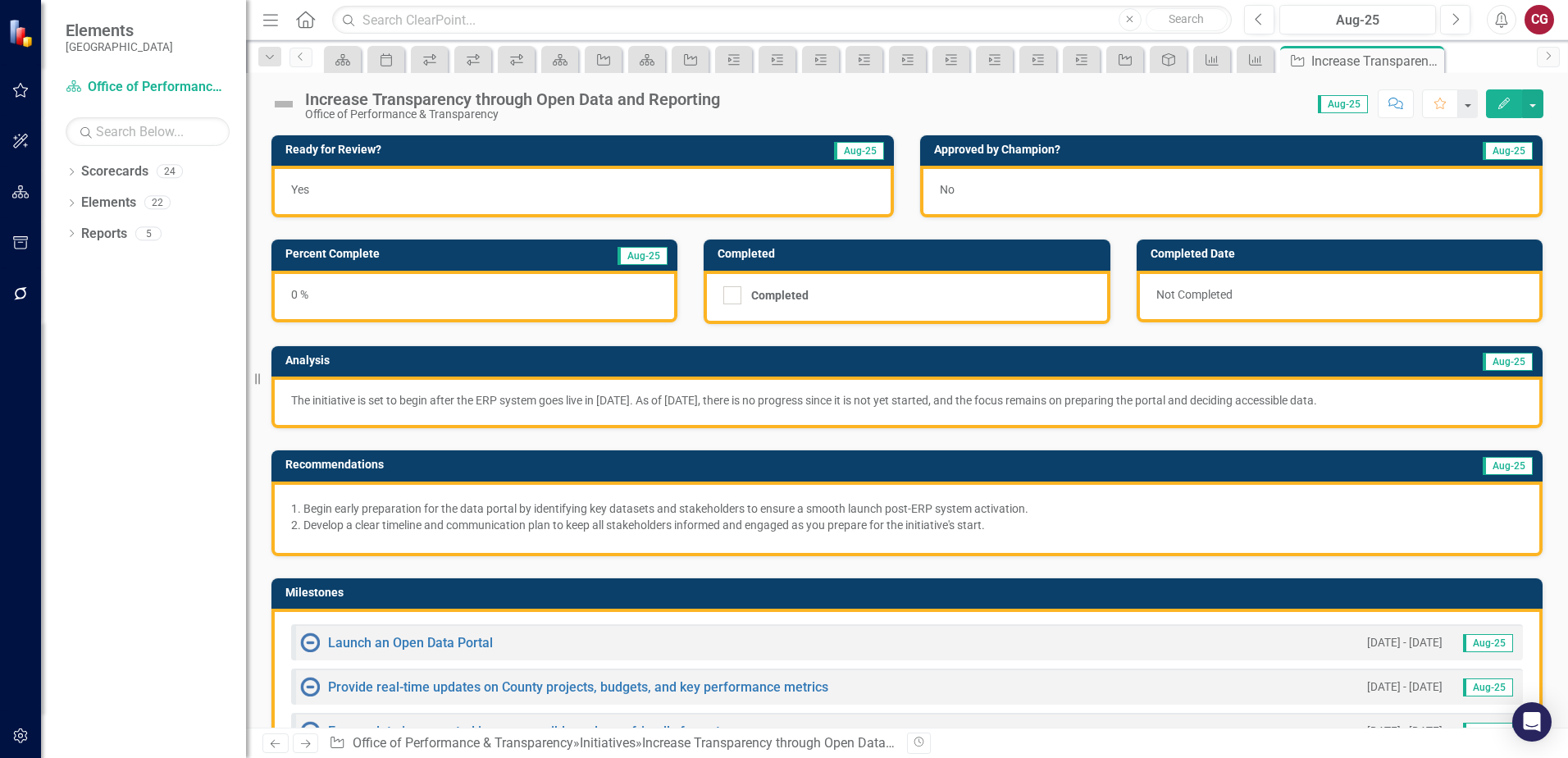
click at [17, 186] on icon "button" at bounding box center [21, 192] width 17 height 14
click at [16, 191] on icon "button" at bounding box center [20, 192] width 18 height 14
click at [22, 76] on button "button" at bounding box center [21, 90] width 37 height 35
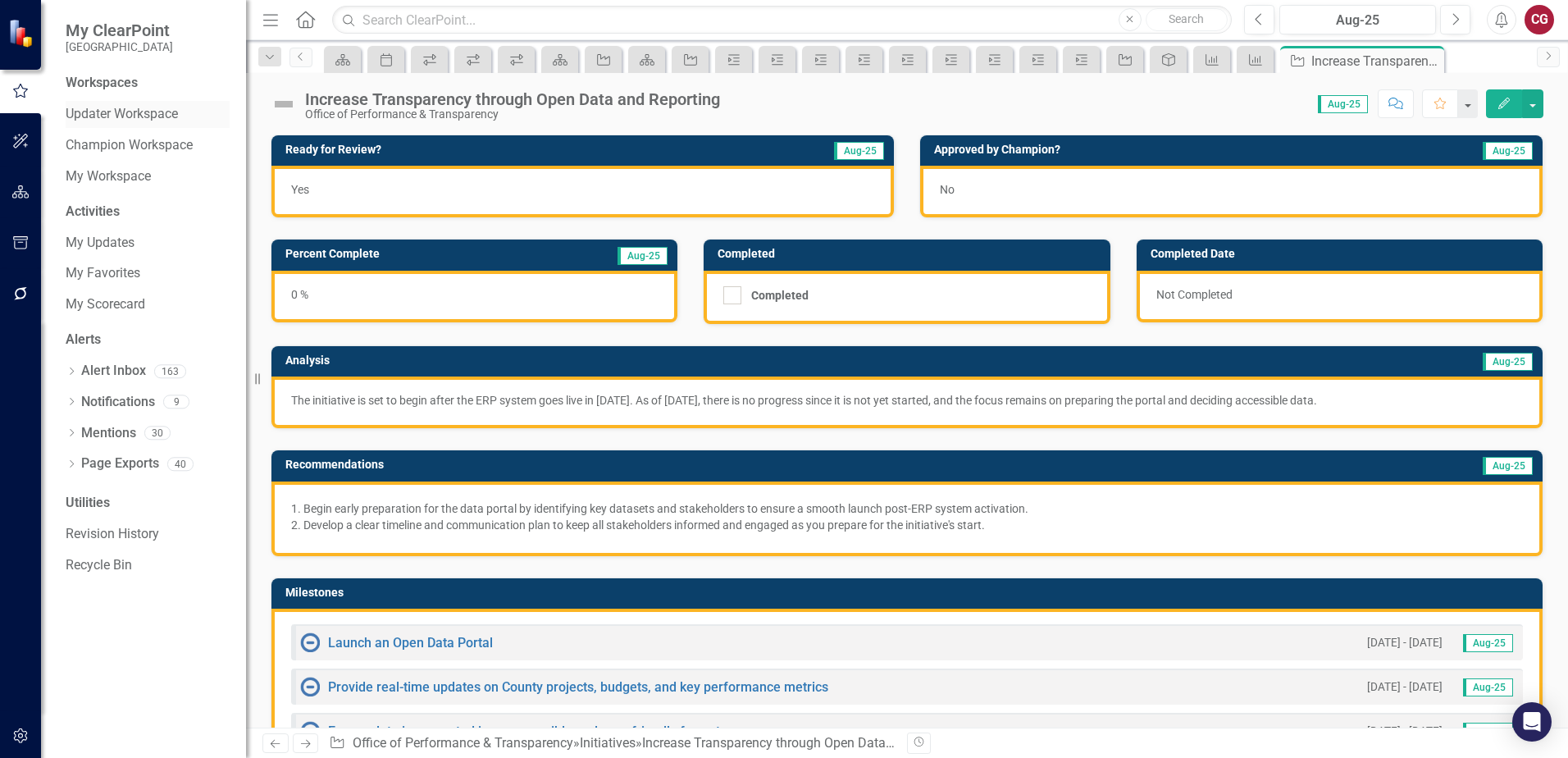
click at [110, 107] on link "Updater Workspace" at bounding box center [148, 114] width 164 height 19
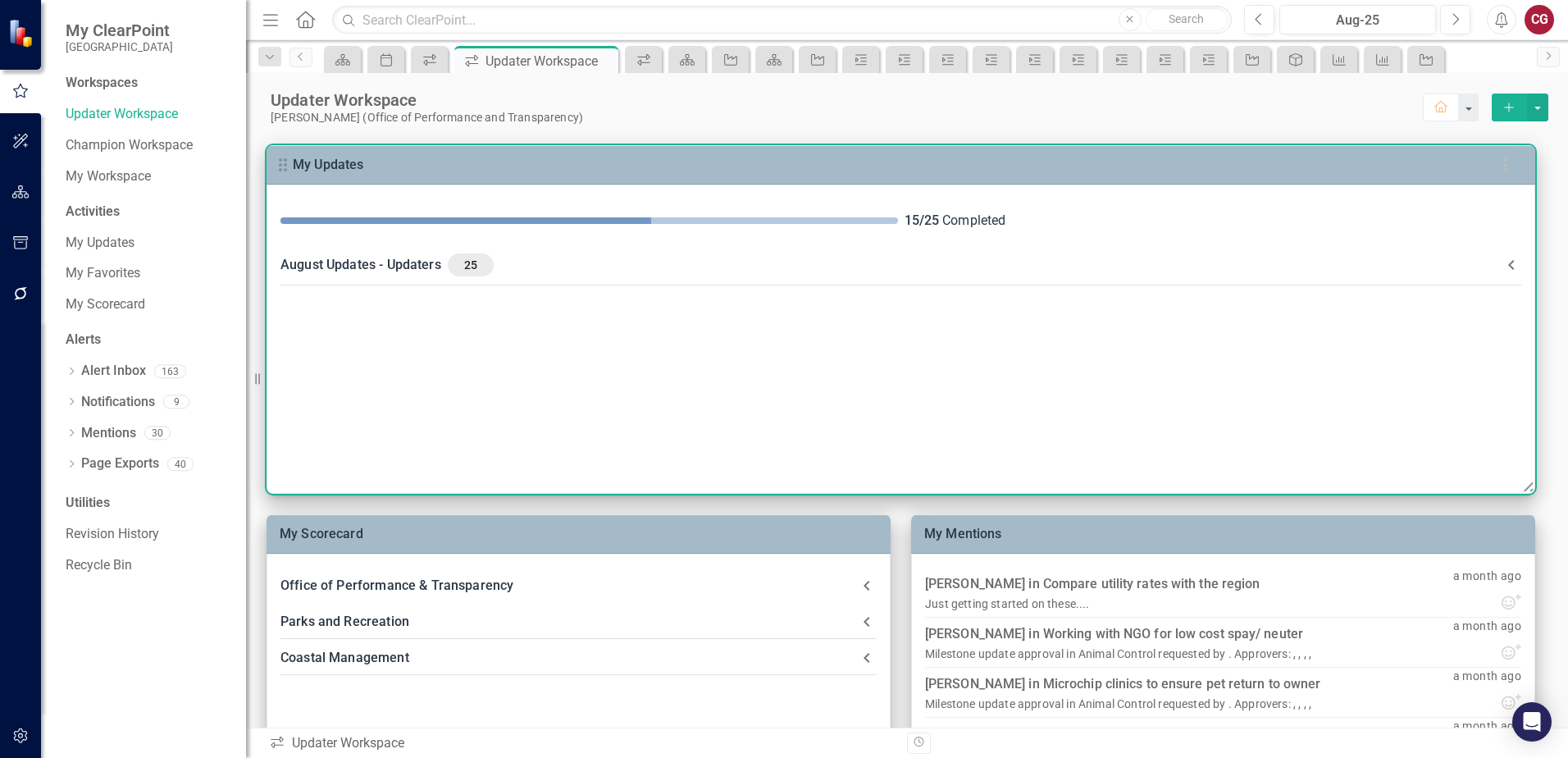
click at [451, 264] on div "25" at bounding box center [471, 264] width 46 height 23
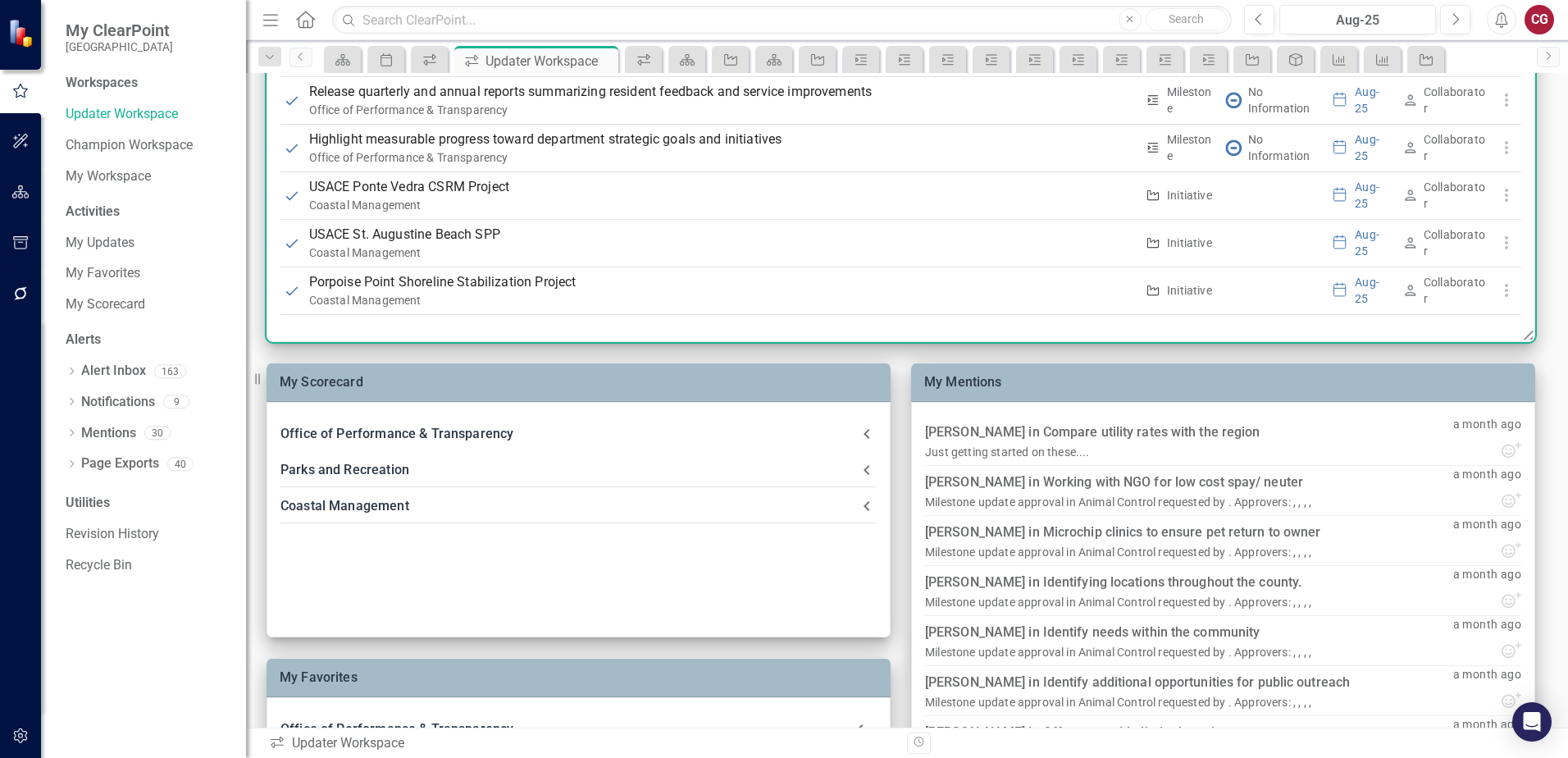
scroll to position [164, 0]
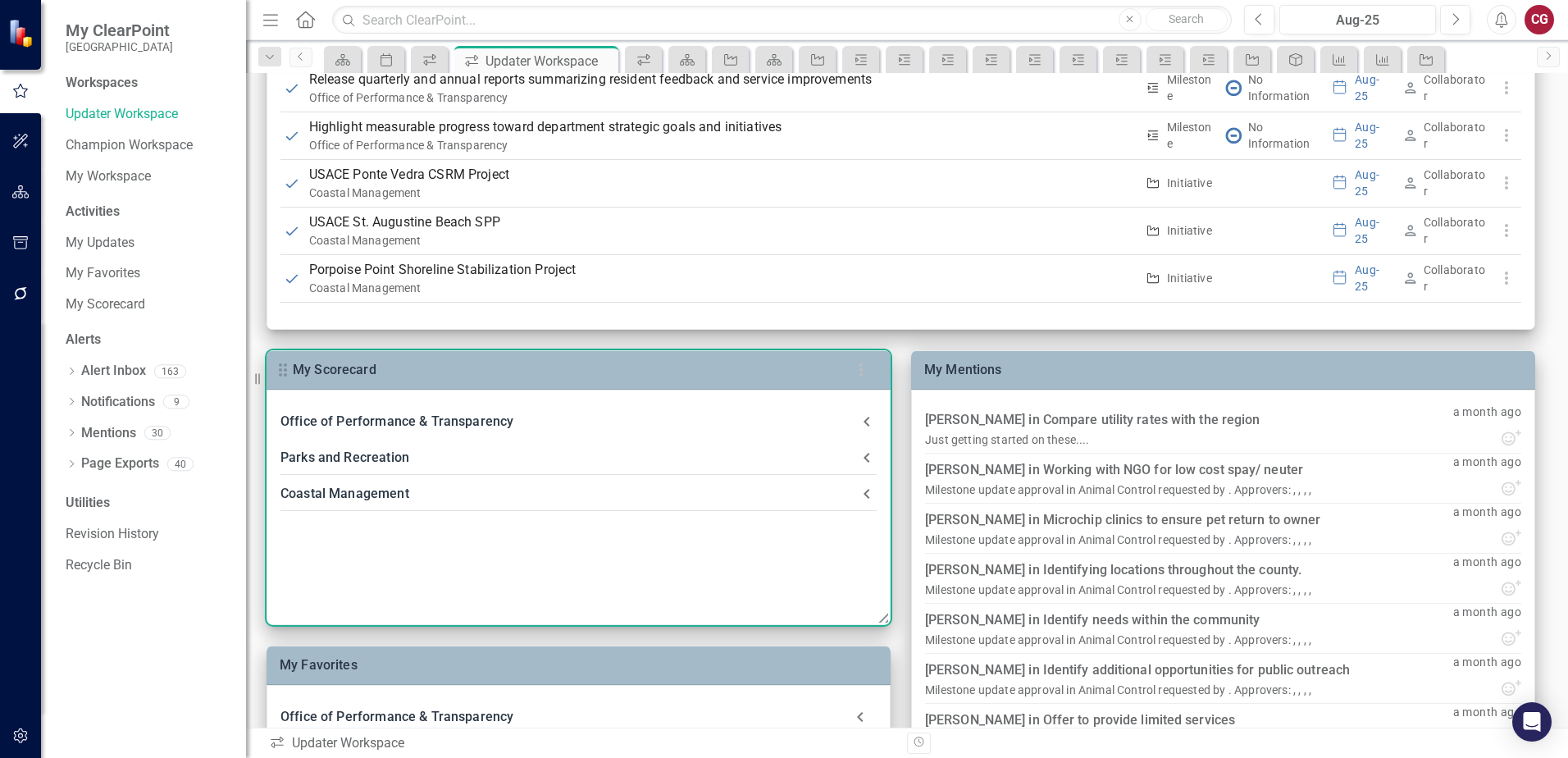
click at [376, 497] on div "Coastal Management" at bounding box center [569, 494] width 576 height 23
click at [868, 492] on icon at bounding box center [866, 494] width 19 height 19
click at [868, 461] on icon at bounding box center [866, 458] width 6 height 10
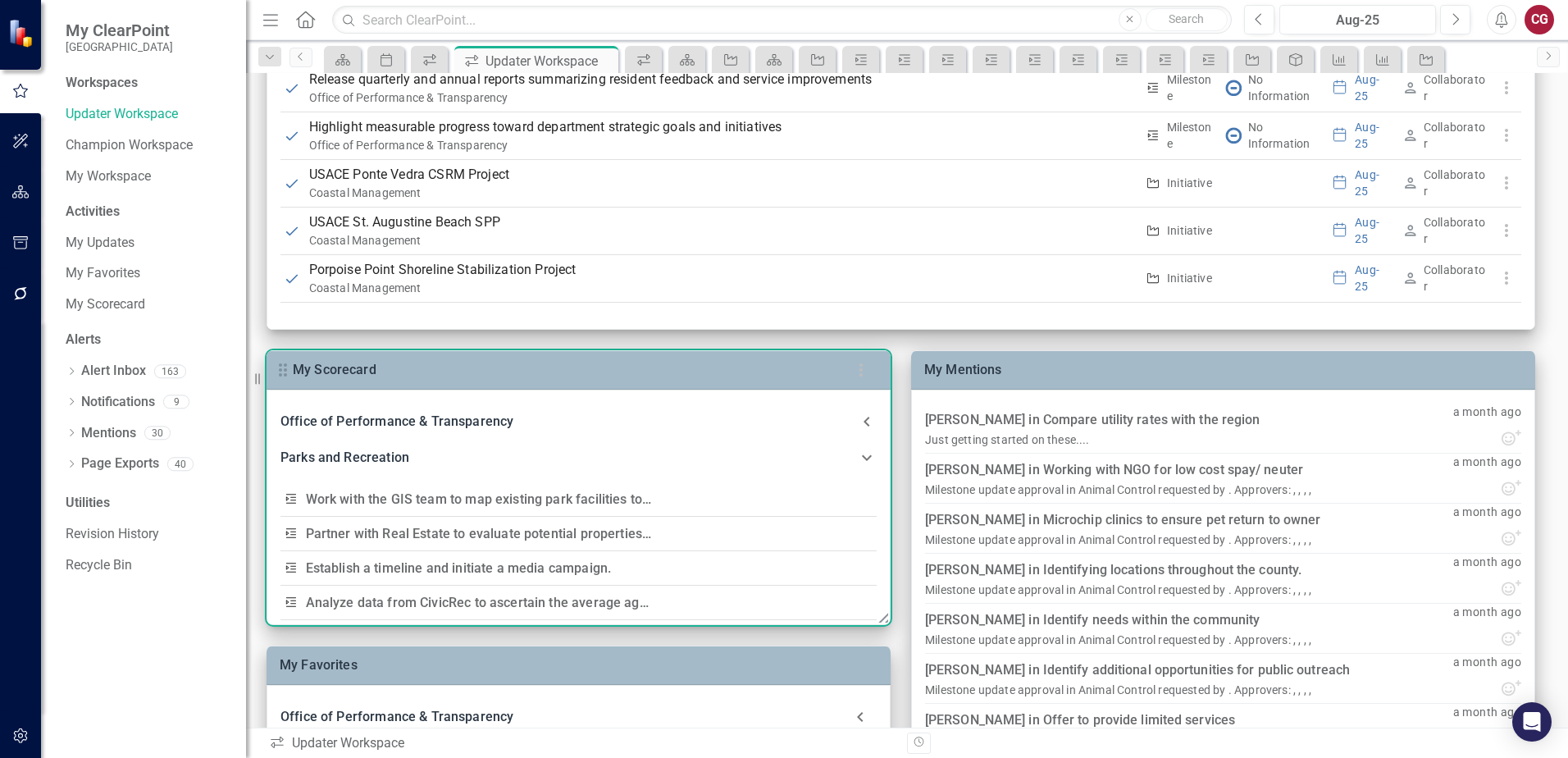
click at [868, 461] on icon at bounding box center [866, 457] width 19 height 19
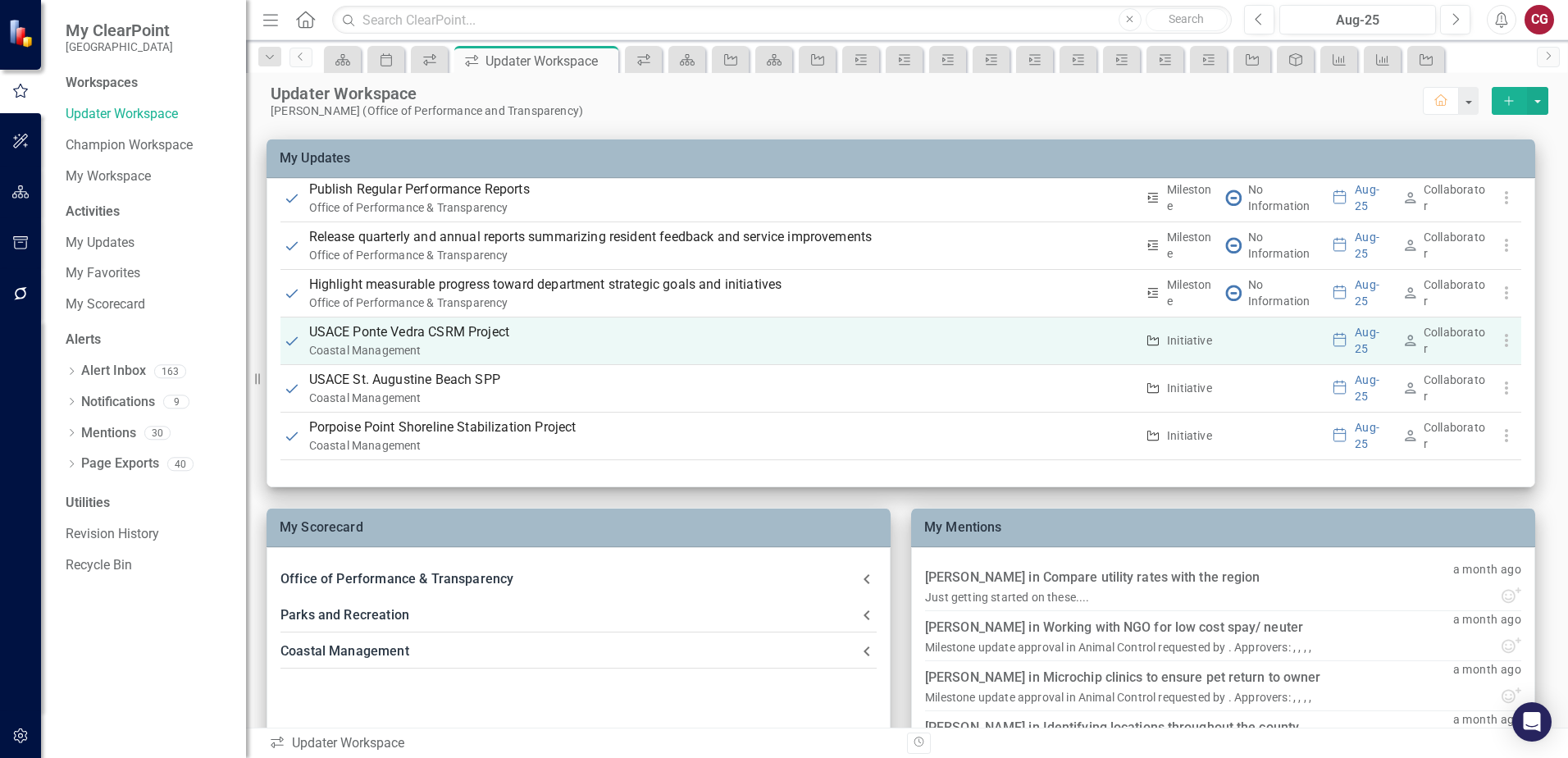
scroll to position [0, 0]
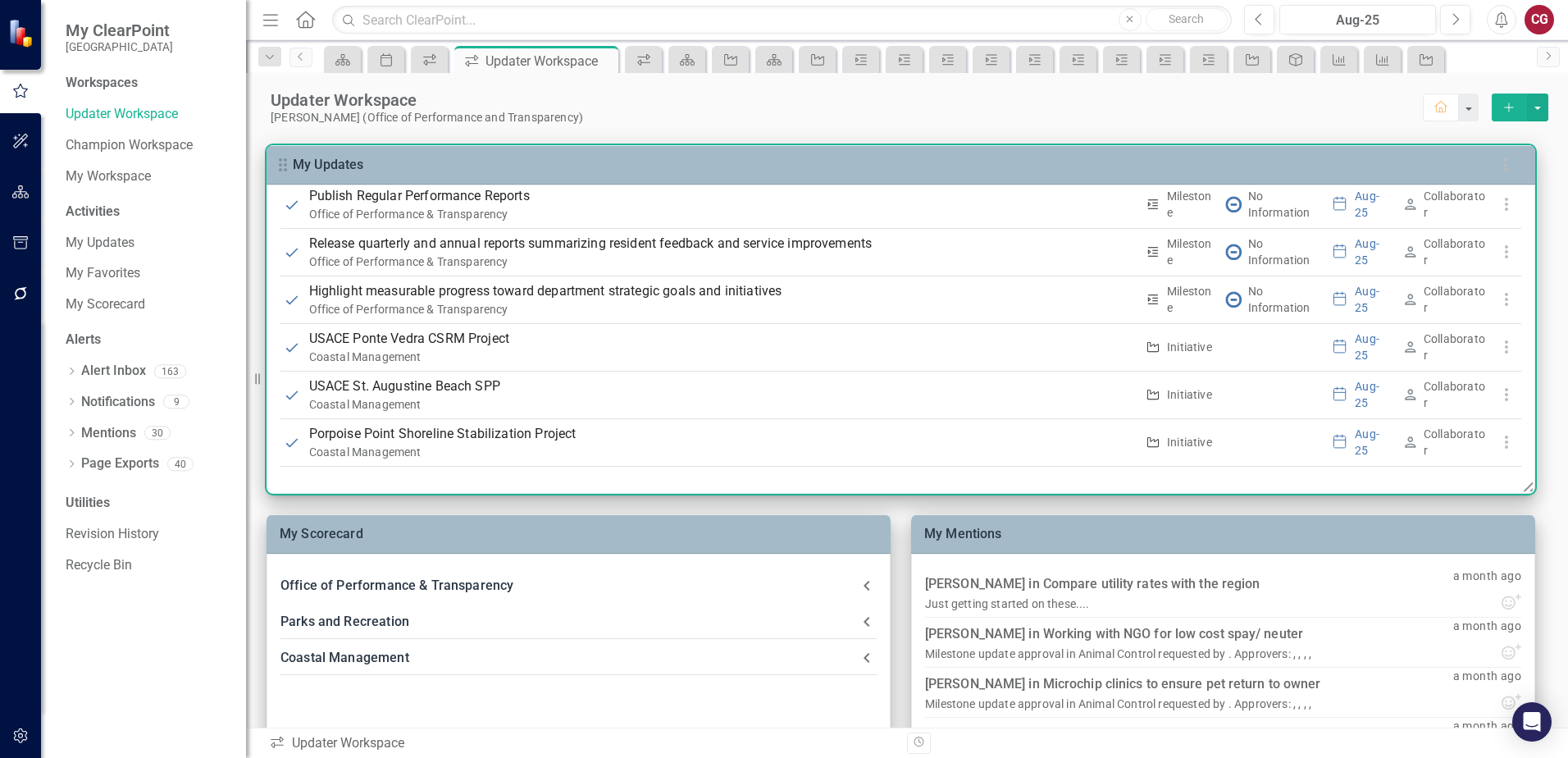
click at [558, 157] on div "My Updates" at bounding box center [900, 165] width 1268 height 40
